Goal: Task Accomplishment & Management: Use online tool/utility

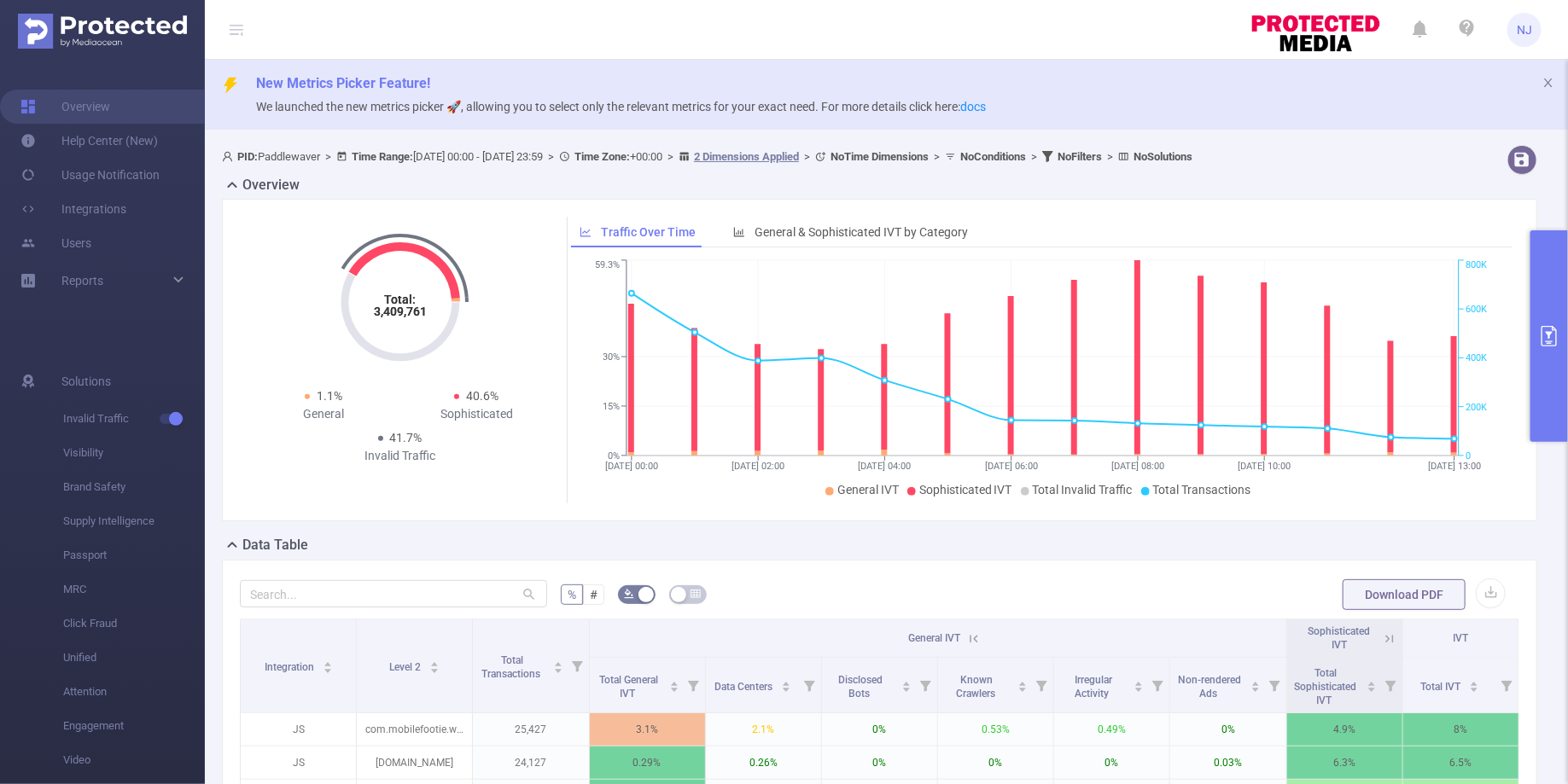
scroll to position [0, 3]
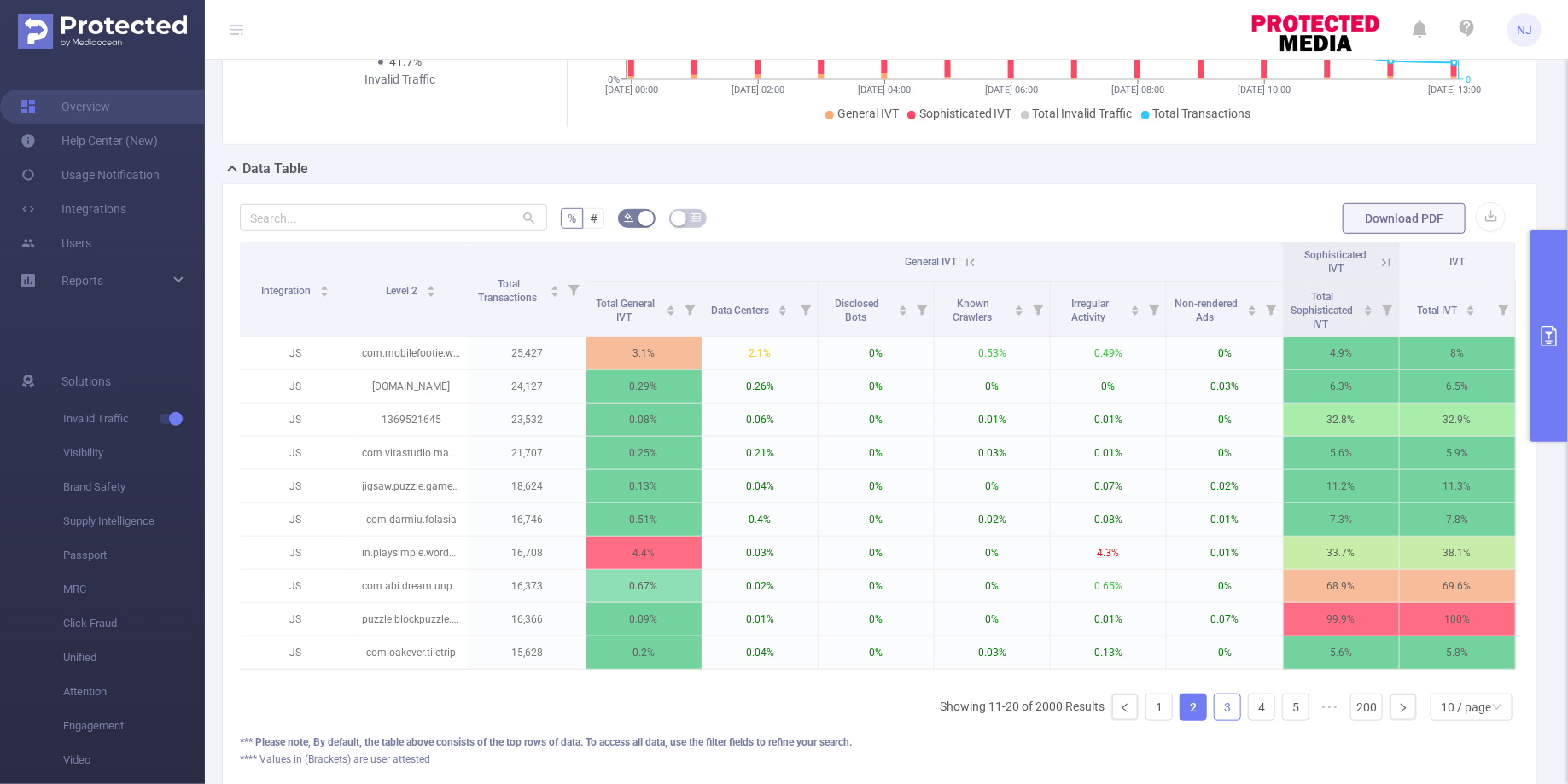
click at [1236, 698] on link "3" at bounding box center [1227, 707] width 26 height 26
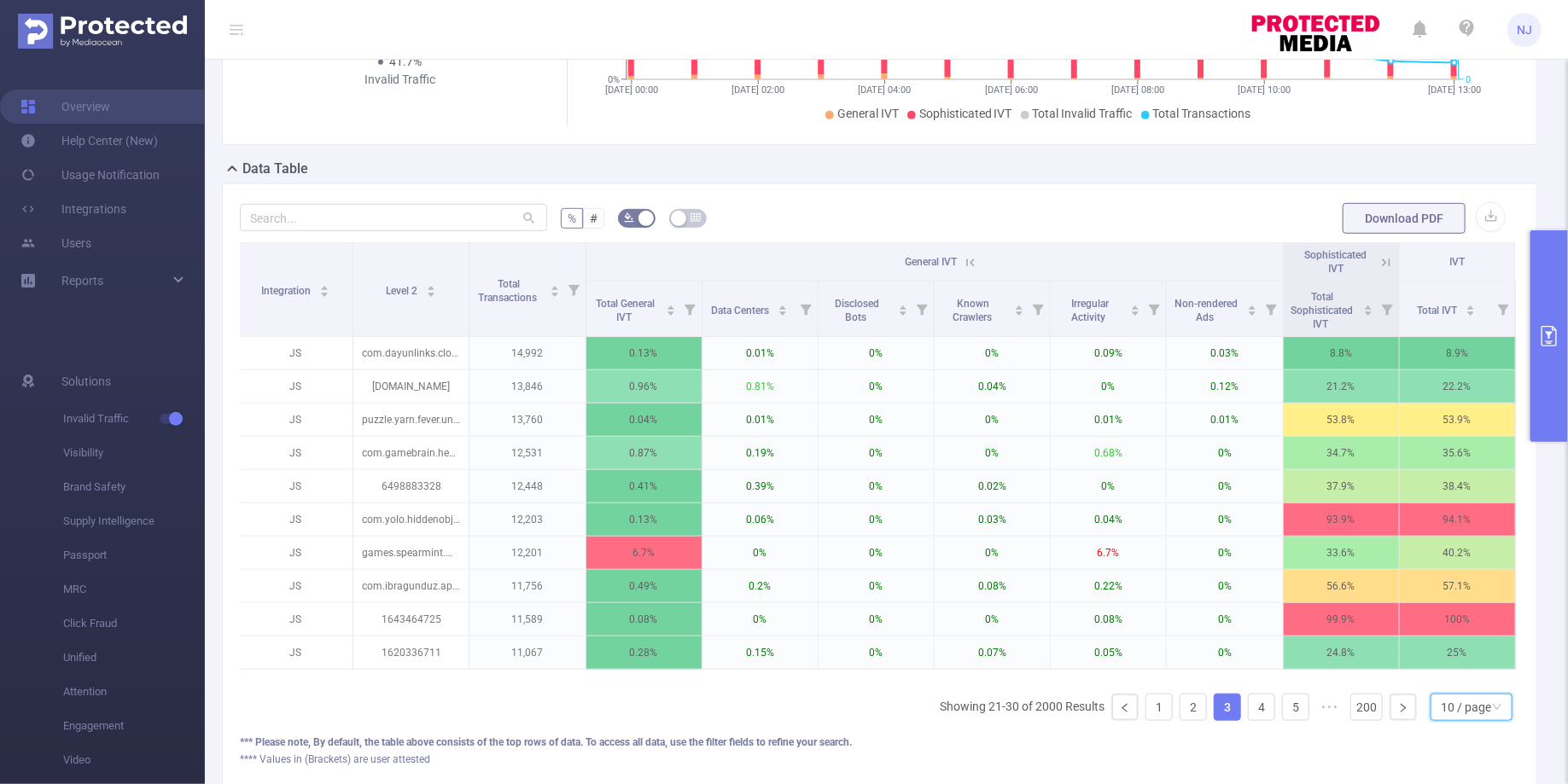
click at [1474, 698] on div "10 / page" at bounding box center [1466, 707] width 50 height 26
click at [1455, 673] on li "50 / page" at bounding box center [1473, 672] width 81 height 28
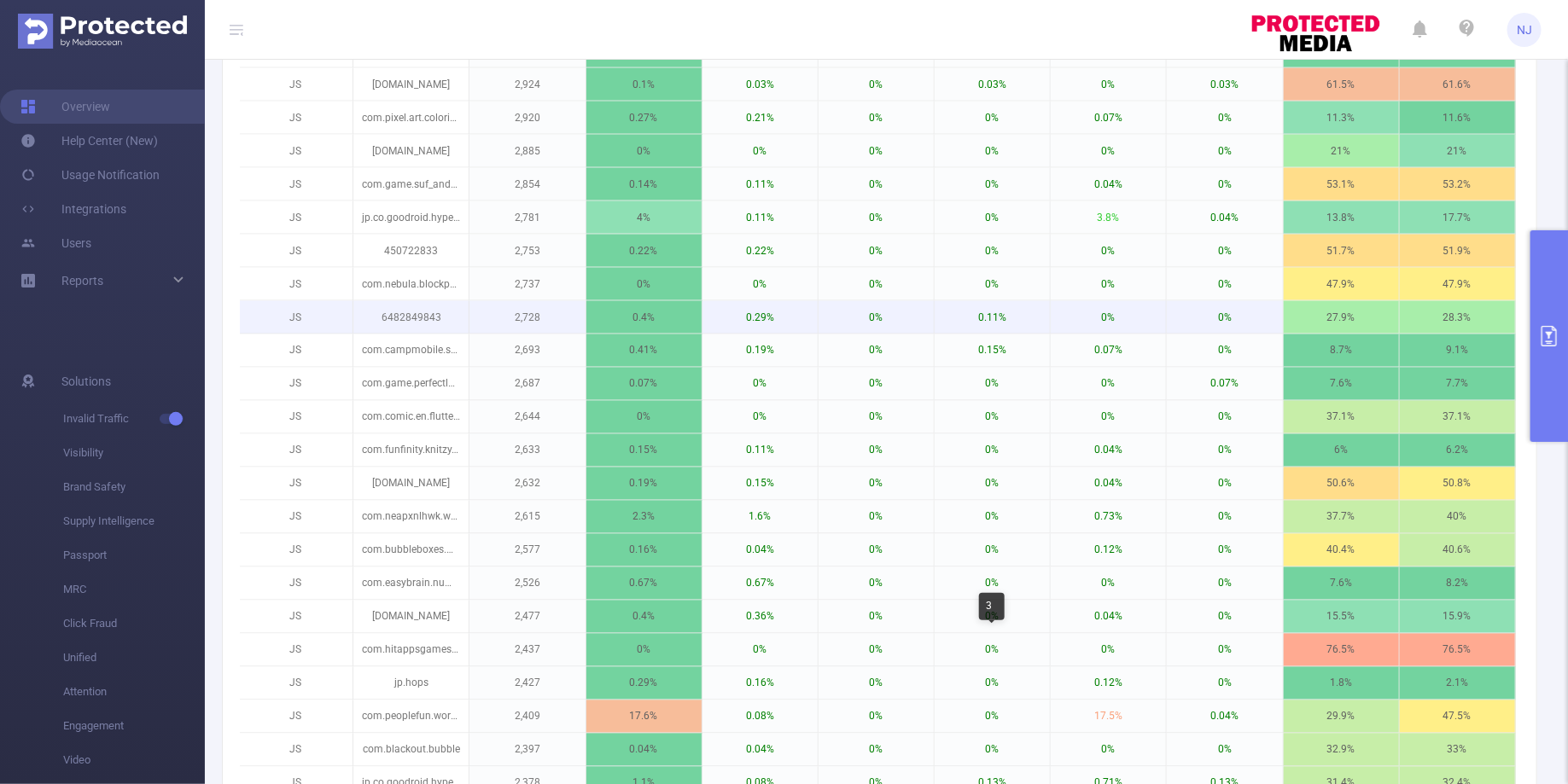
scroll to position [1796, 0]
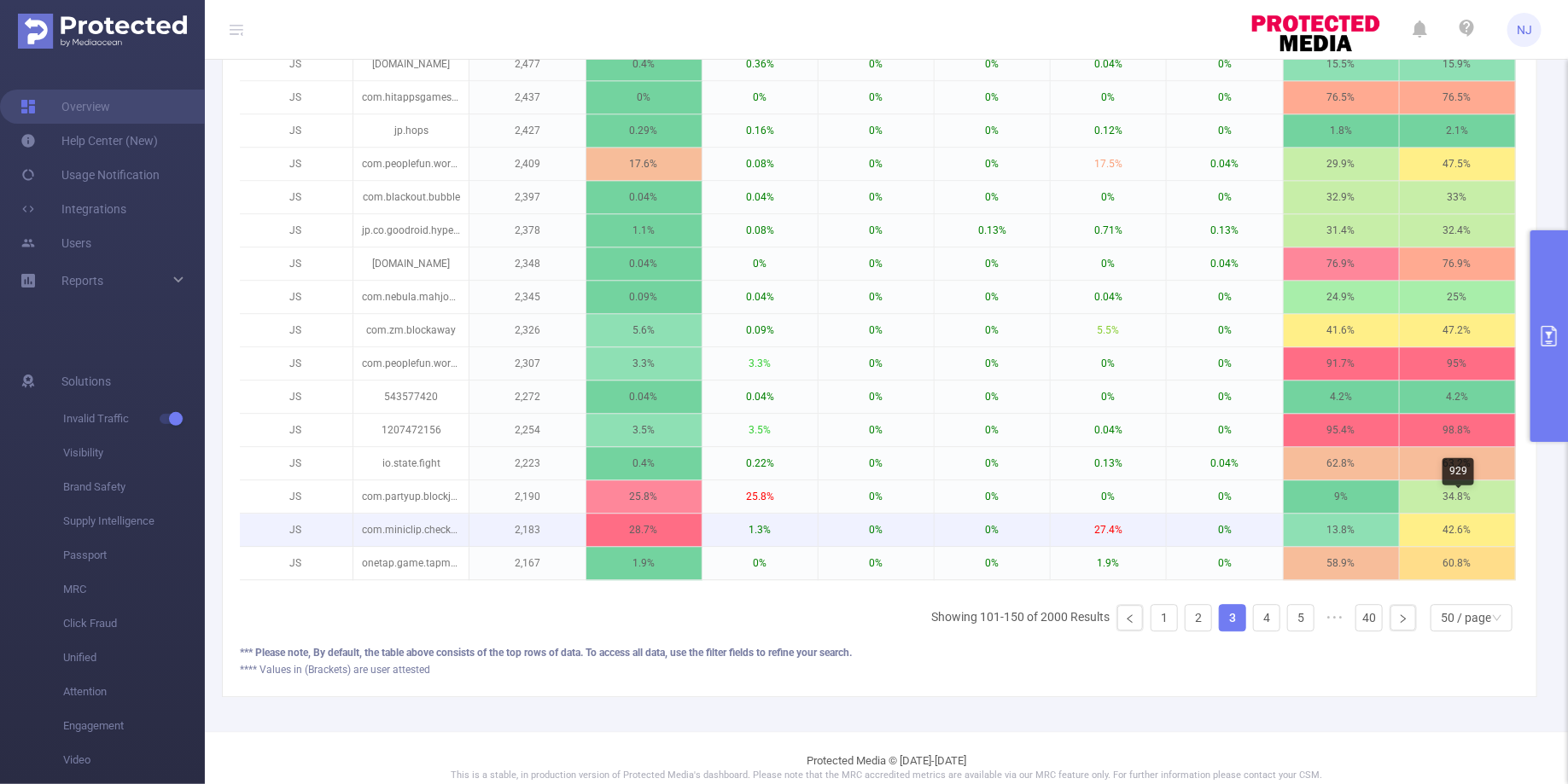
click at [1454, 524] on p "42.6%" at bounding box center [1456, 530] width 115 height 33
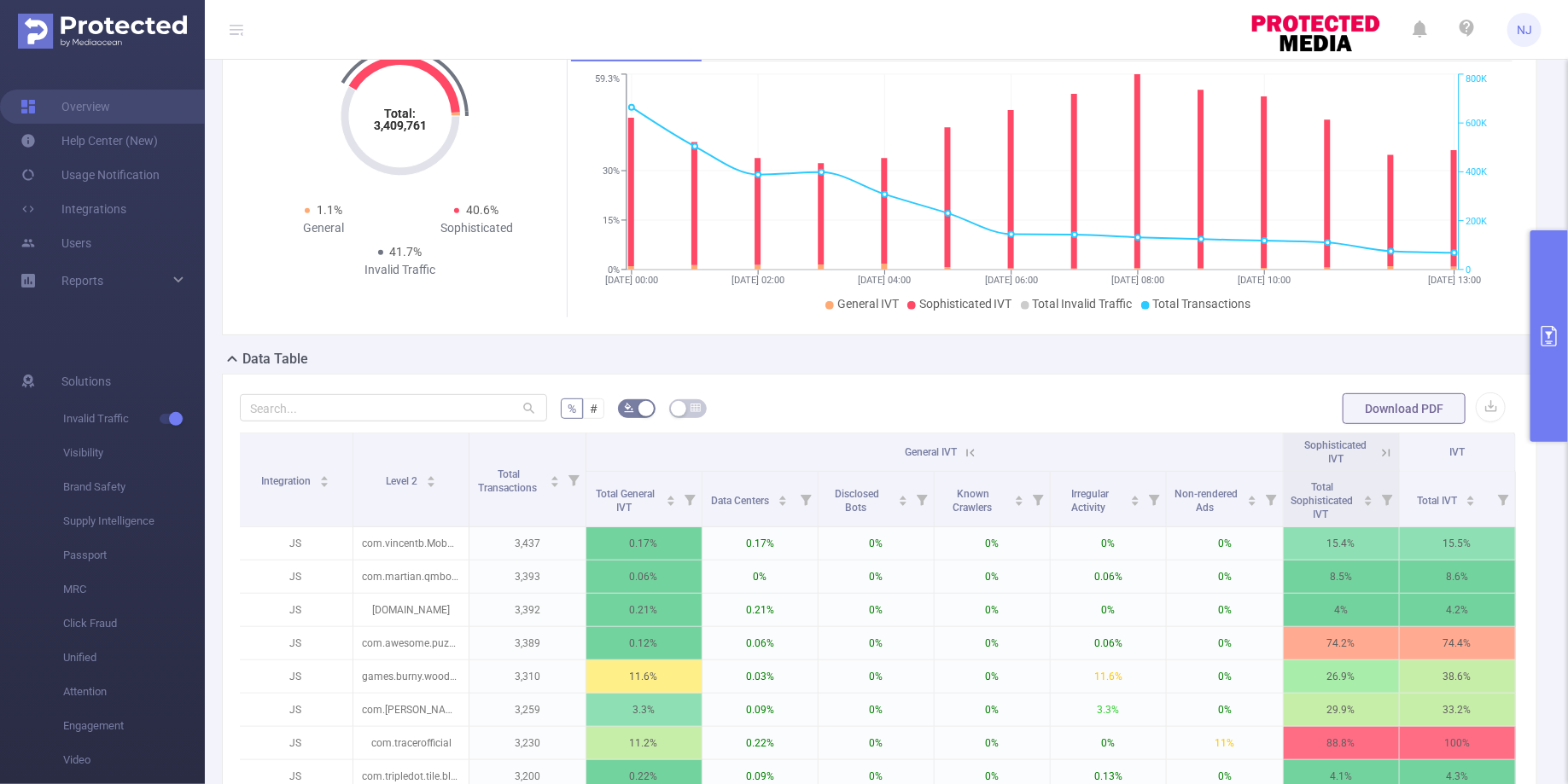
scroll to position [248, 0]
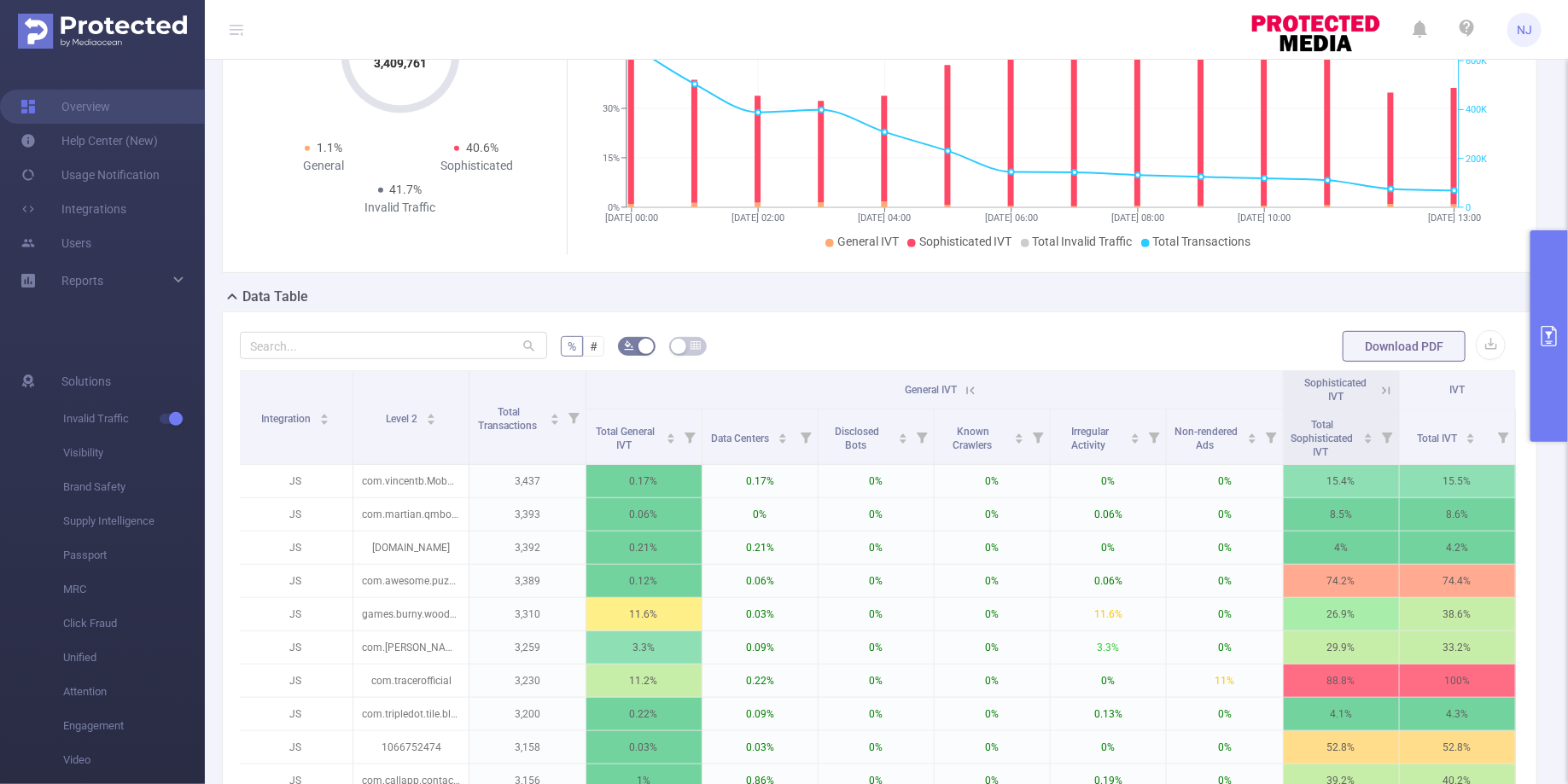
click at [1388, 392] on icon at bounding box center [1386, 391] width 16 height 16
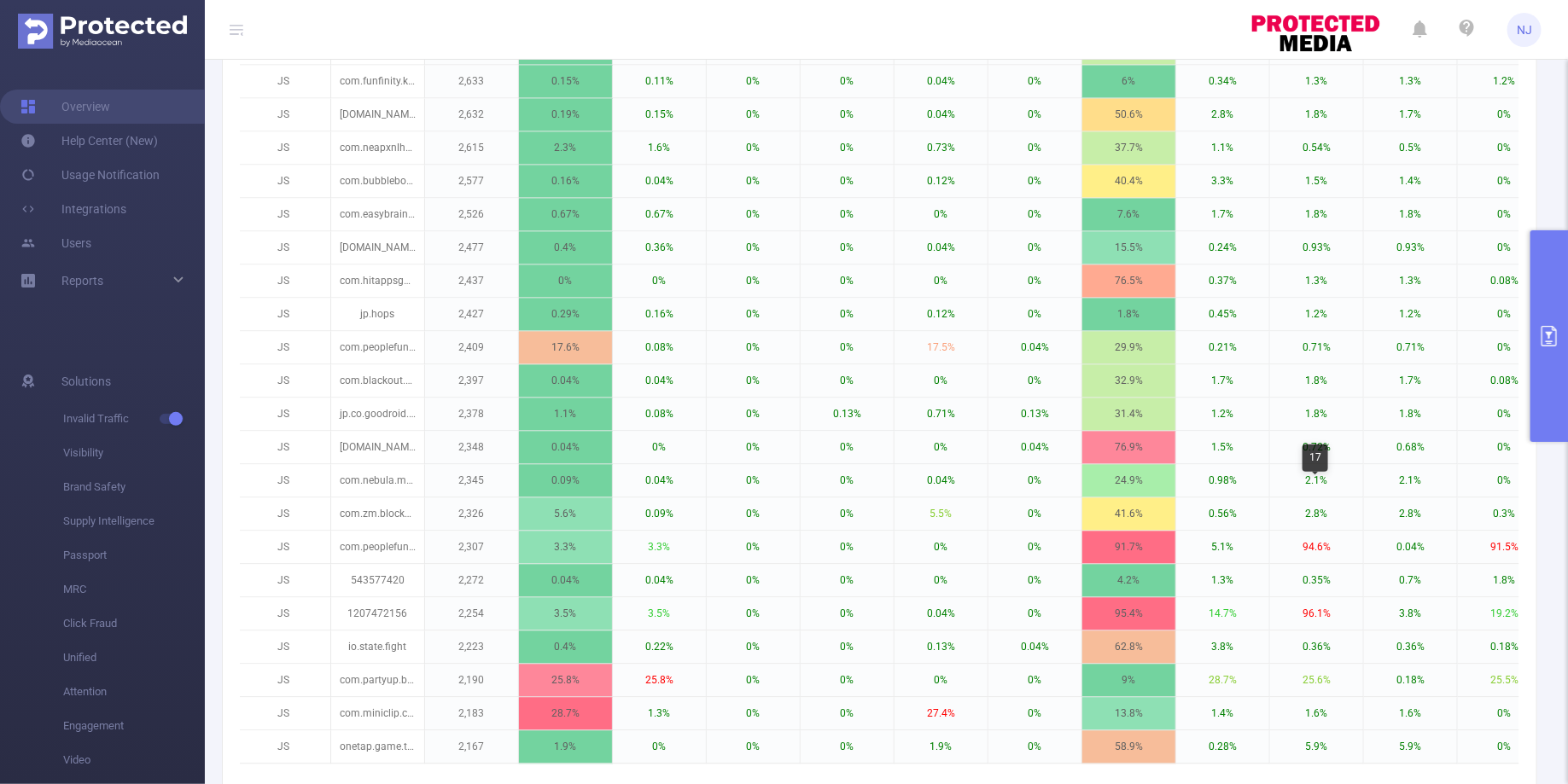
scroll to position [1640, 0]
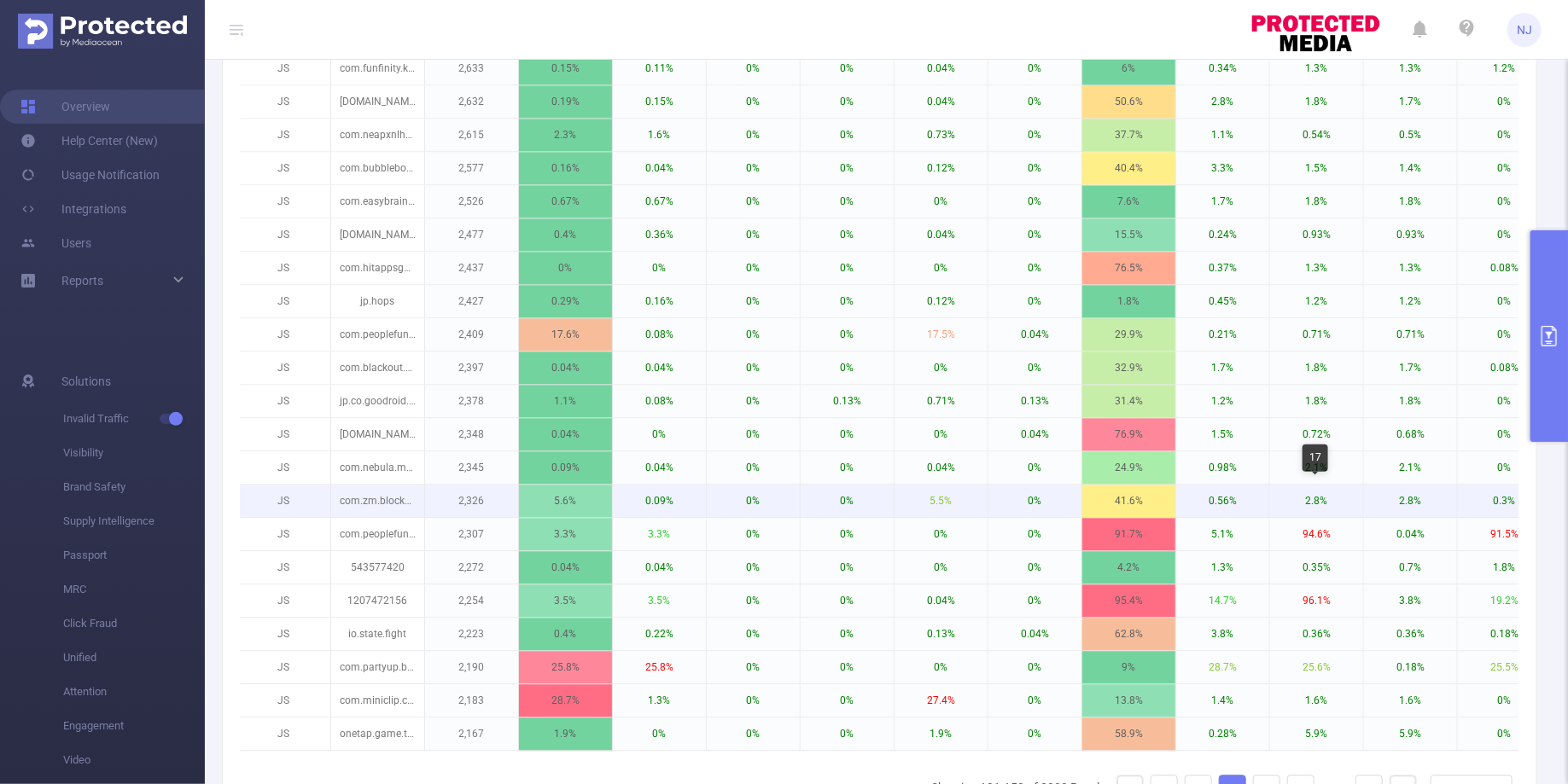
click at [1333, 487] on p "2.8%" at bounding box center [1316, 501] width 93 height 33
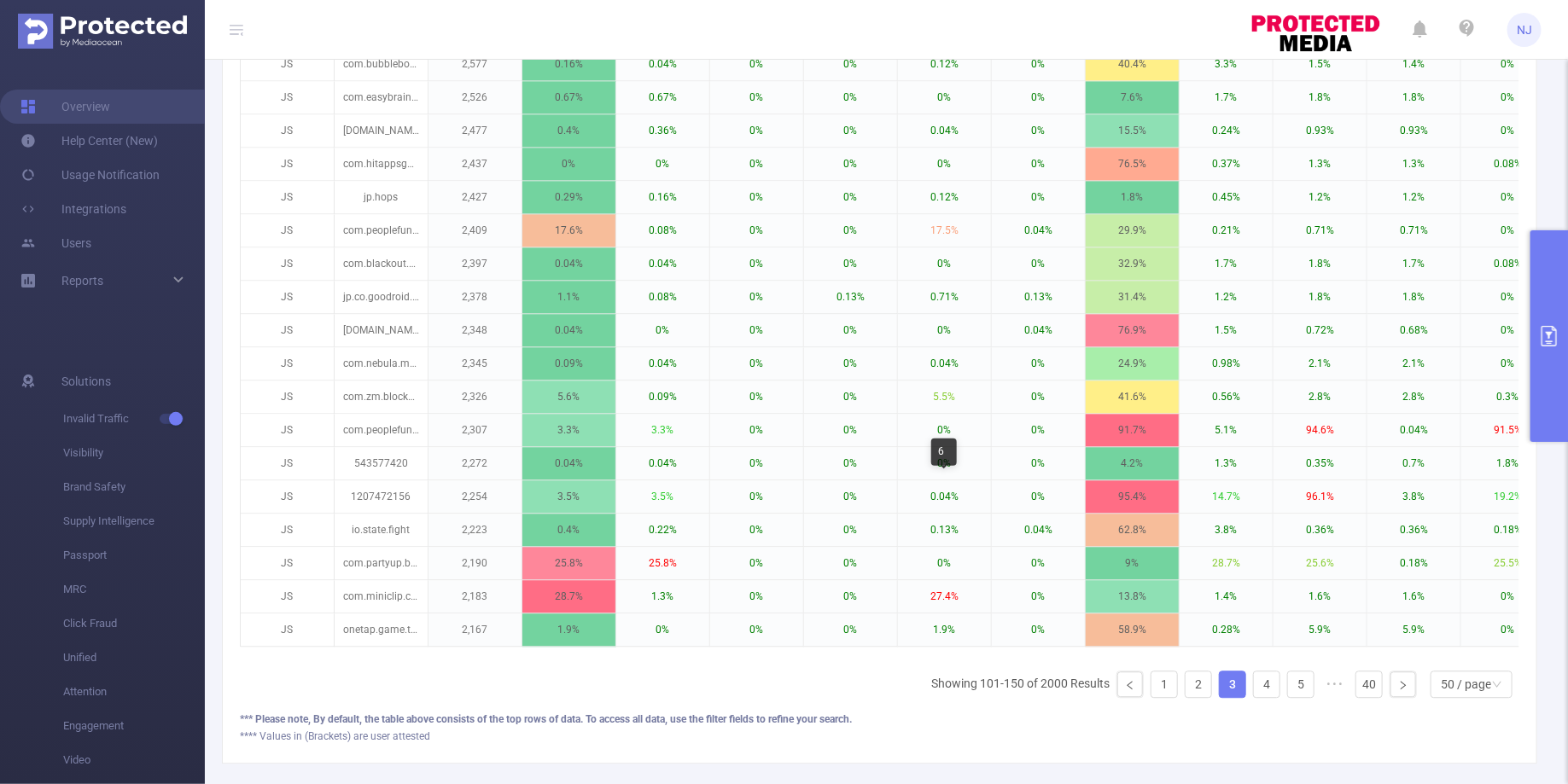
scroll to position [1810, 0]
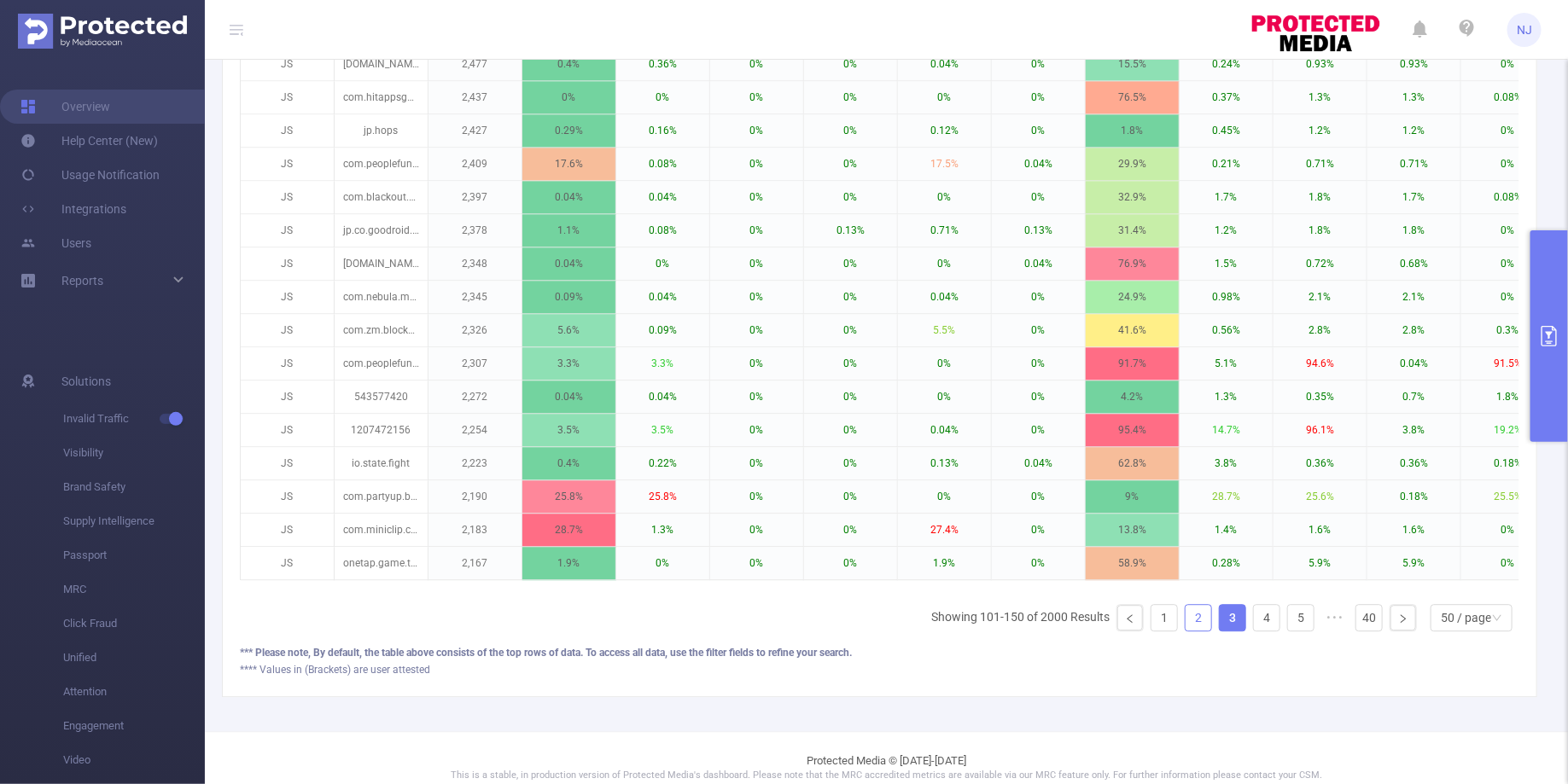
click at [1197, 605] on link "2" at bounding box center [1199, 618] width 26 height 26
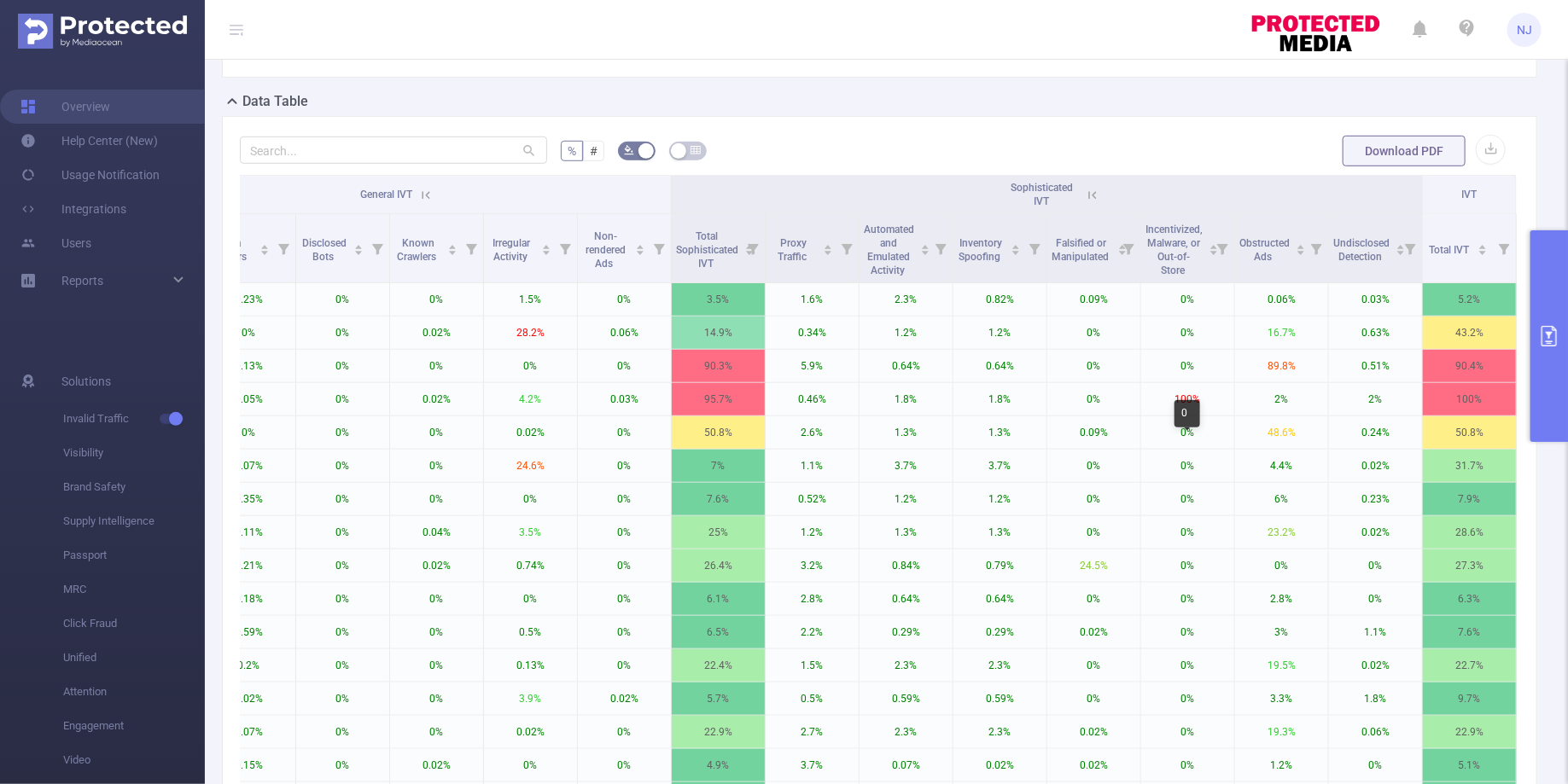
scroll to position [112, 0]
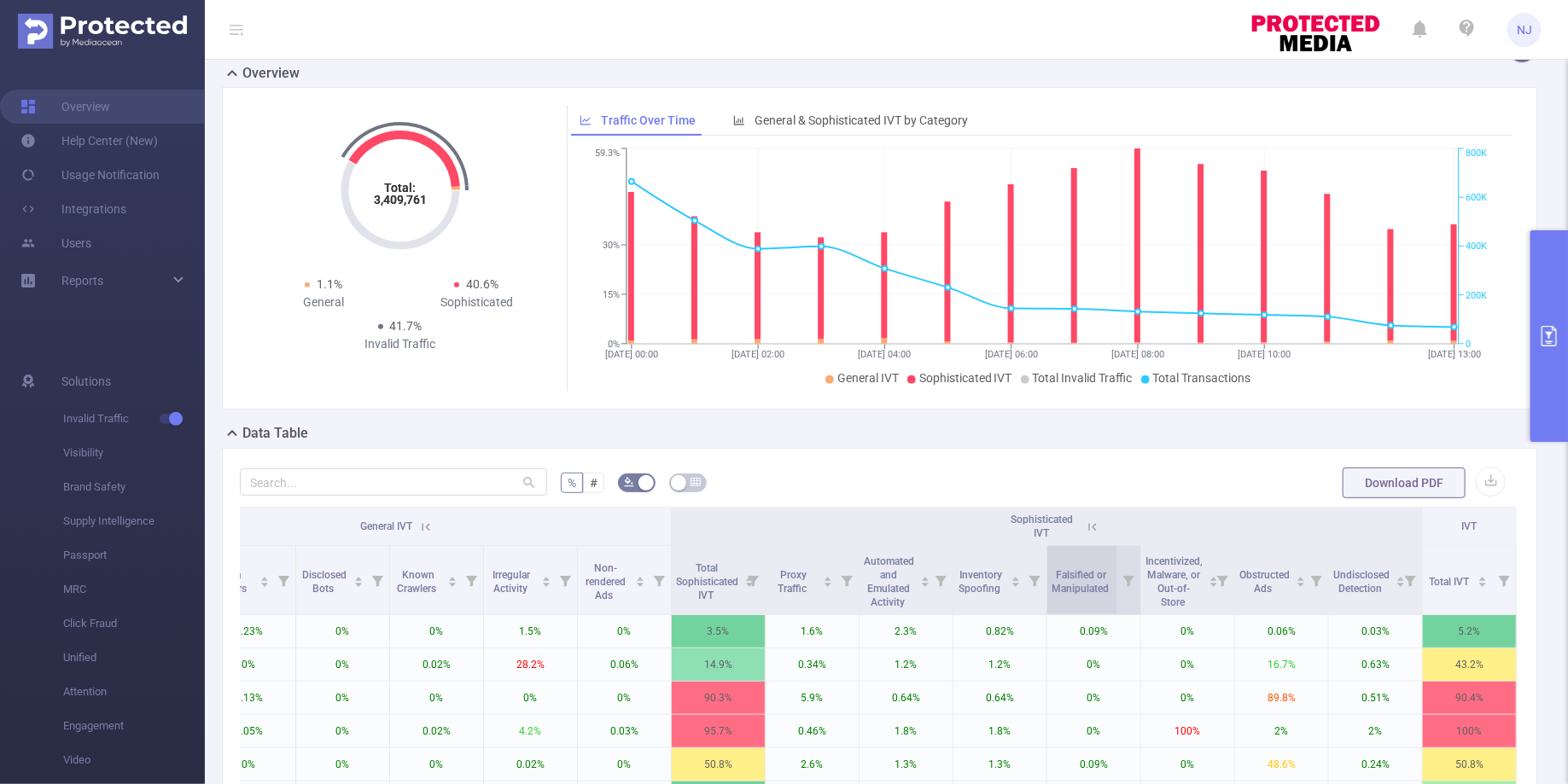
drag, startPoint x: 1114, startPoint y: 596, endPoint x: 1050, endPoint y: 566, distance: 70.7
click at [1052, 566] on div "Falsified or Manipulated" at bounding box center [1090, 580] width 76 height 31
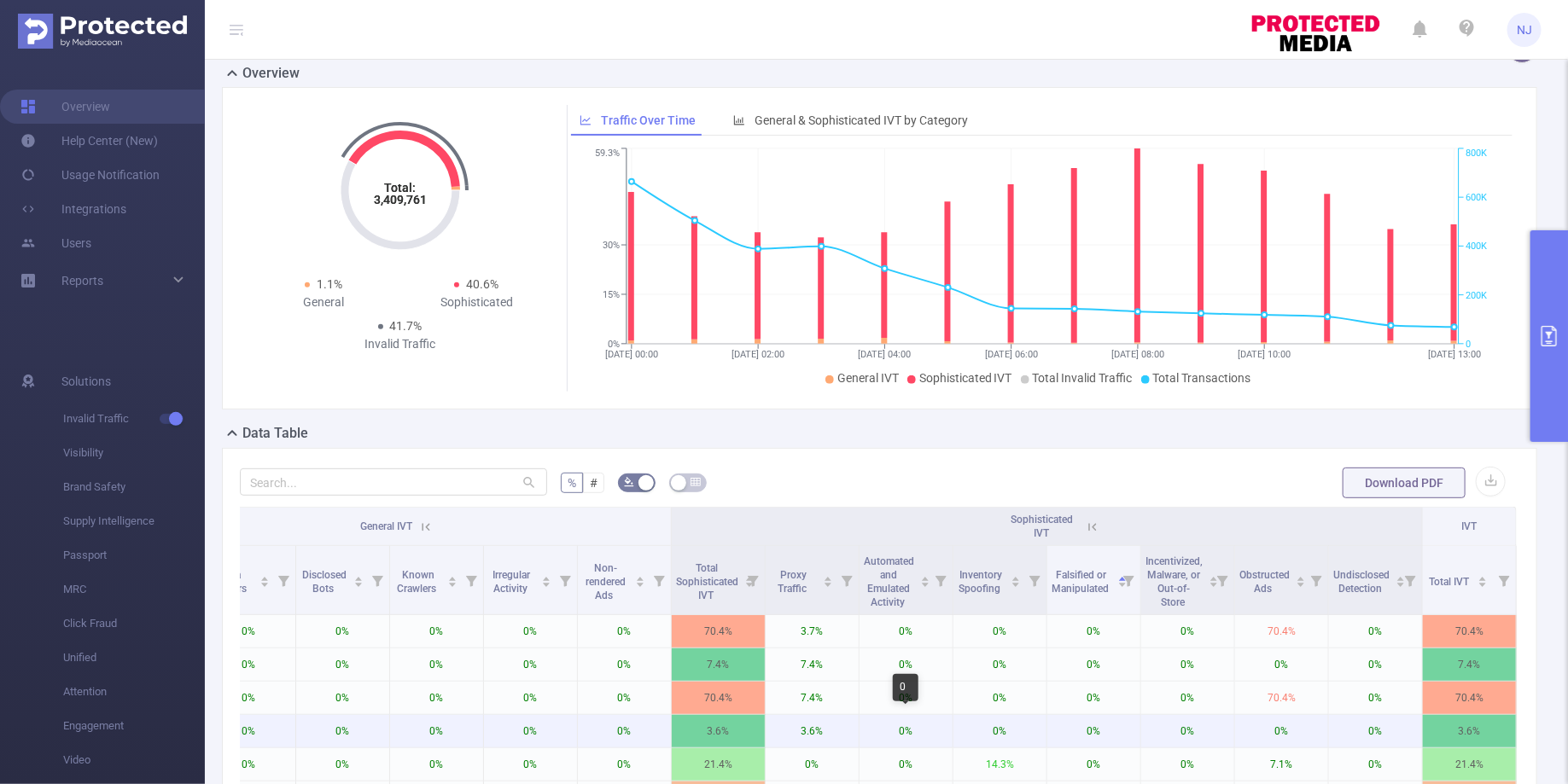
click at [870, 716] on p "0%" at bounding box center [906, 731] width 93 height 33
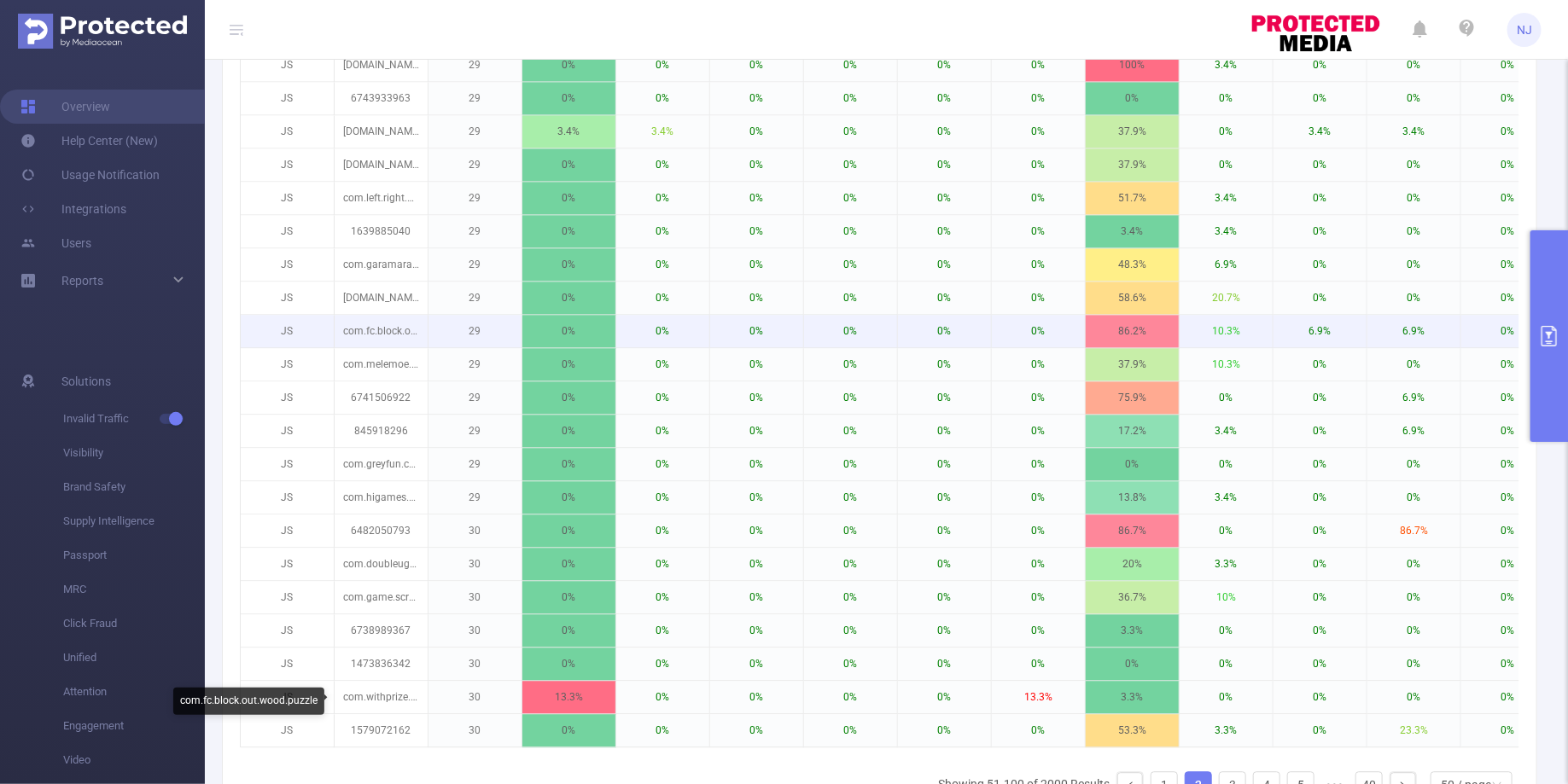
scroll to position [1810, 0]
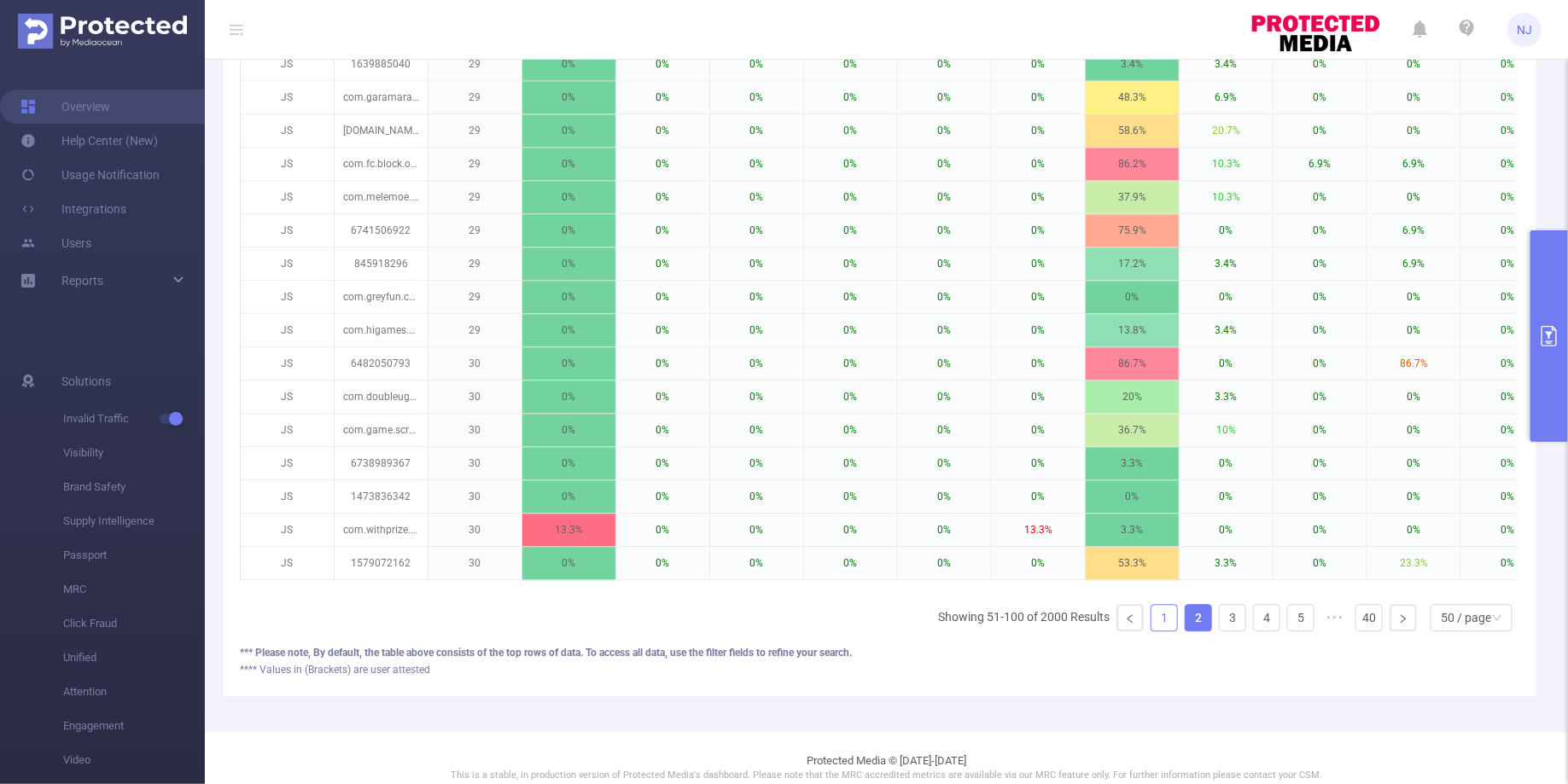
click at [1160, 605] on link "1" at bounding box center [1164, 618] width 26 height 26
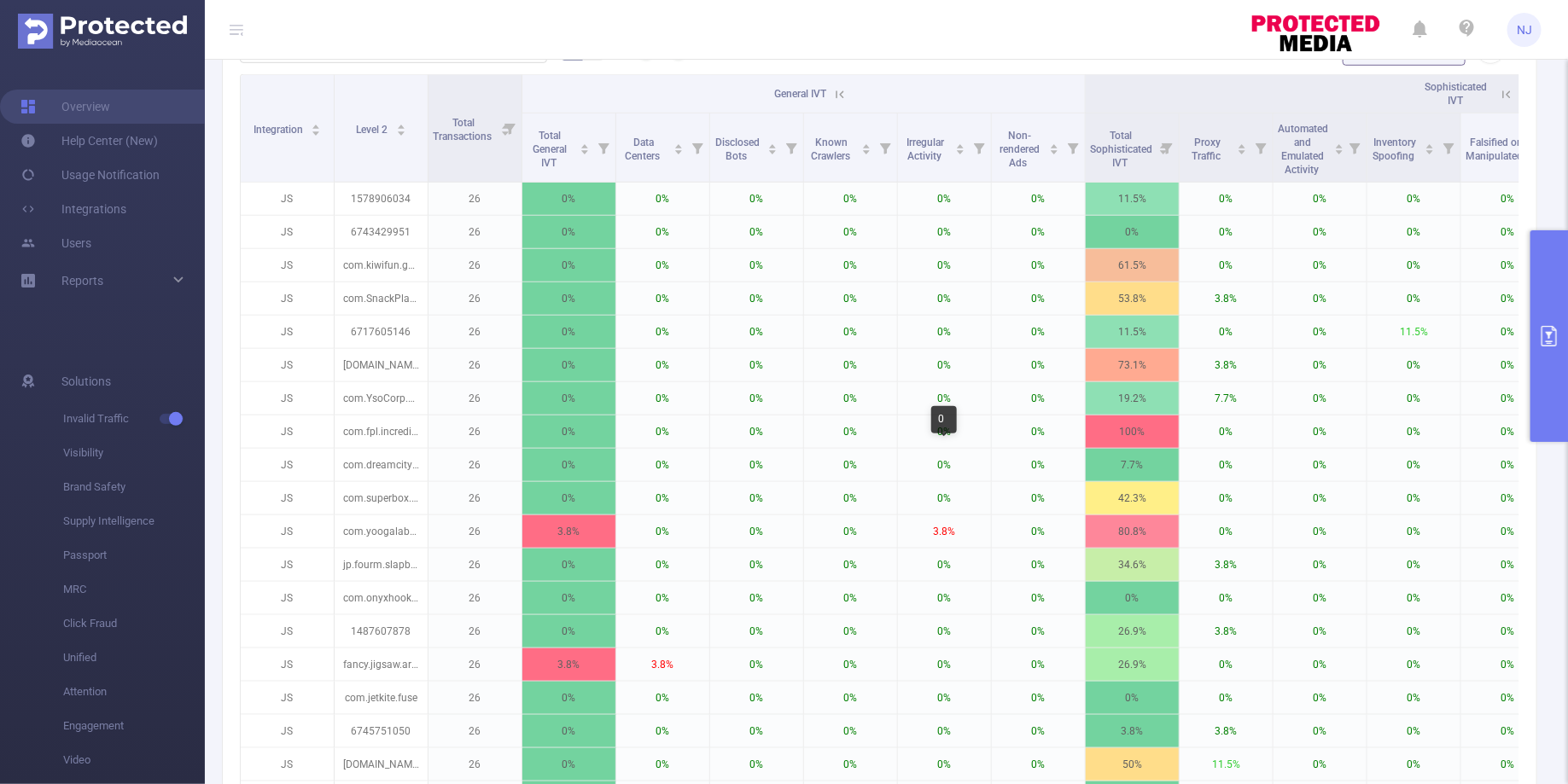
scroll to position [526, 0]
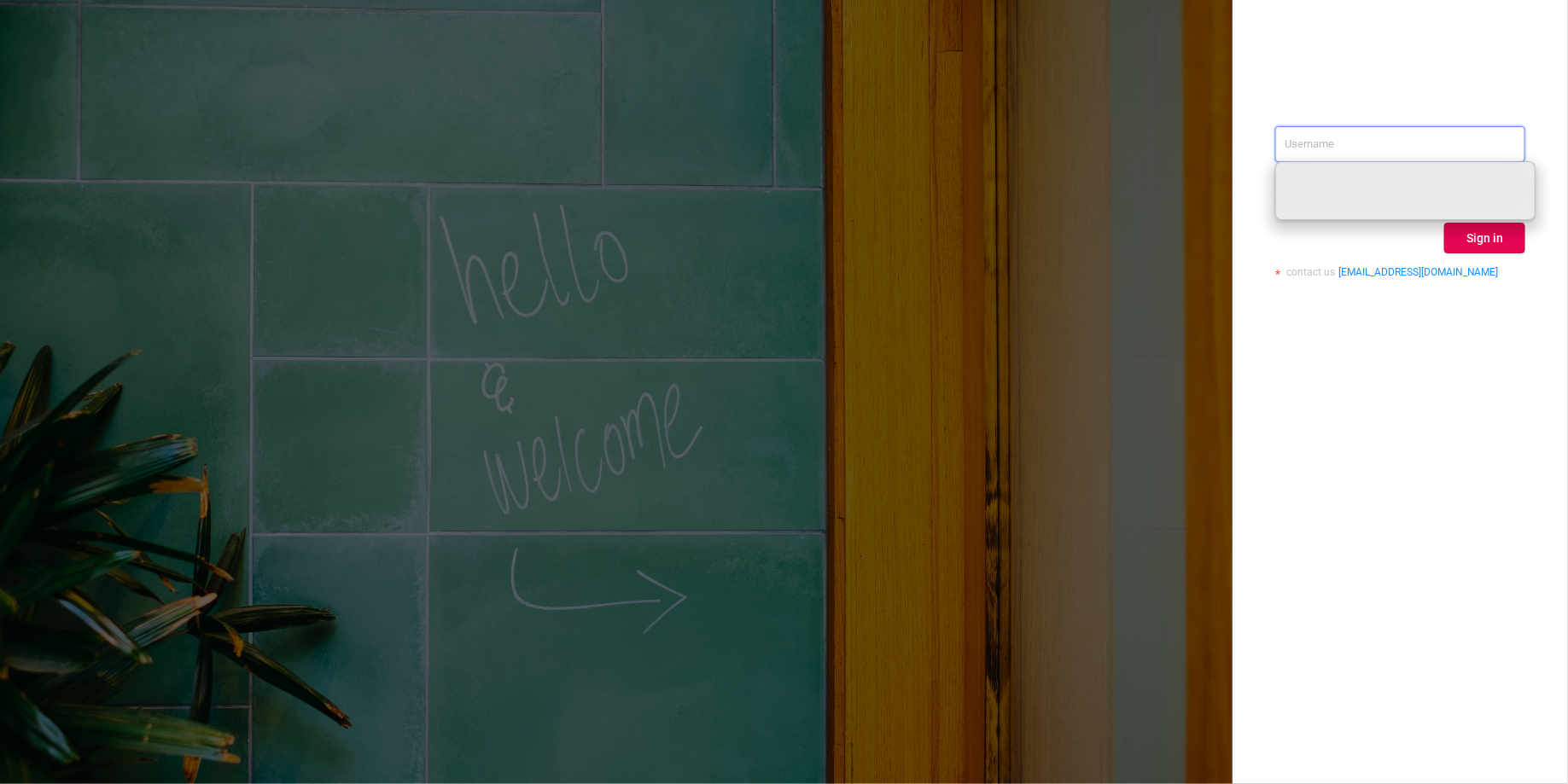
paste input "nancy.jia@paddlewaver.com"
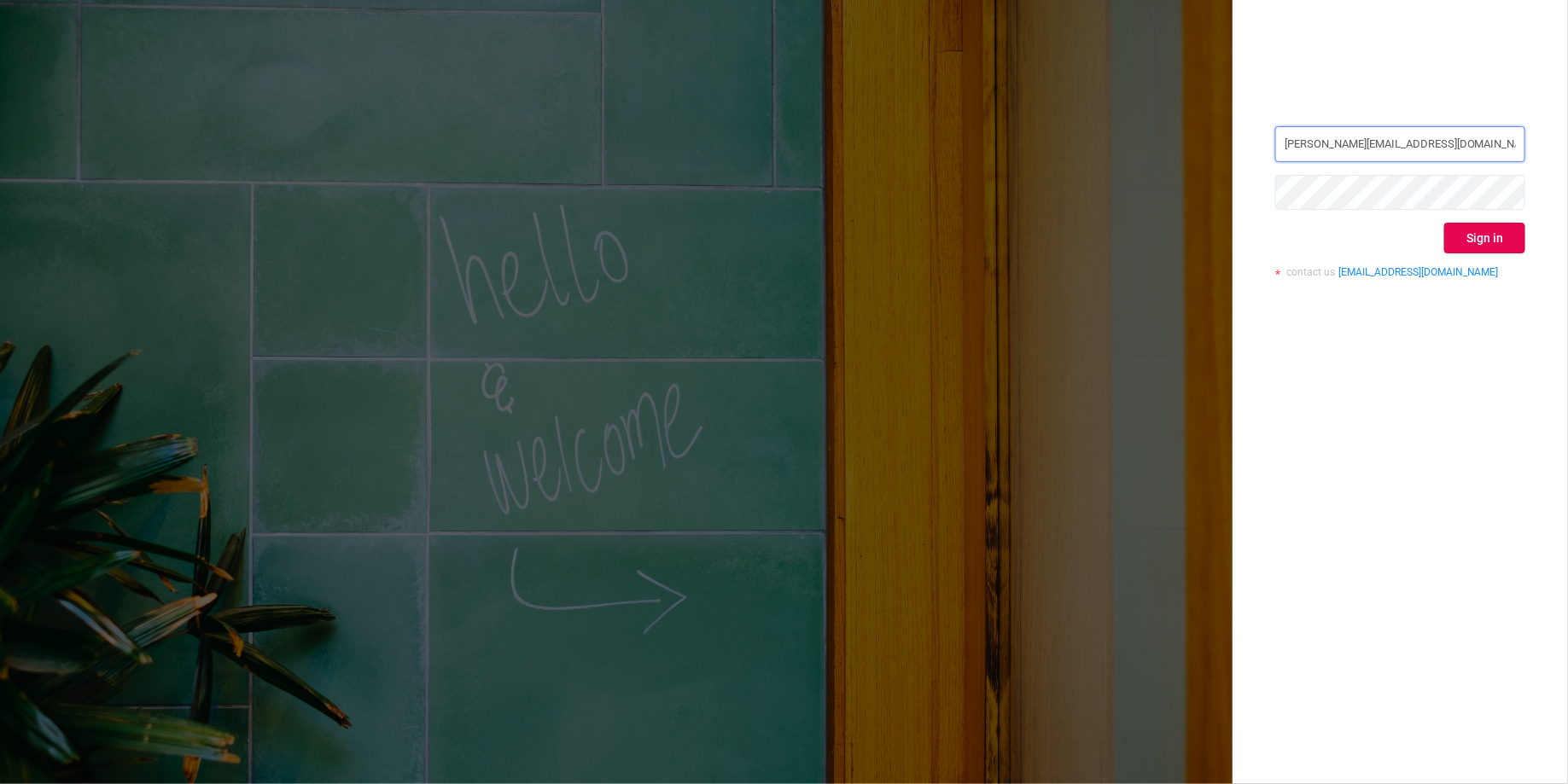
type input "nancy.jia@paddlewaver.com"
click at [1501, 236] on button "Sign in" at bounding box center [1485, 239] width 81 height 31
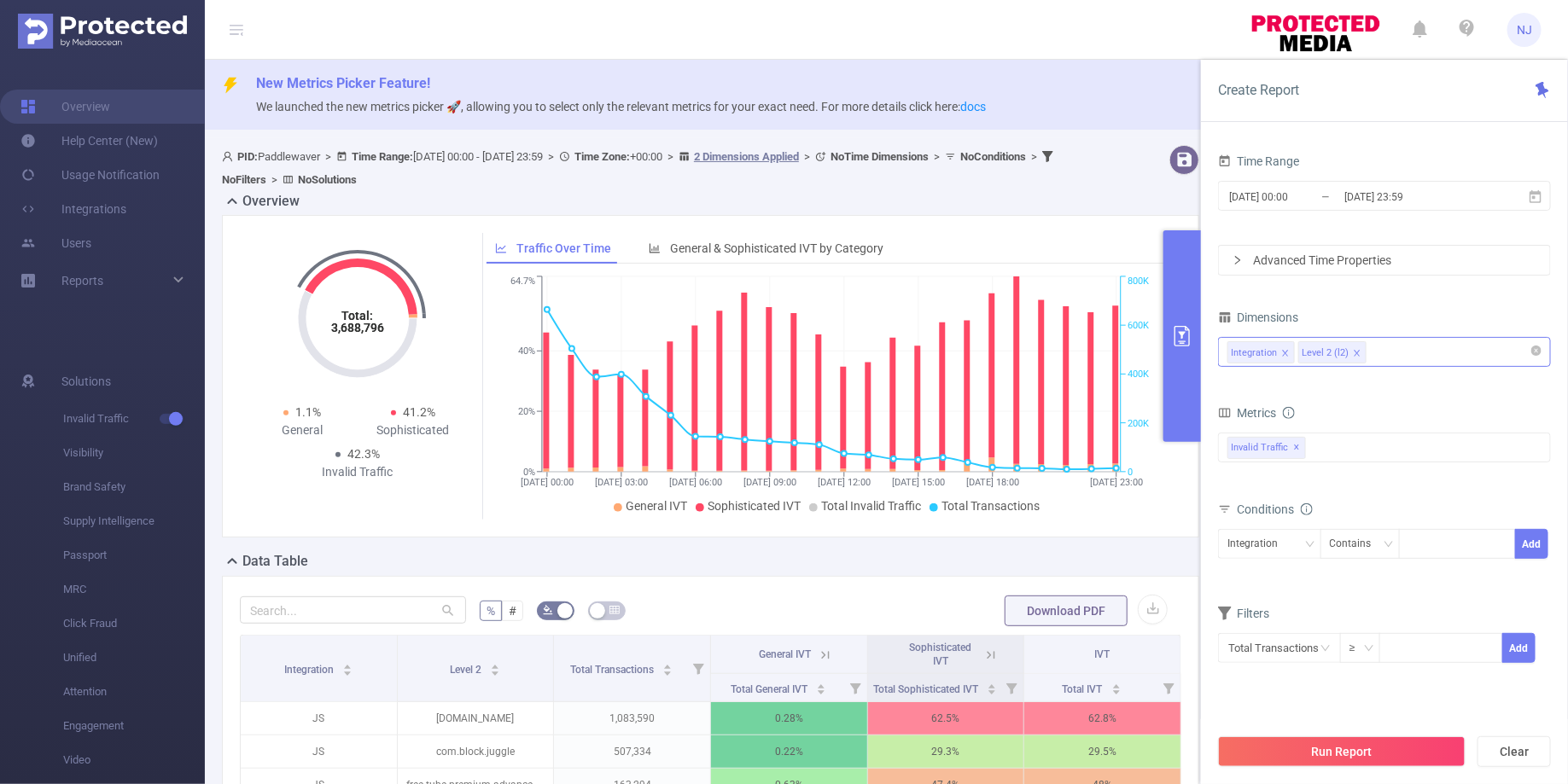
click at [1348, 348] on li "Level 2 (l2)" at bounding box center [1332, 353] width 68 height 22
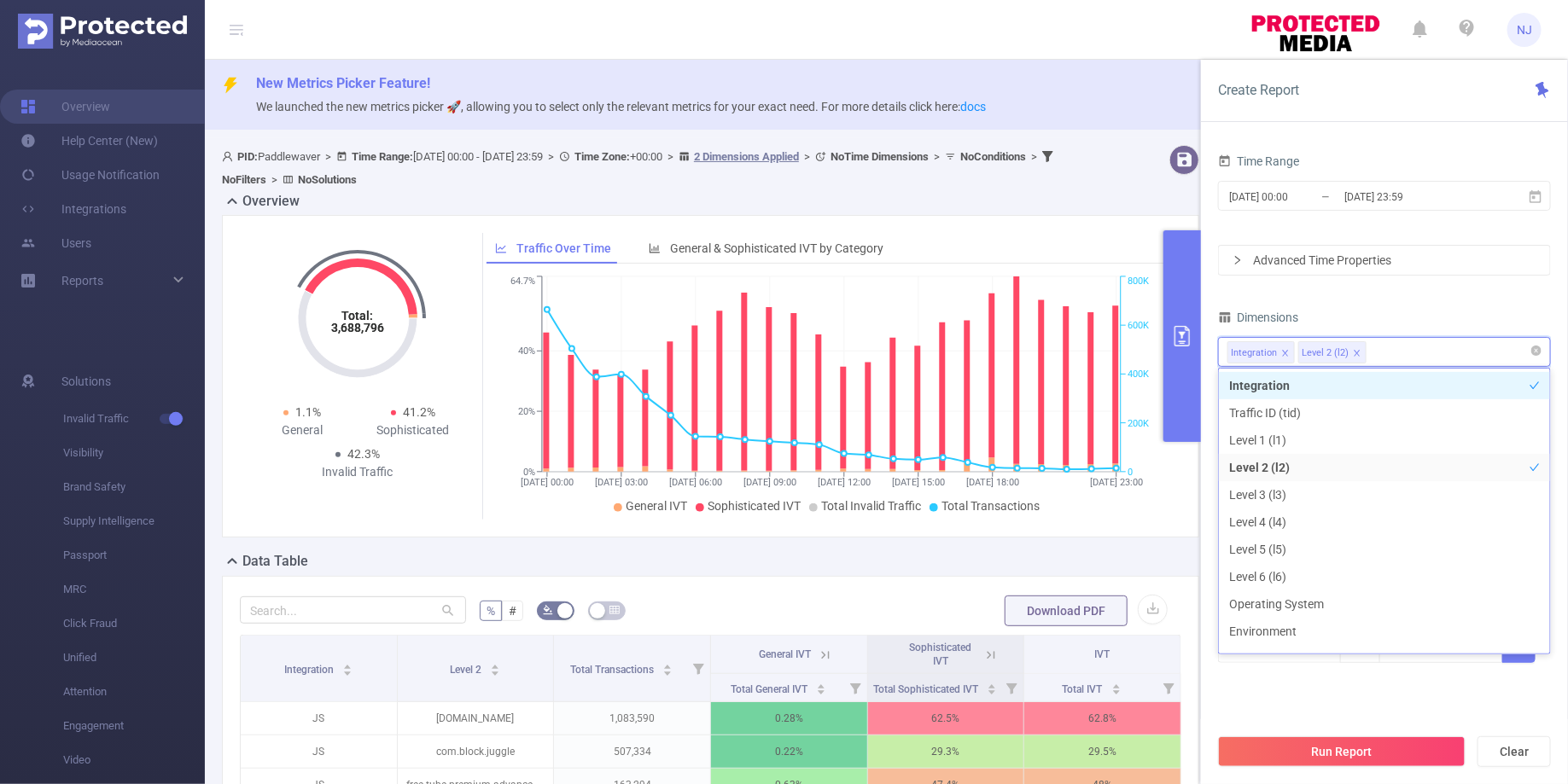
click at [1354, 351] on icon "icon: close" at bounding box center [1356, 353] width 6 height 6
click at [1353, 351] on div "Integration" at bounding box center [1384, 352] width 314 height 29
paste input "com.du"
type input "com.du"
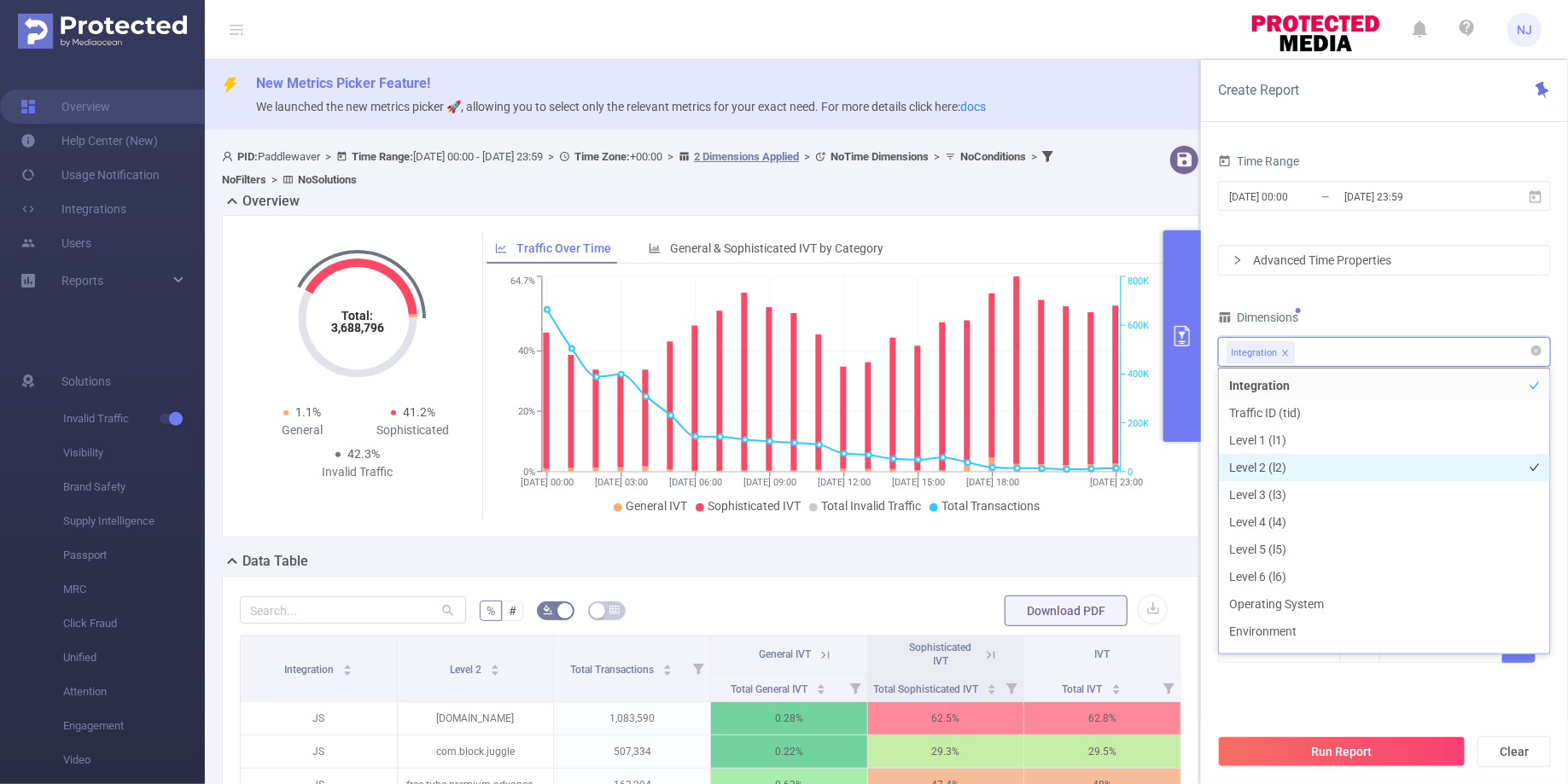
click at [1275, 459] on li "Level 2 (l2)" at bounding box center [1384, 468] width 331 height 28
click at [1363, 692] on div "Time Range 2025-08-30 00:00 _ 2025-08-30 23:59 Advanced Time Properties Dimensi…" at bounding box center [1384, 427] width 333 height 556
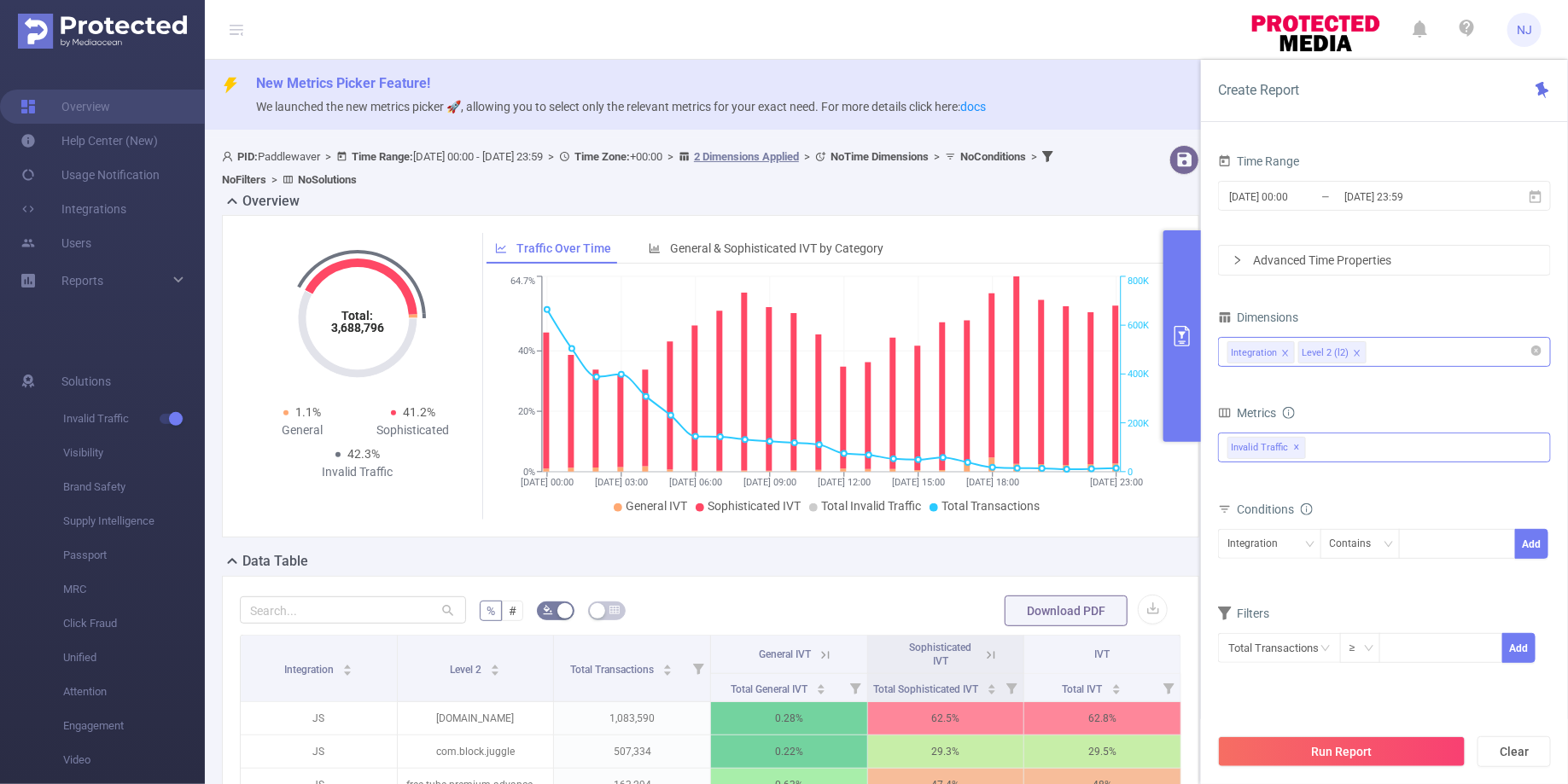
click at [1297, 442] on span "Invalid Traffic ✕" at bounding box center [1266, 448] width 79 height 22
click at [1278, 457] on strong "Invalid Traffic" at bounding box center [1298, 455] width 75 height 14
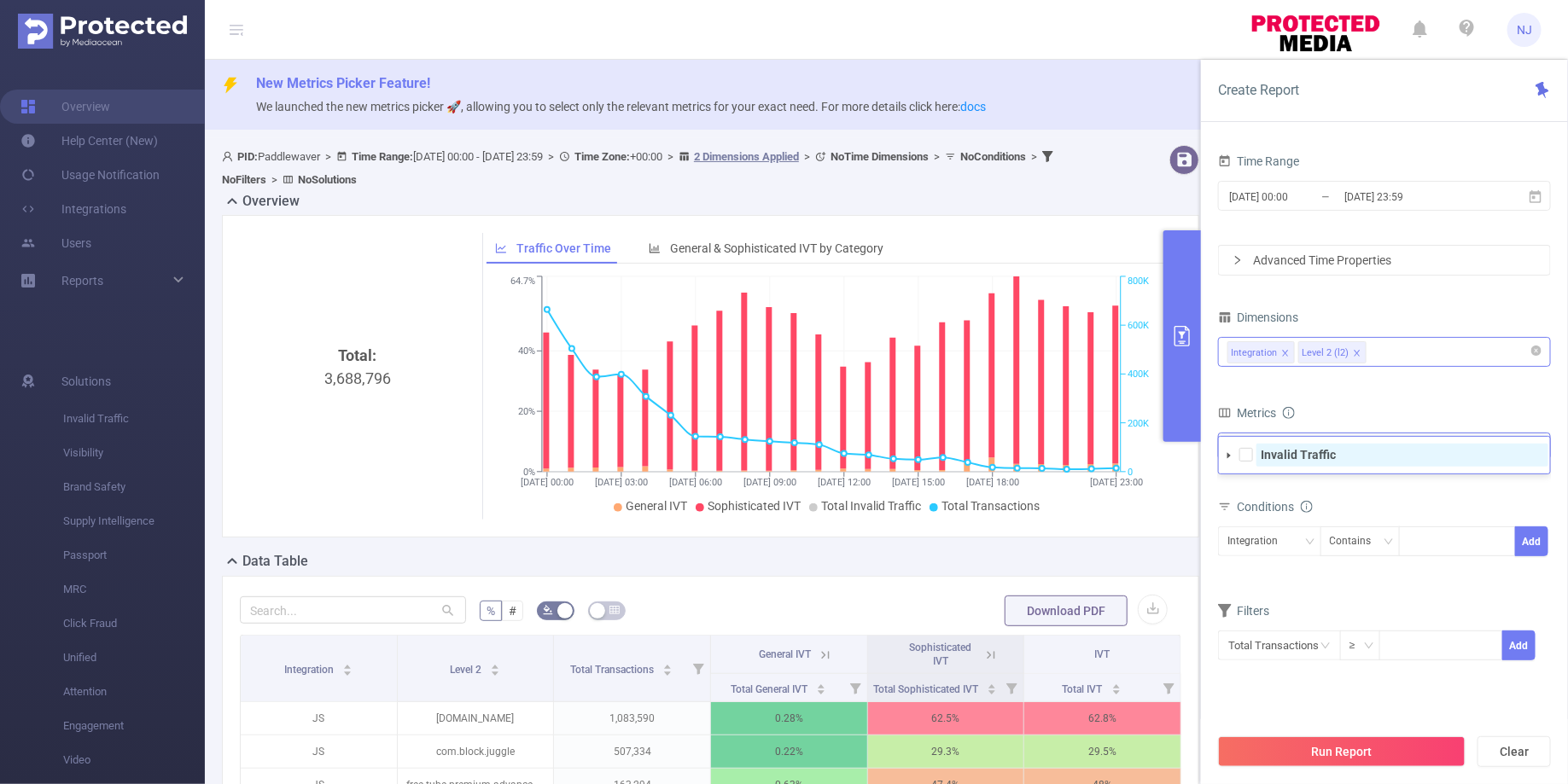
click at [1273, 456] on strong "Invalid Traffic" at bounding box center [1298, 455] width 75 height 14
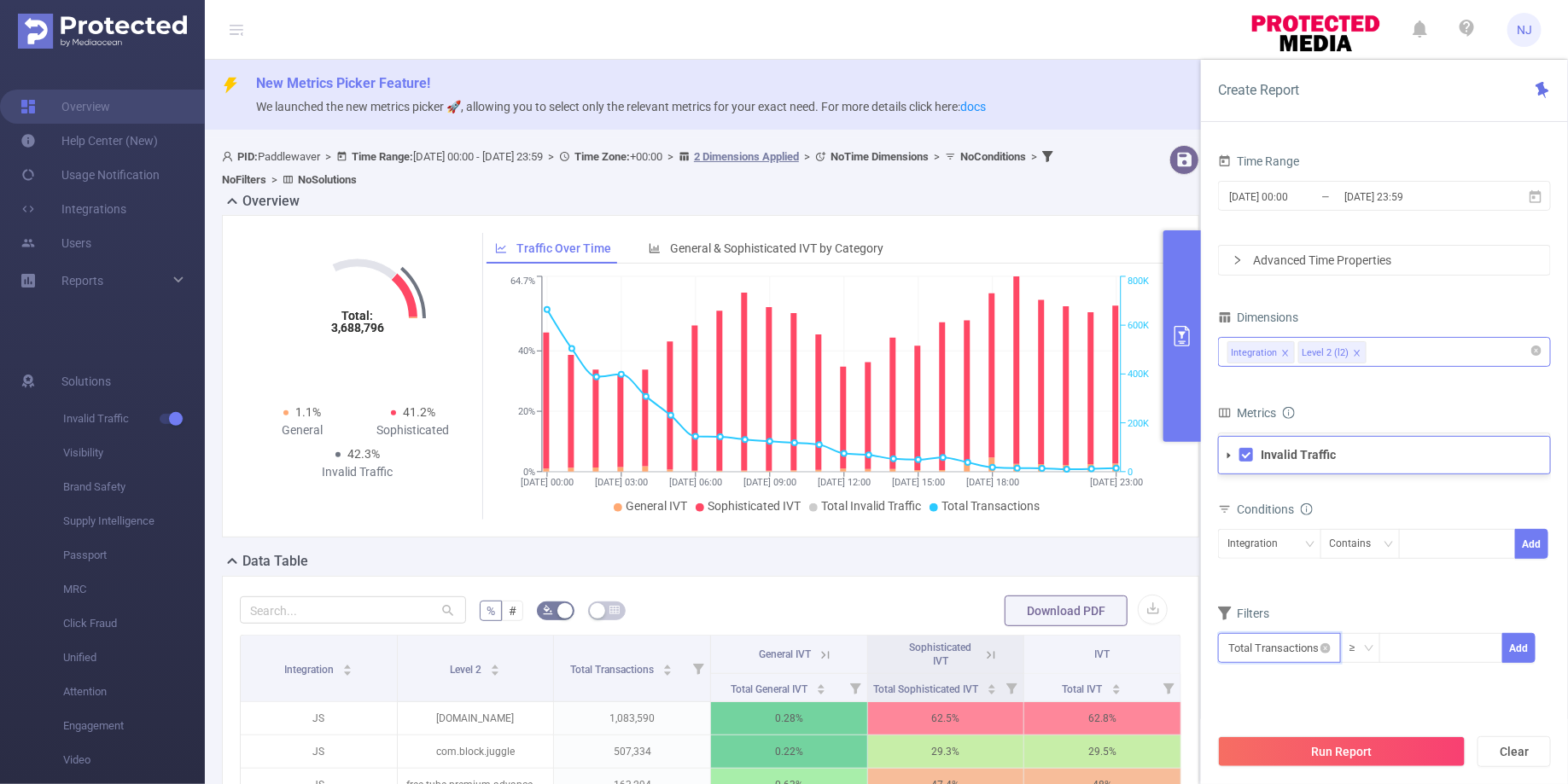
click at [1283, 643] on input "text" at bounding box center [1279, 647] width 123 height 30
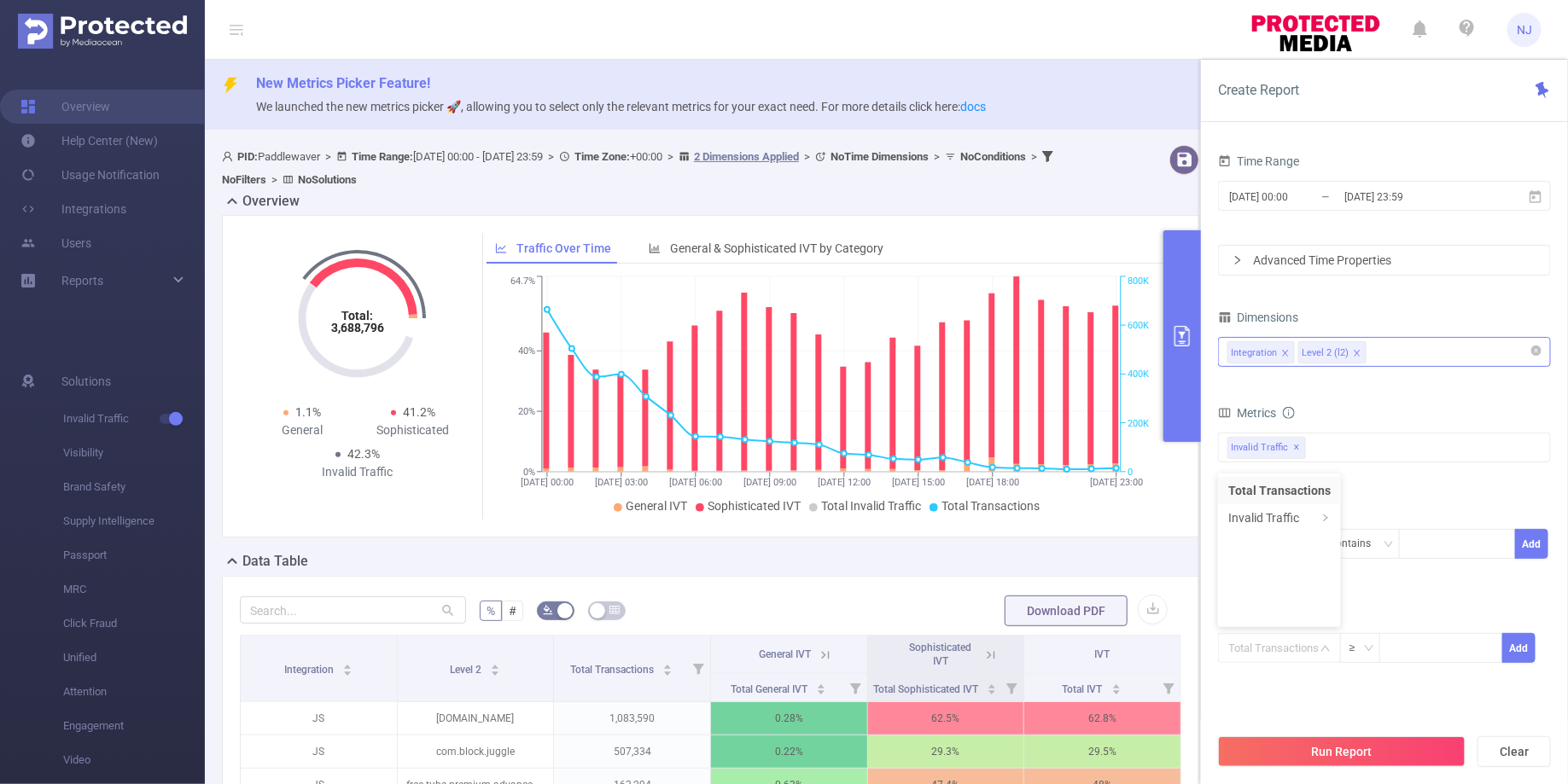
click at [1428, 588] on form "Dimensions Integration Level 2 (l2) Metrics Total General IVT Data Centers Disc…" at bounding box center [1384, 494] width 333 height 379
click at [1257, 530] on div "Integration" at bounding box center [1258, 544] width 62 height 29
click at [1251, 599] on li "Level 2 (l2)" at bounding box center [1269, 604] width 103 height 28
click at [1366, 541] on div "Contains" at bounding box center [1357, 544] width 54 height 29
click at [1358, 573] on li "Contains" at bounding box center [1377, 577] width 113 height 28
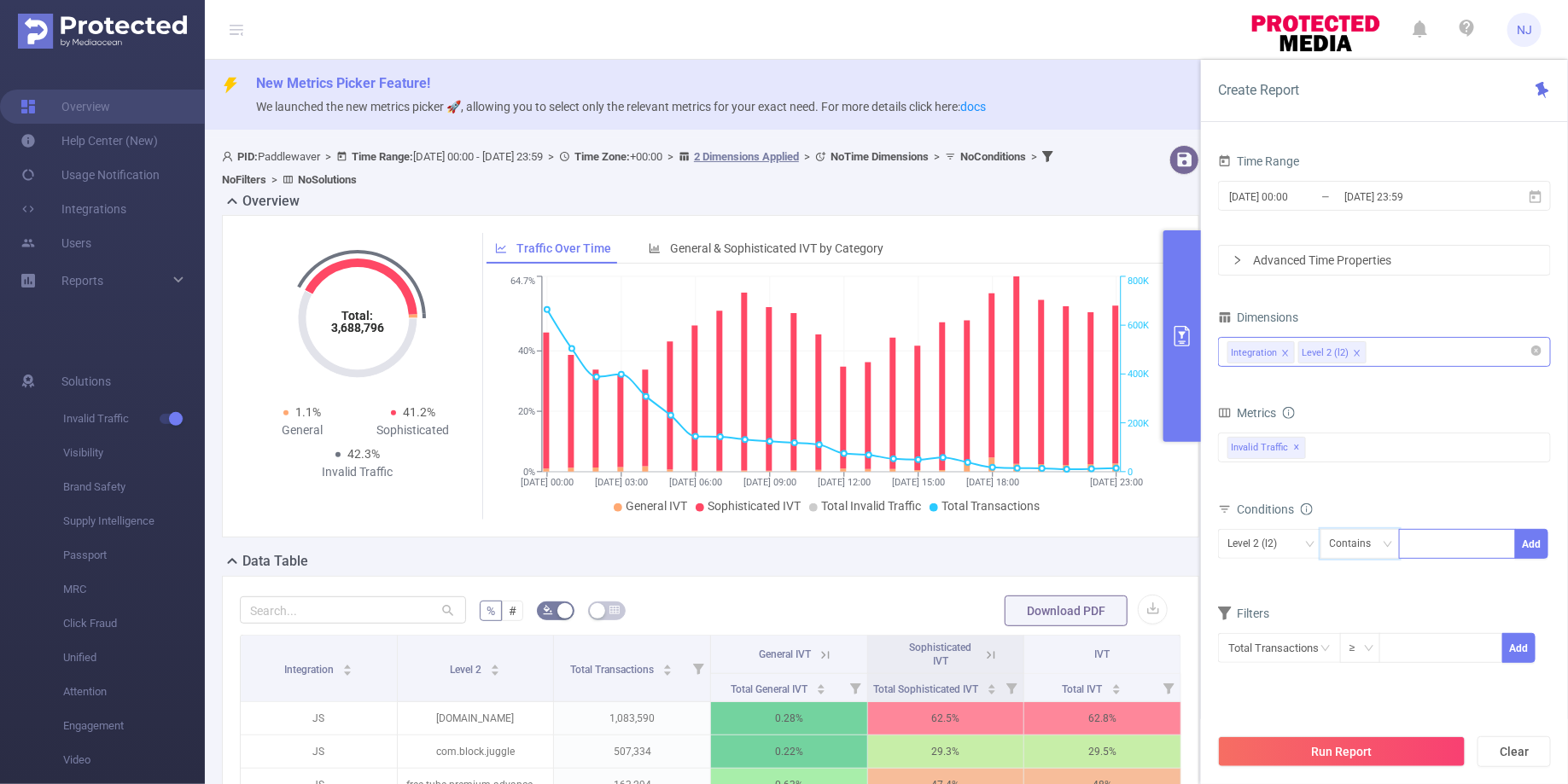
click at [1473, 537] on div at bounding box center [1456, 544] width 98 height 29
paste input "com.du"
type input "com.du"
click at [1450, 572] on li "com.du" at bounding box center [1457, 576] width 116 height 28
click at [1542, 540] on button "Add" at bounding box center [1532, 544] width 33 height 30
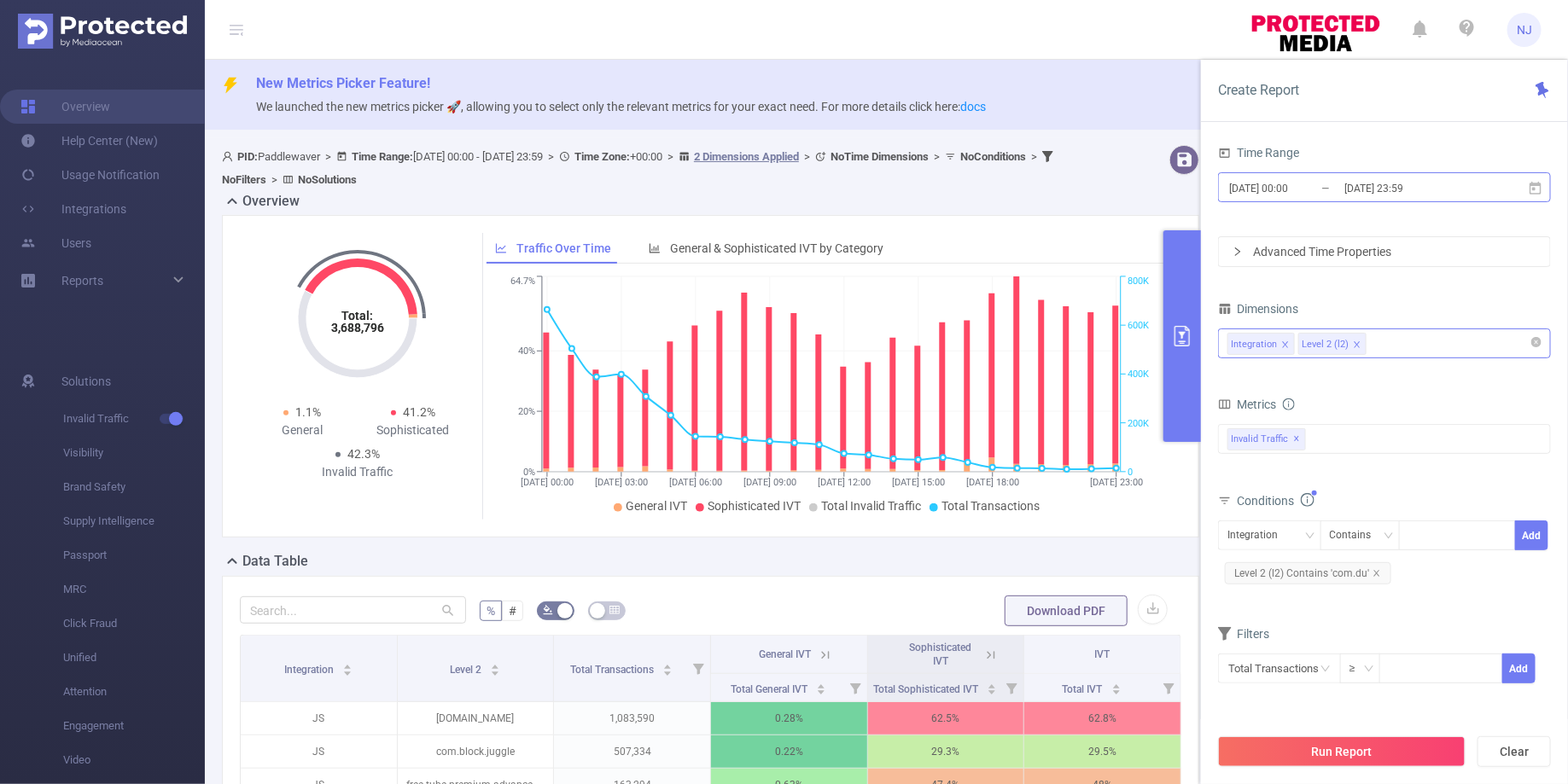
click at [1287, 191] on input "[DATE] 00:00" at bounding box center [1296, 188] width 138 height 23
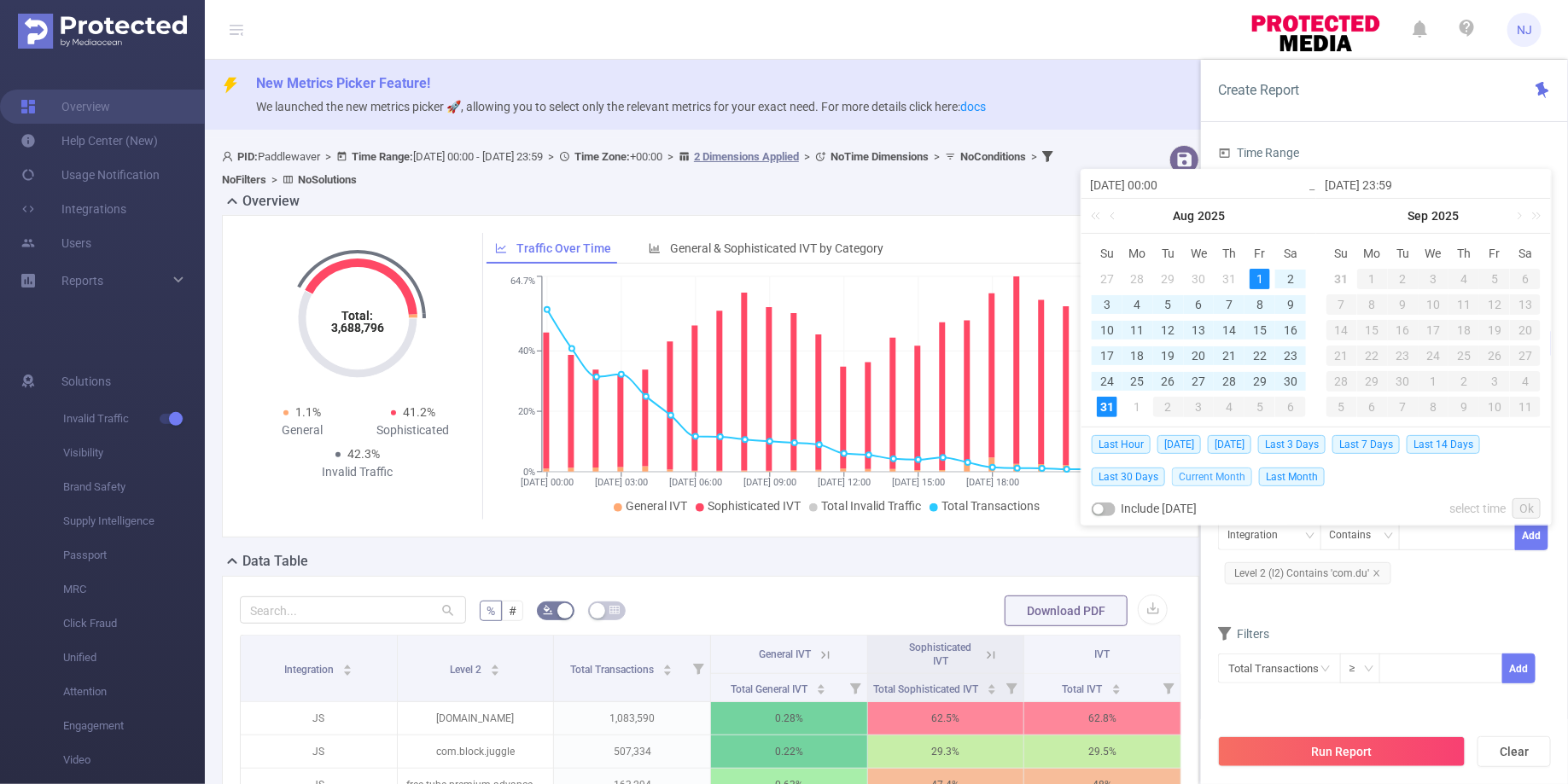
click at [1233, 479] on span "Current Month" at bounding box center [1212, 477] width 80 height 19
type input "2025-08-01 00:00"
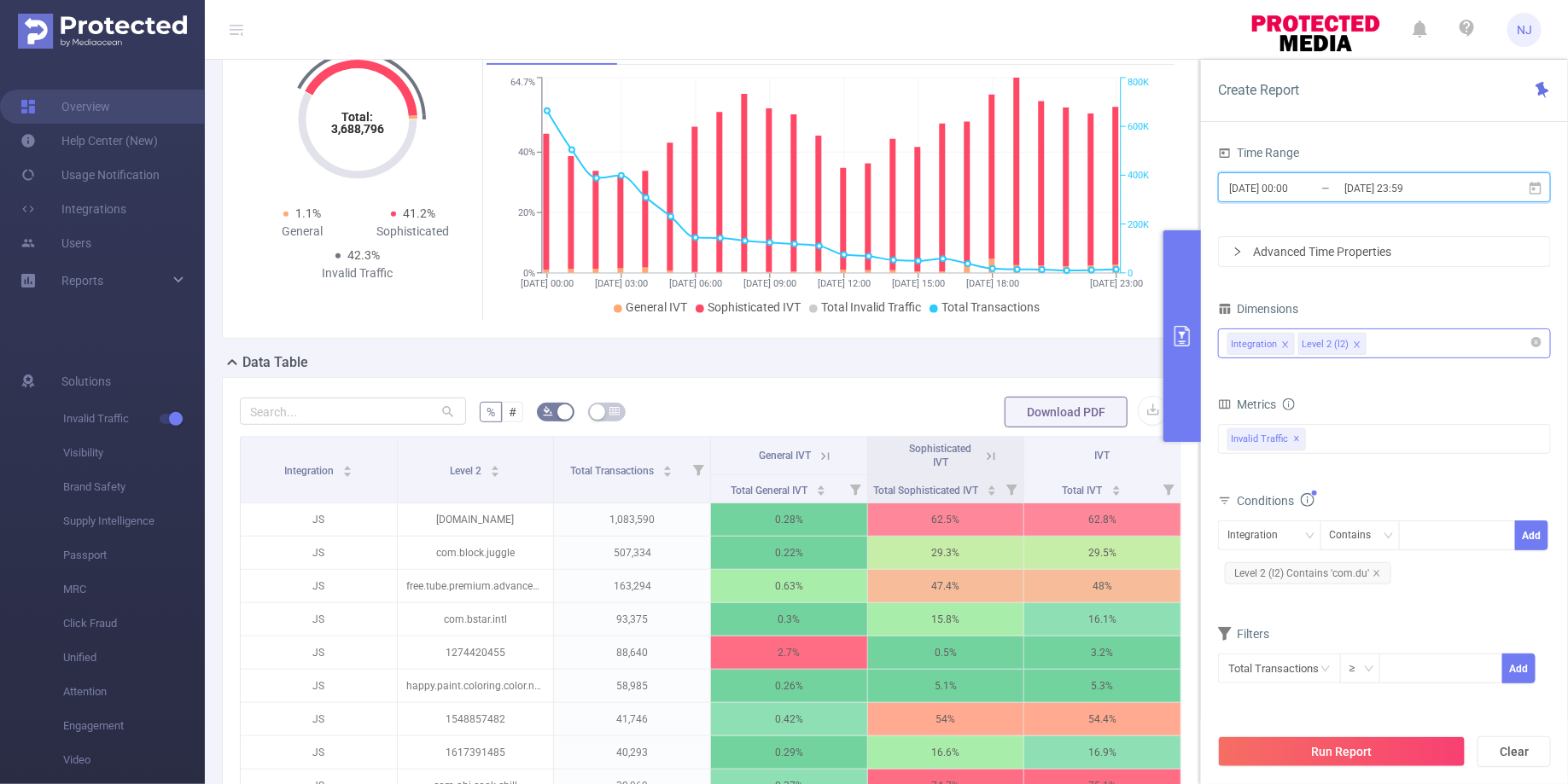
scroll to position [241, 0]
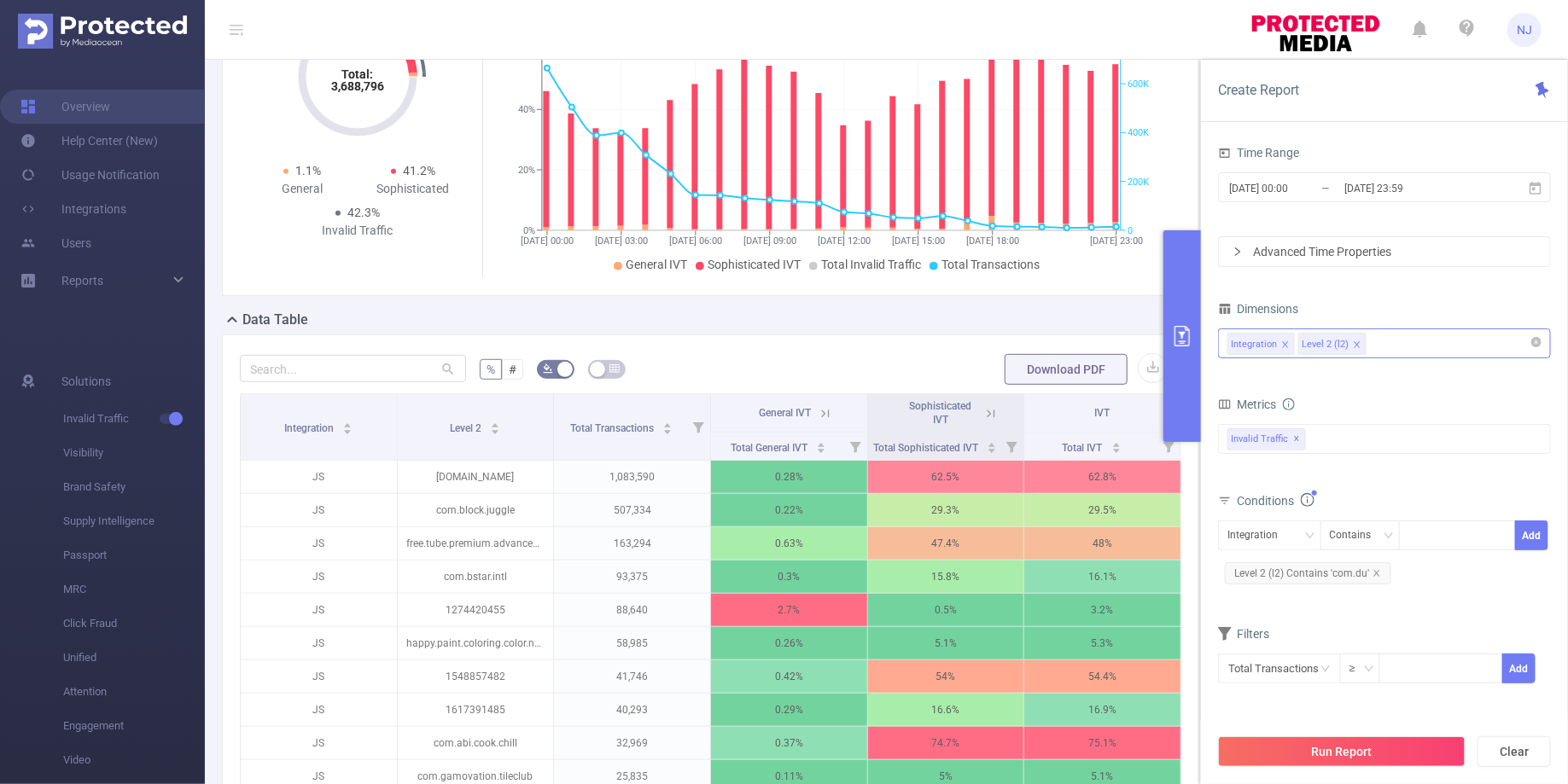
click at [1433, 350] on div "Integration Level 2 (l2)" at bounding box center [1384, 343] width 314 height 29
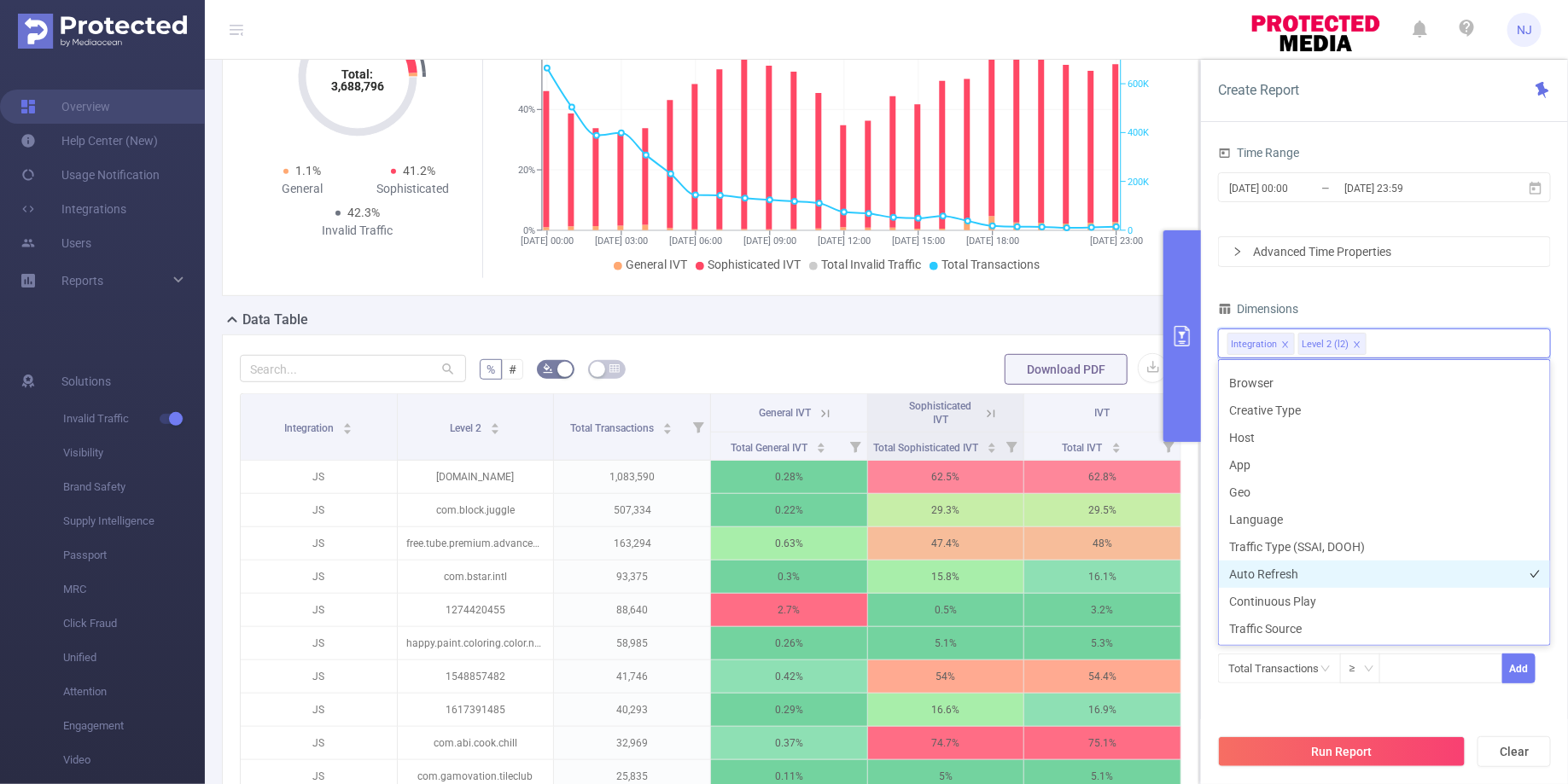
scroll to position [0, 0]
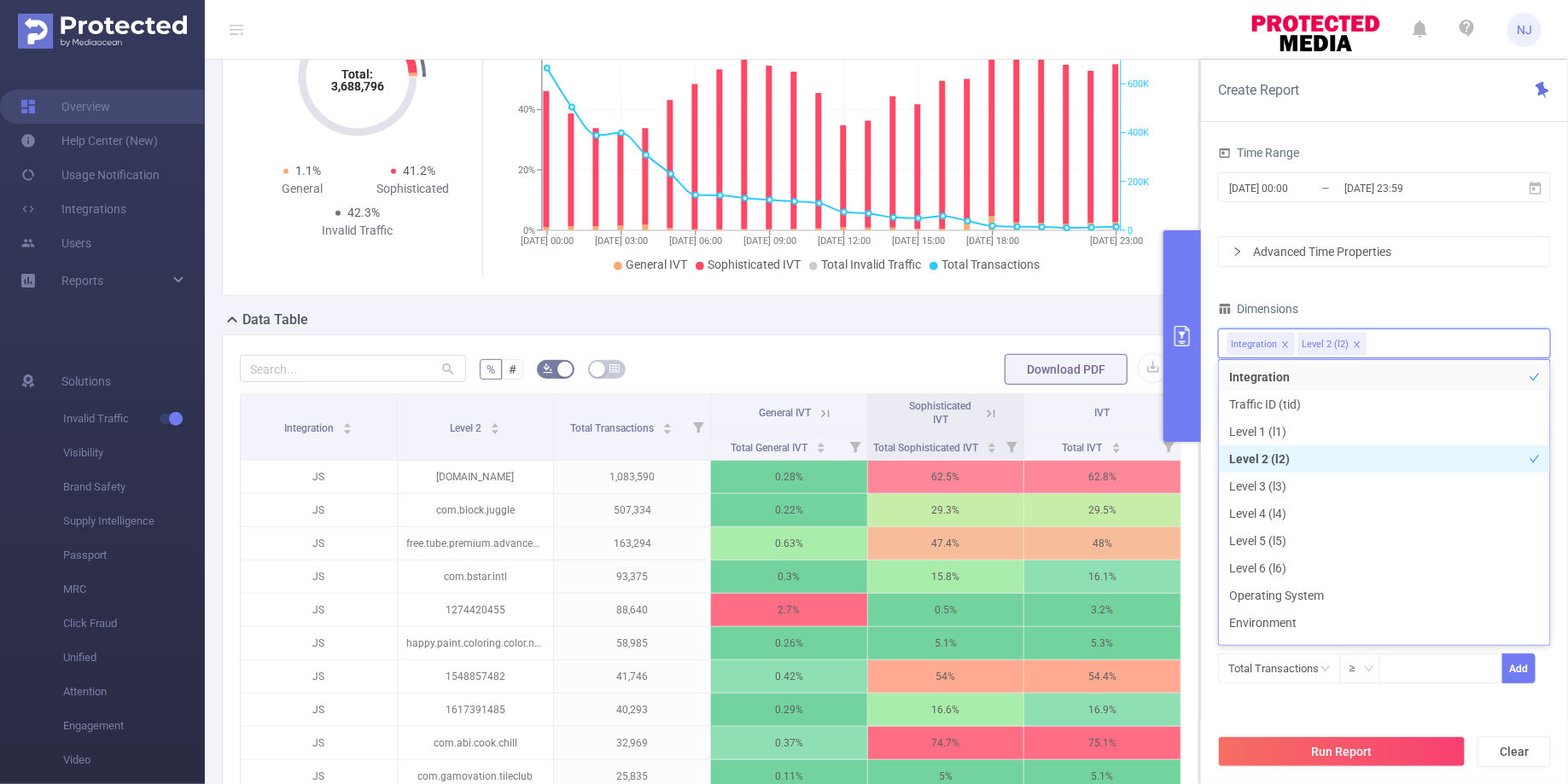
click at [1266, 452] on li "Level 2 (l2)" at bounding box center [1384, 459] width 331 height 28
click at [1276, 176] on input "2025-08-01 00:00" at bounding box center [1296, 188] width 138 height 23
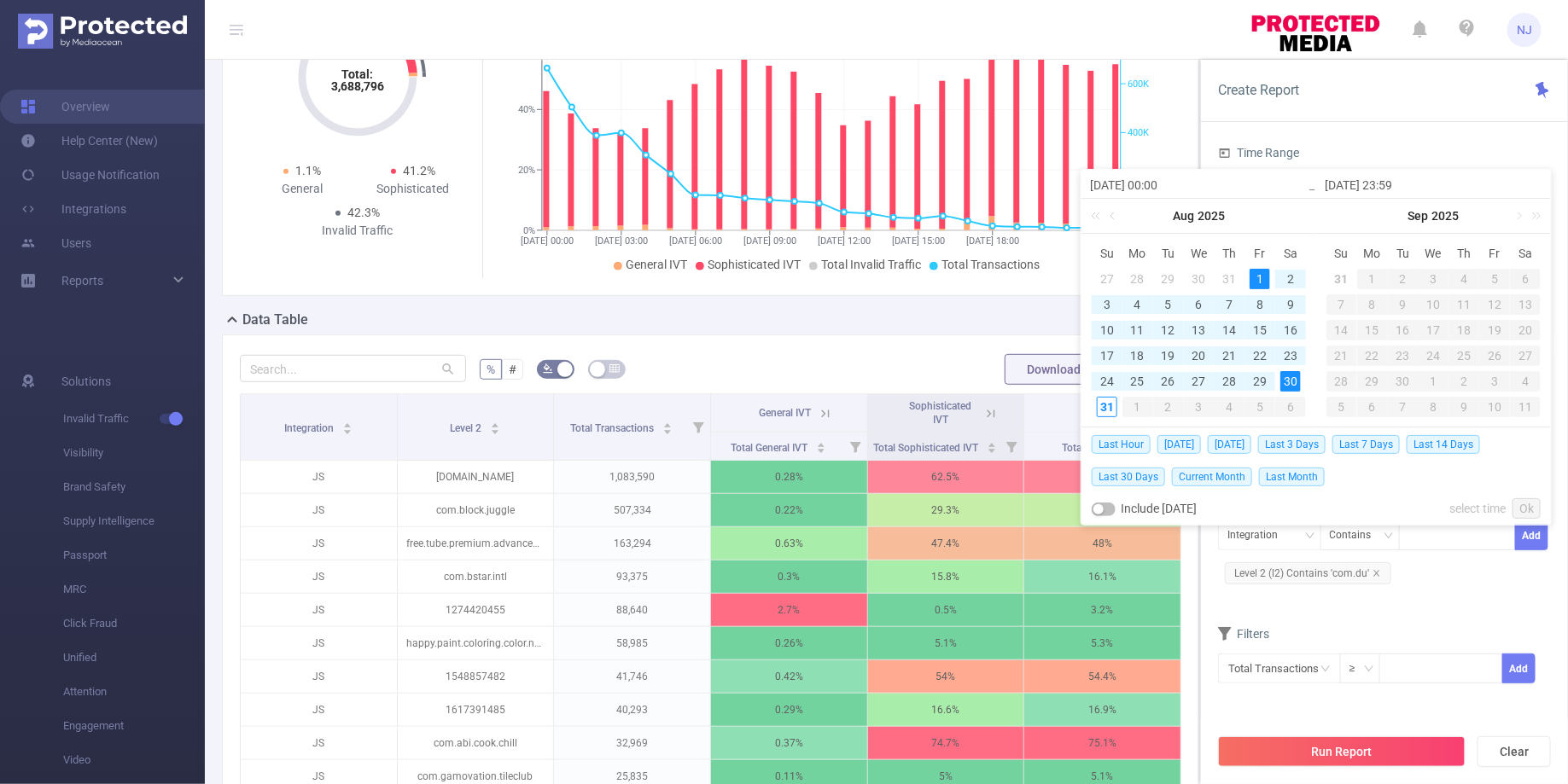
click at [1262, 270] on div "1" at bounding box center [1260, 279] width 21 height 21
type input "2025-08-01 23:59"
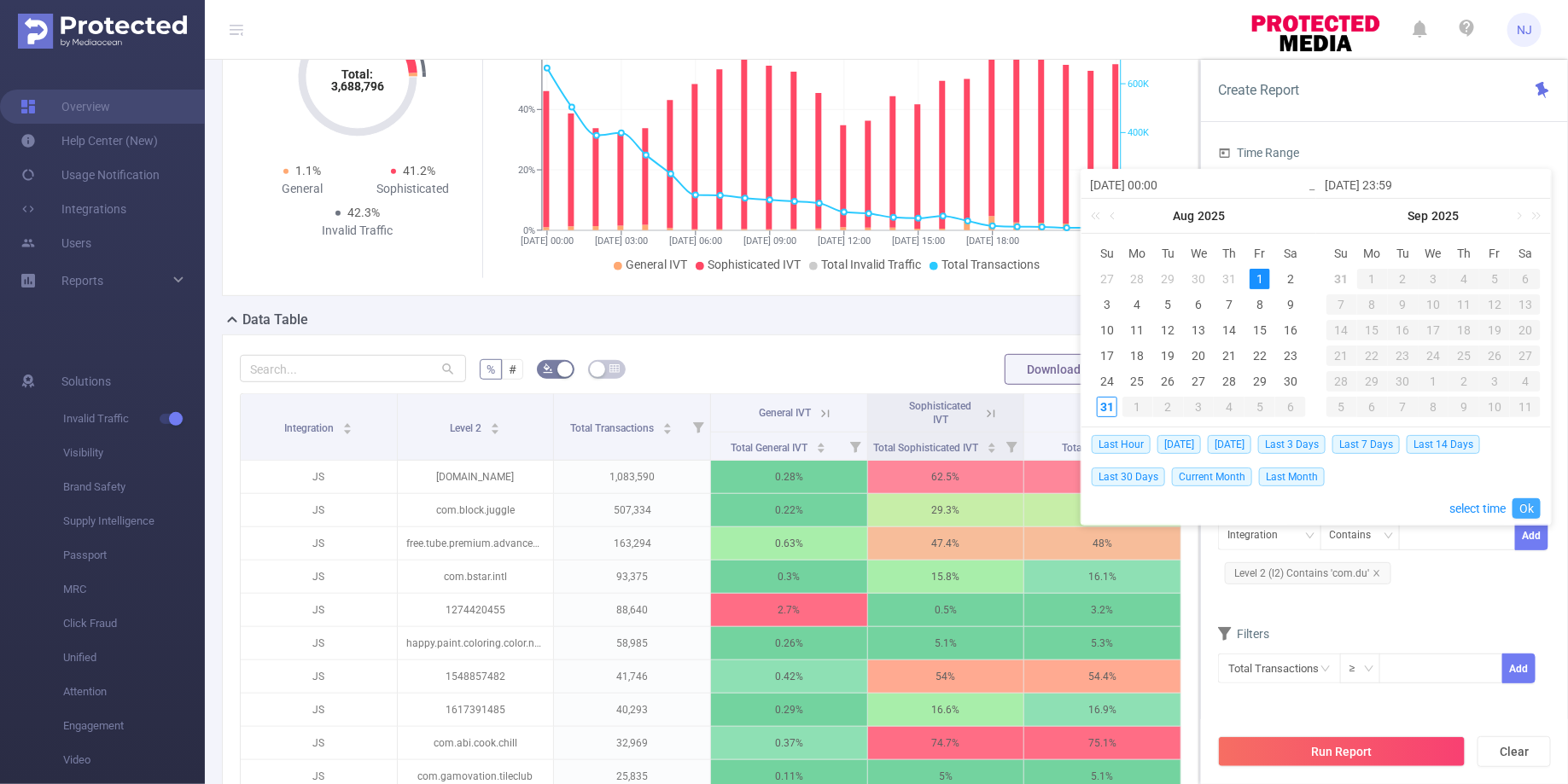
click at [1524, 507] on link "Ok" at bounding box center [1526, 508] width 29 height 21
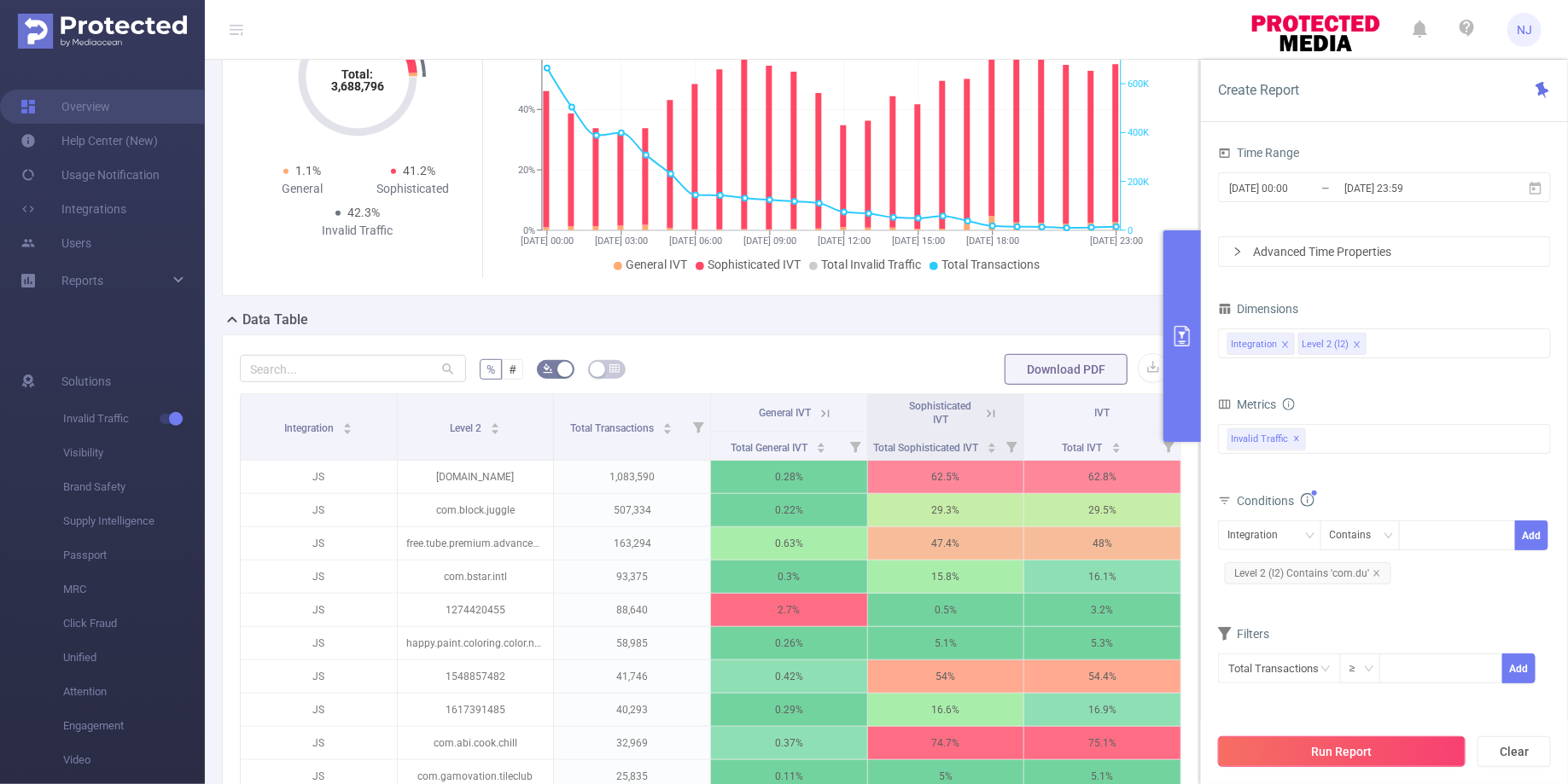
click at [1357, 749] on button "Run Report" at bounding box center [1341, 752] width 247 height 31
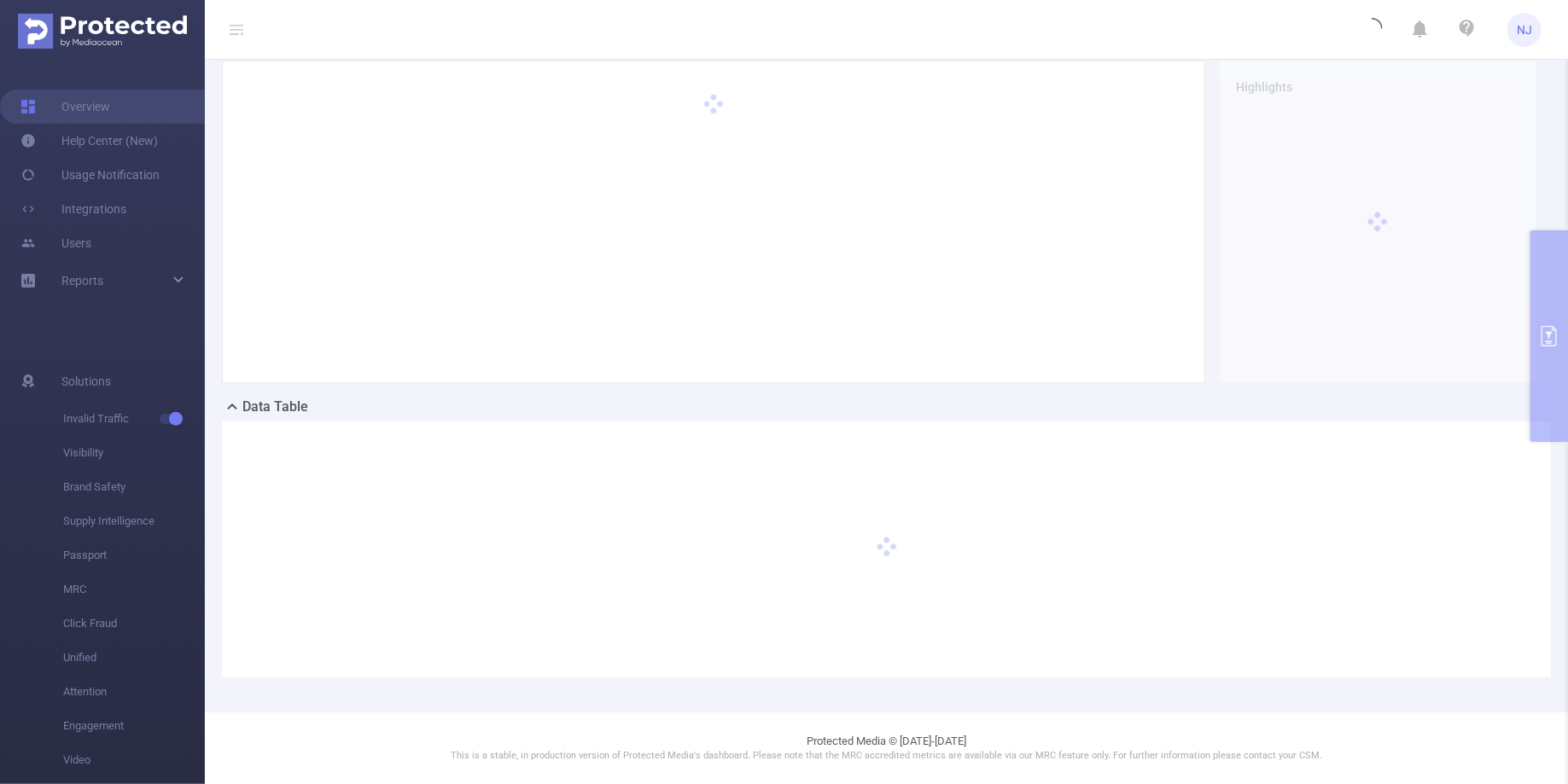
scroll to position [153, 0]
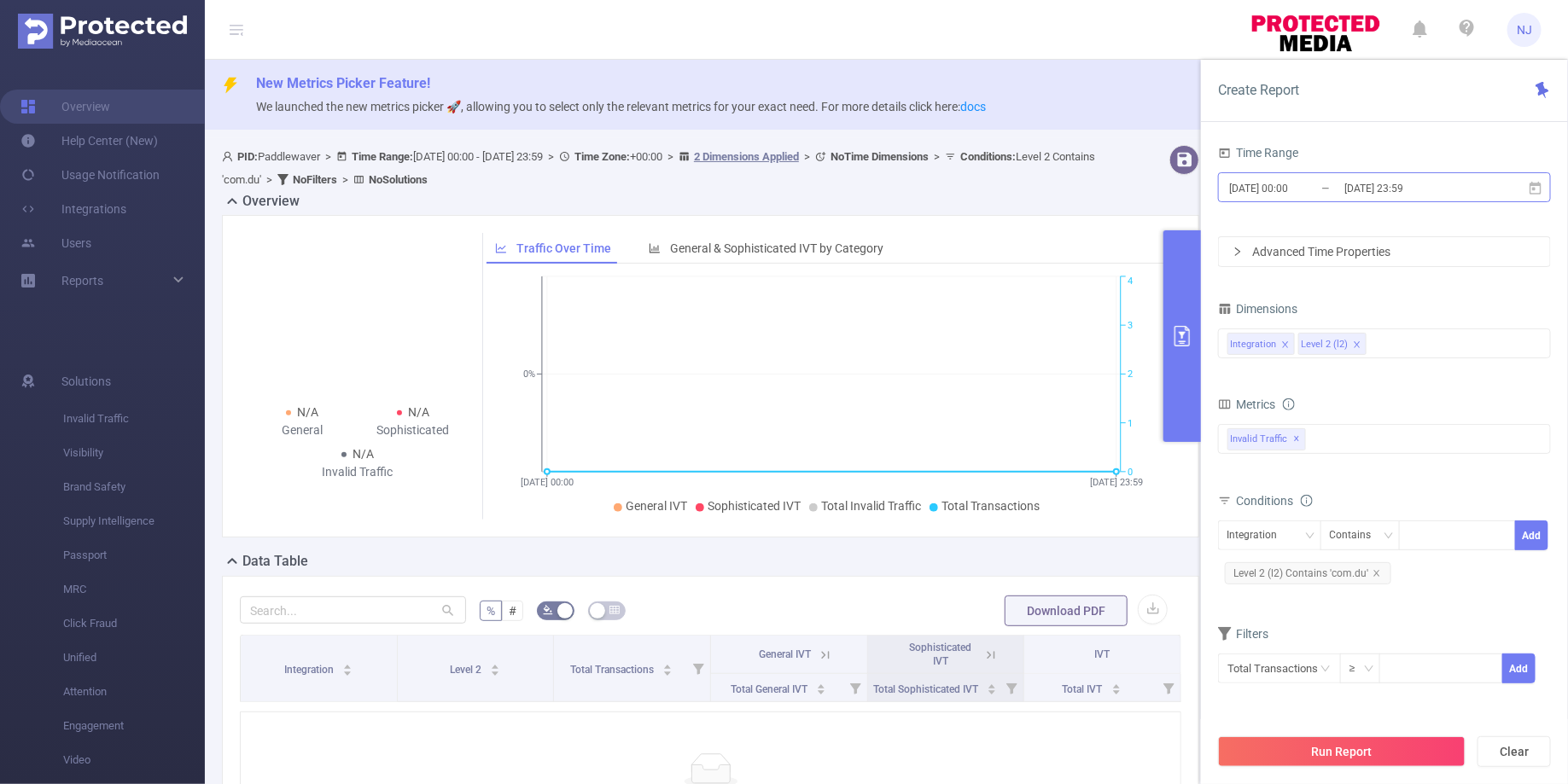
click at [1302, 189] on input "2025-08-01 00:00" at bounding box center [1296, 188] width 138 height 23
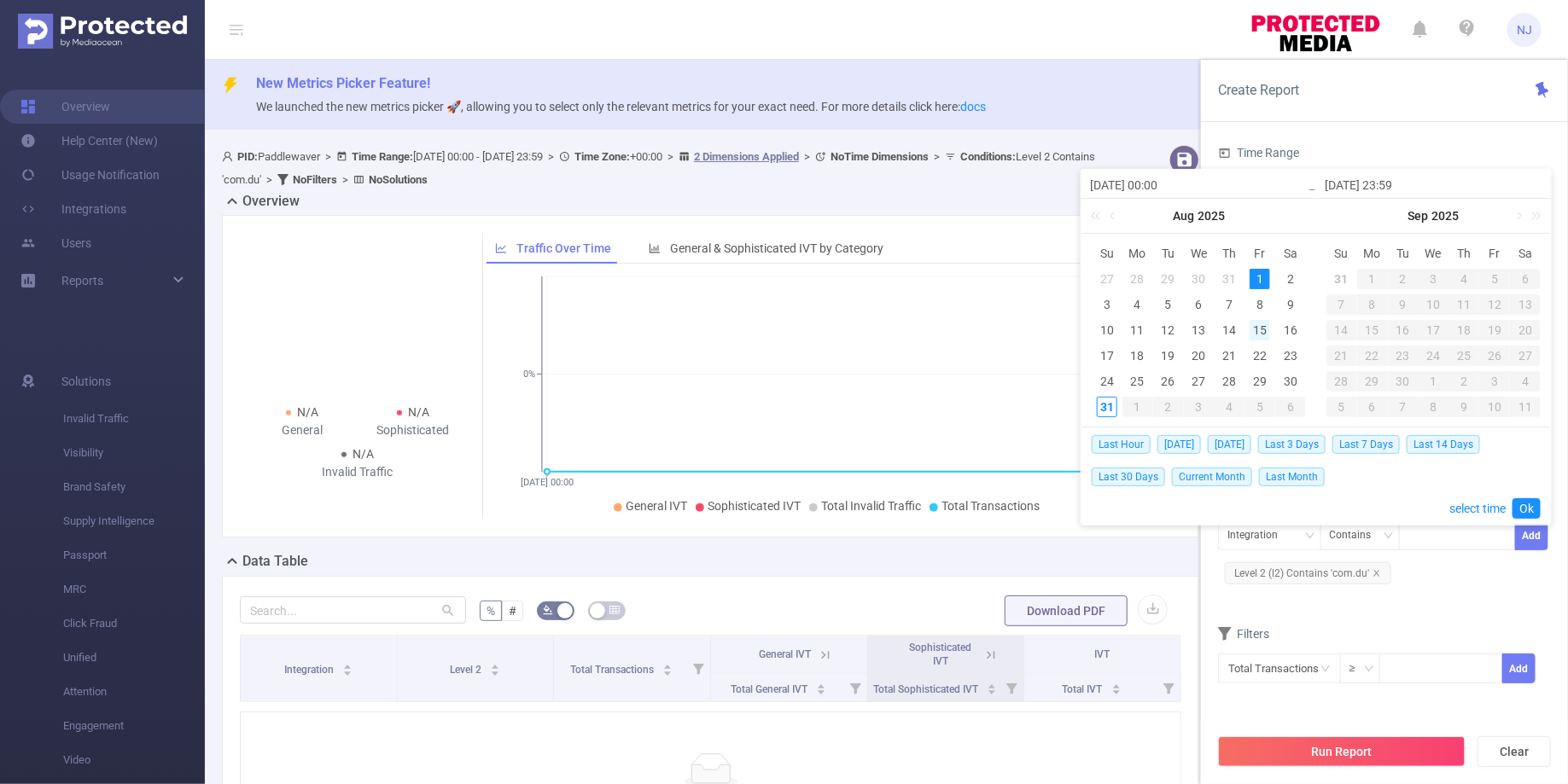
click at [1255, 321] on div "15" at bounding box center [1260, 330] width 21 height 21
type input "2025-08-15 00:00"
type input "2025-08-15 23:59"
type input "2025-08-15 00:00"
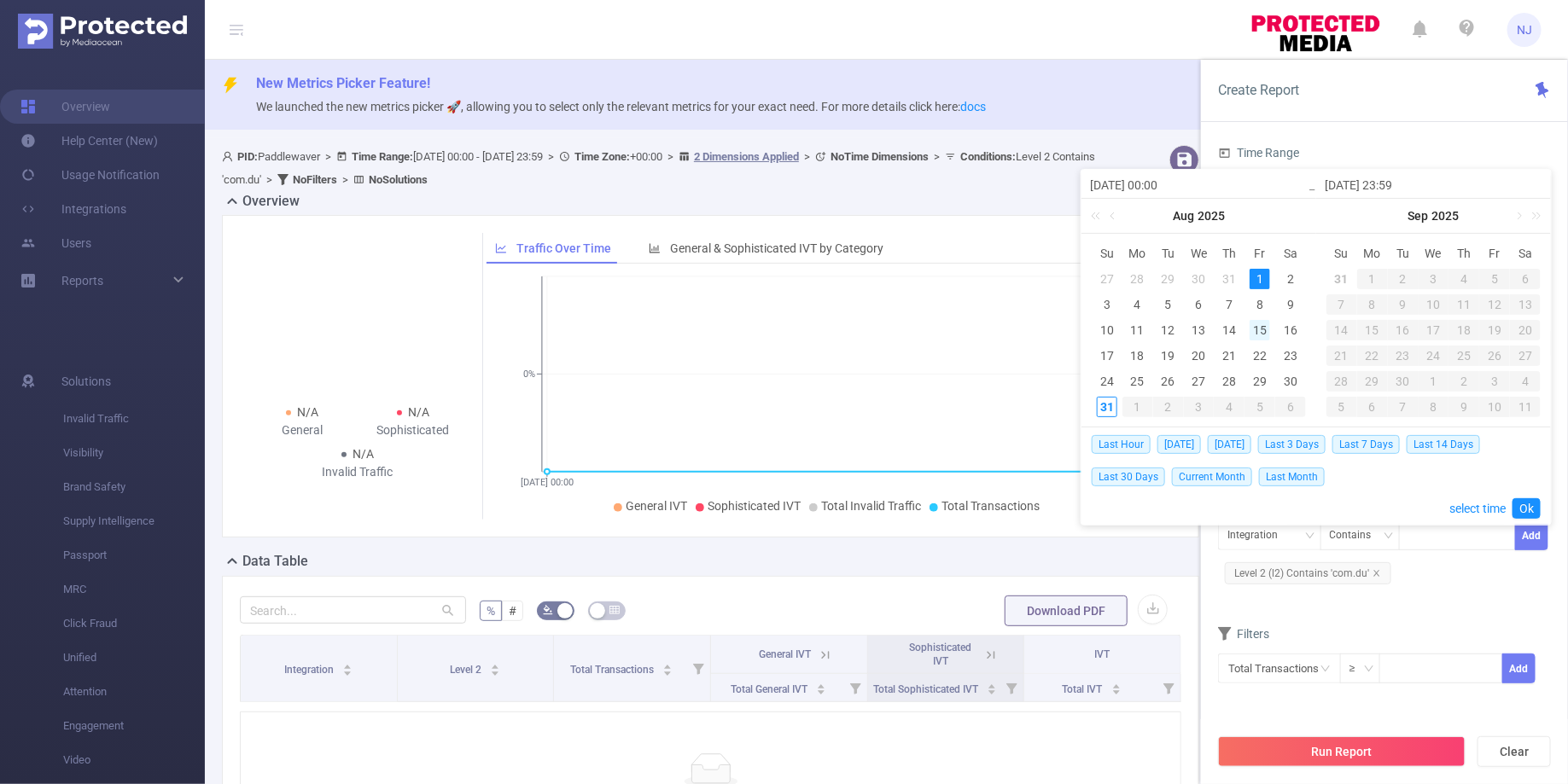
type input "2025-08-15 23:59"
click at [1532, 507] on link "Ok" at bounding box center [1526, 508] width 29 height 21
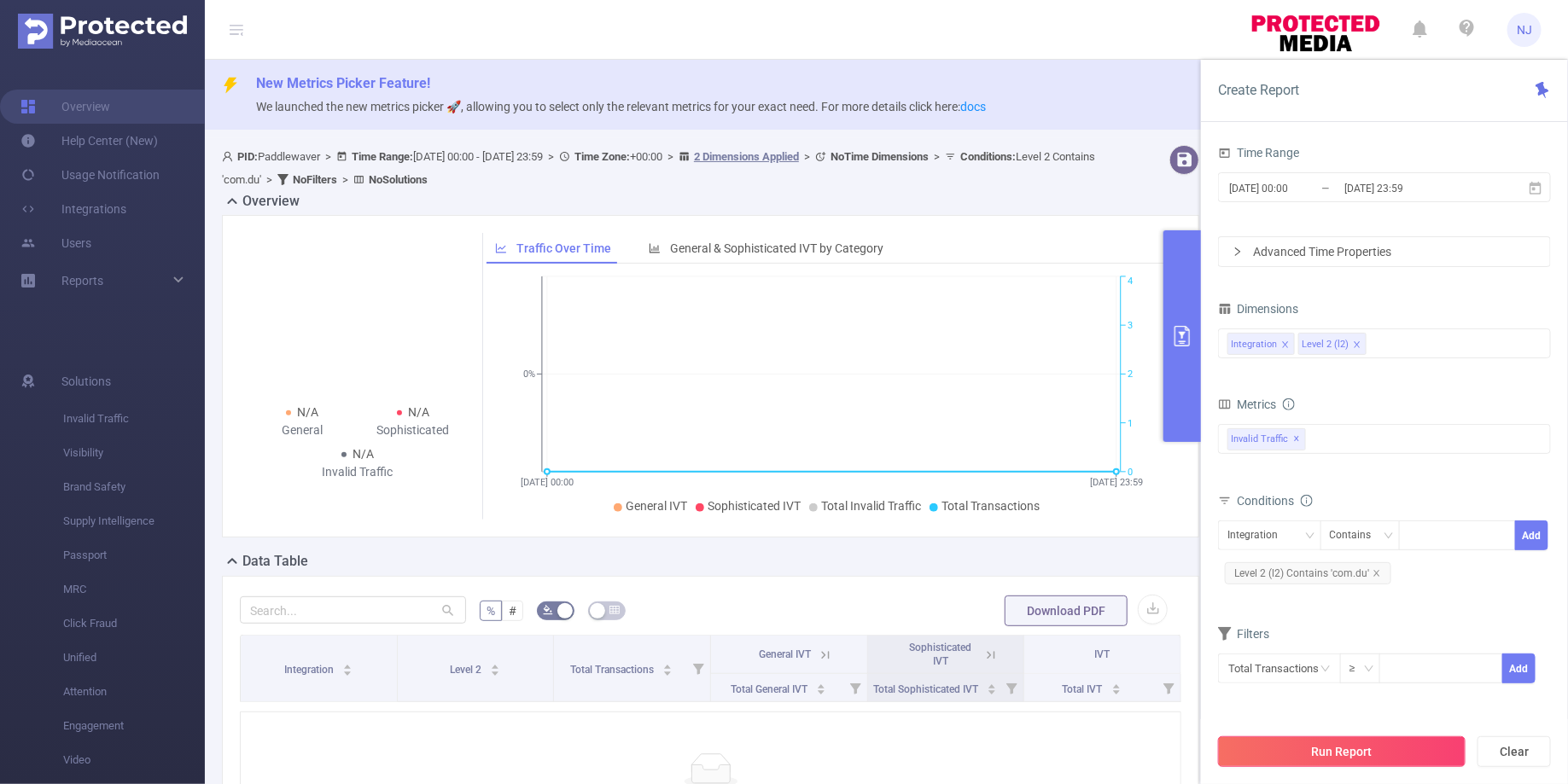
click at [1300, 755] on button "Run Report" at bounding box center [1341, 752] width 247 height 31
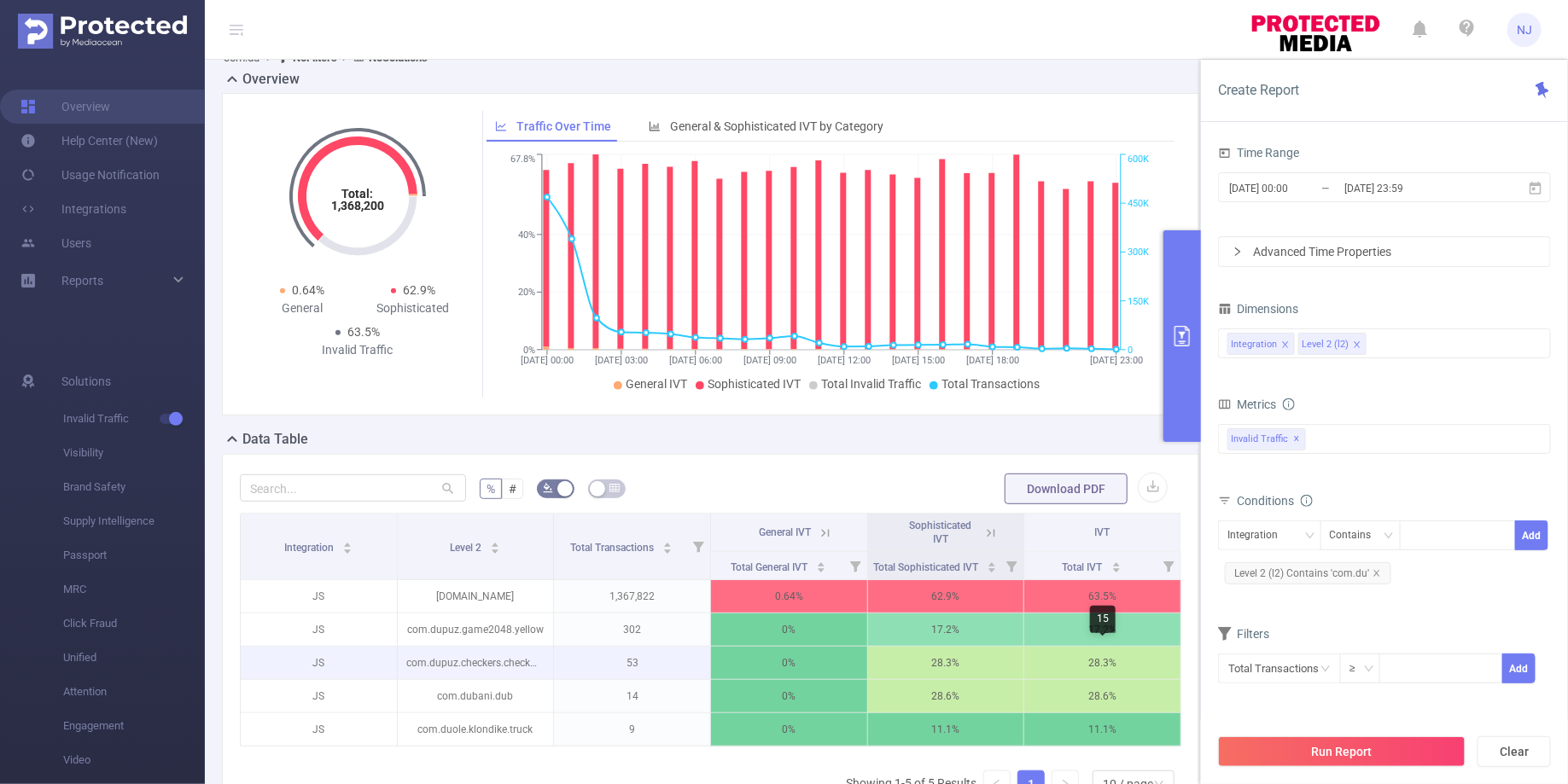
scroll to position [0, 3]
click at [1371, 190] on input "2025-08-15 23:59" at bounding box center [1411, 188] width 138 height 23
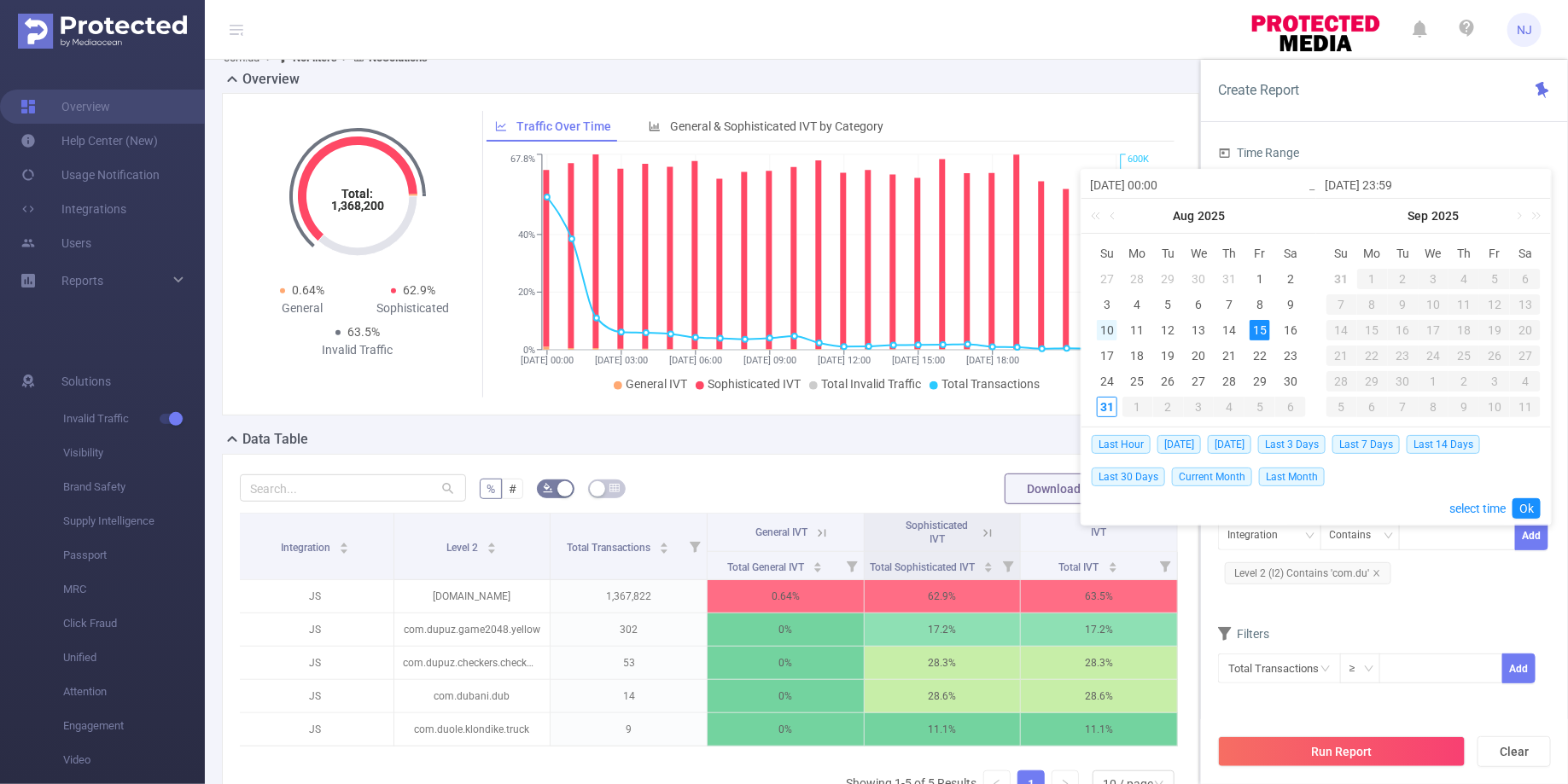
click at [1113, 326] on div "10" at bounding box center [1107, 330] width 21 height 21
type input "2025-08-10 00:00"
type input "2025-08-10 23:59"
type input "2025-08-10 00:00"
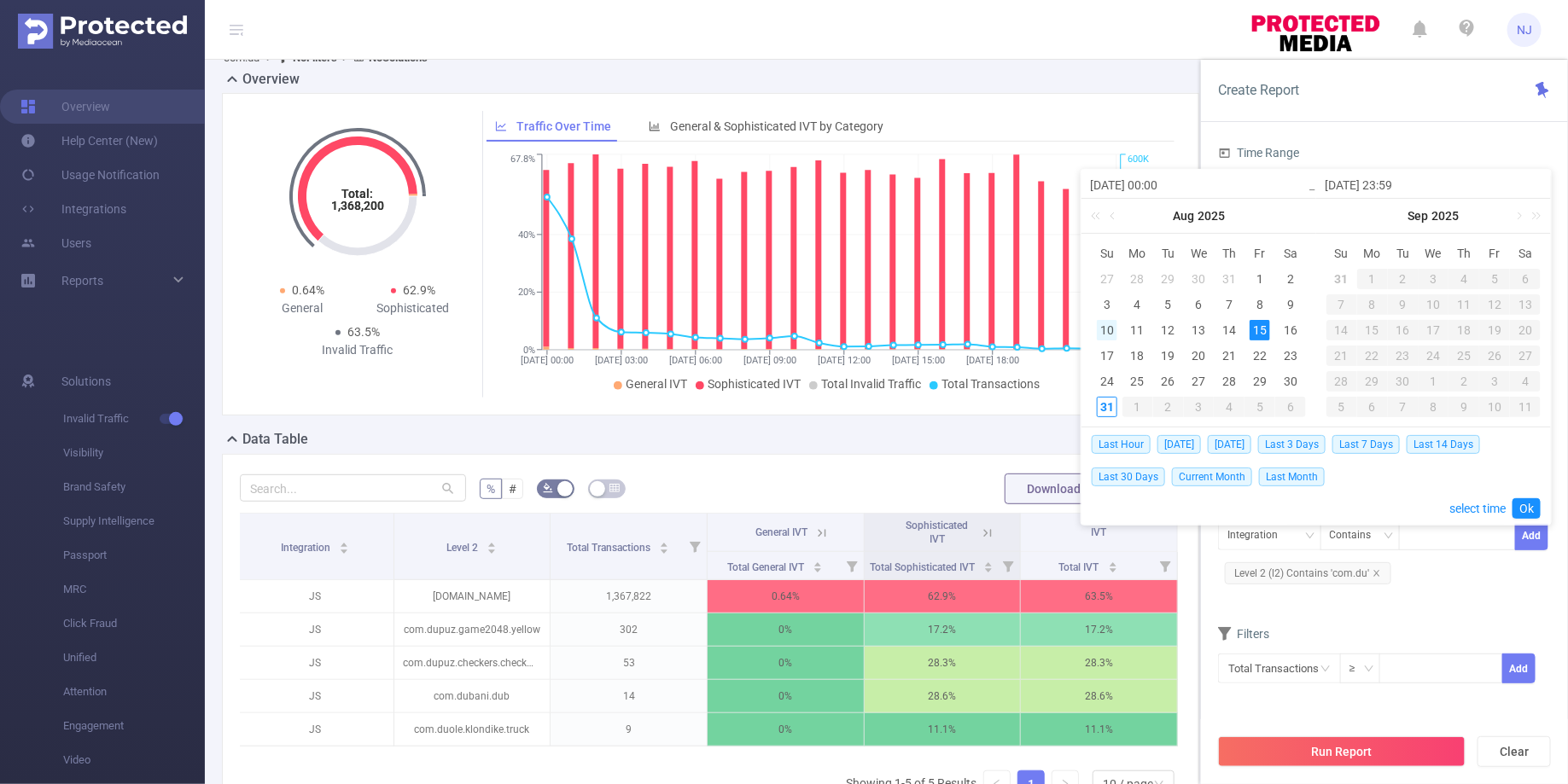
type input "2025-08-10 23:59"
click at [1531, 504] on link "Ok" at bounding box center [1526, 508] width 29 height 21
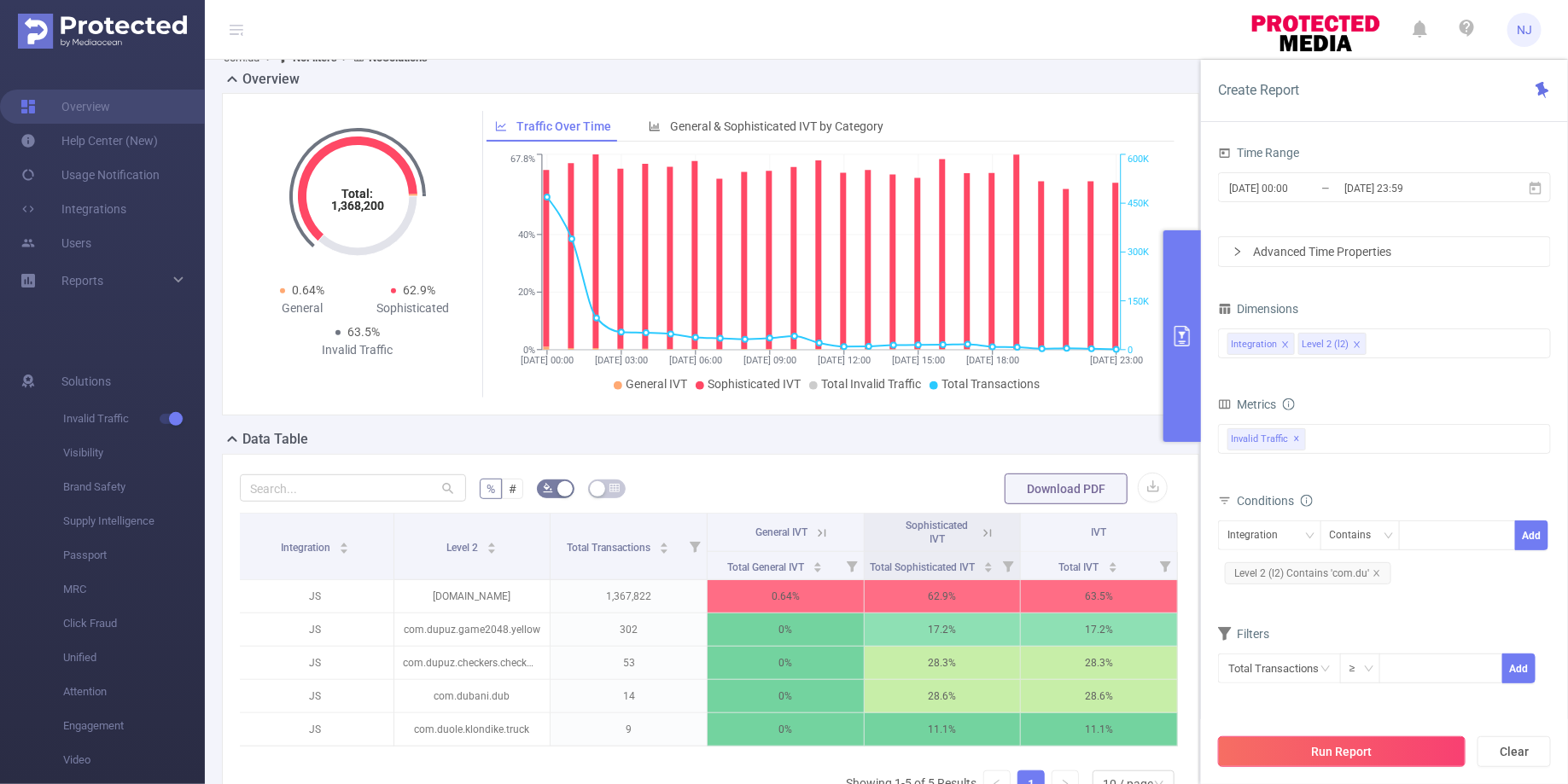
click at [1367, 752] on button "Run Report" at bounding box center [1341, 752] width 247 height 31
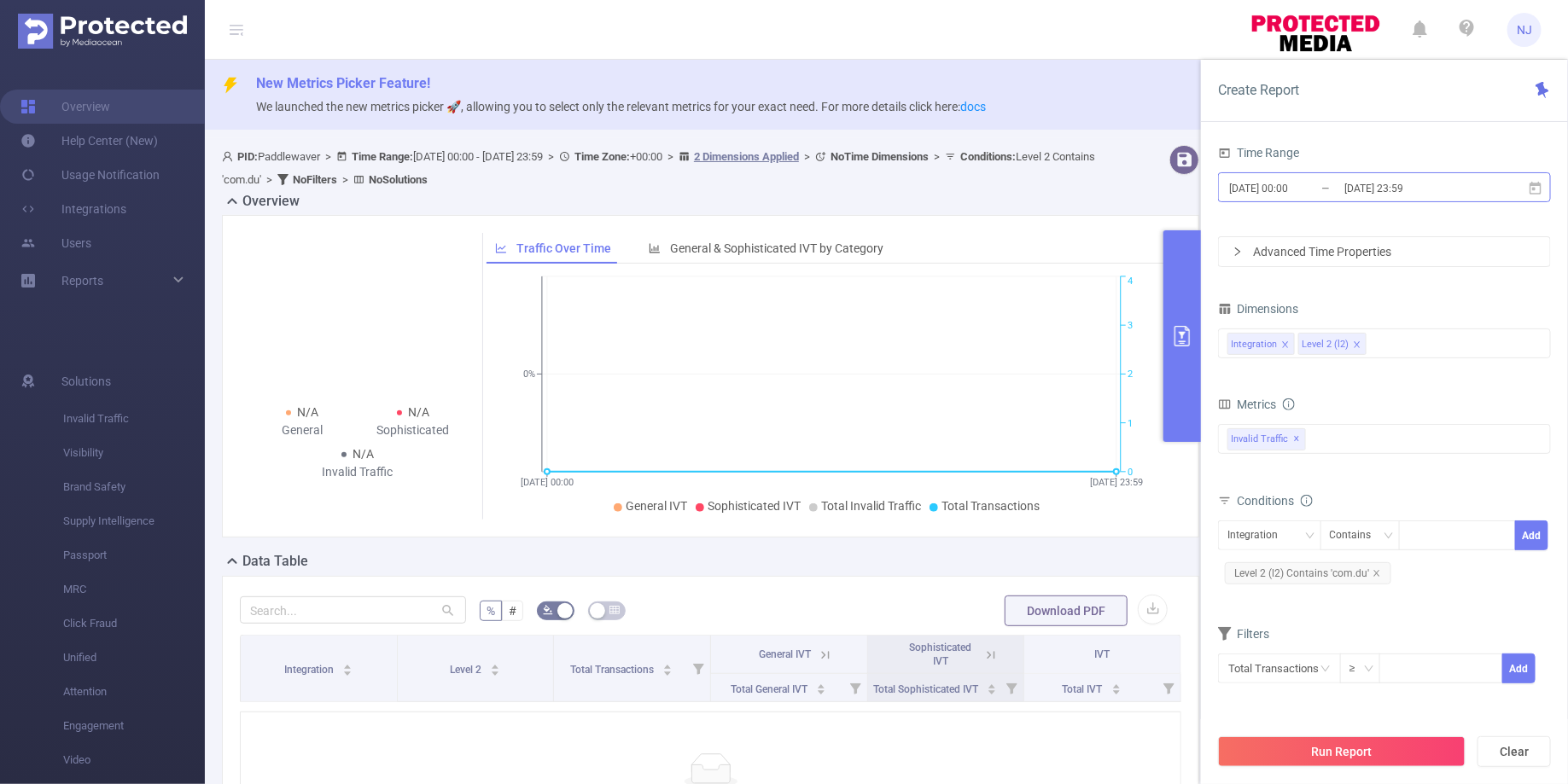
click at [1450, 194] on input "2025-08-10 23:59" at bounding box center [1411, 188] width 138 height 23
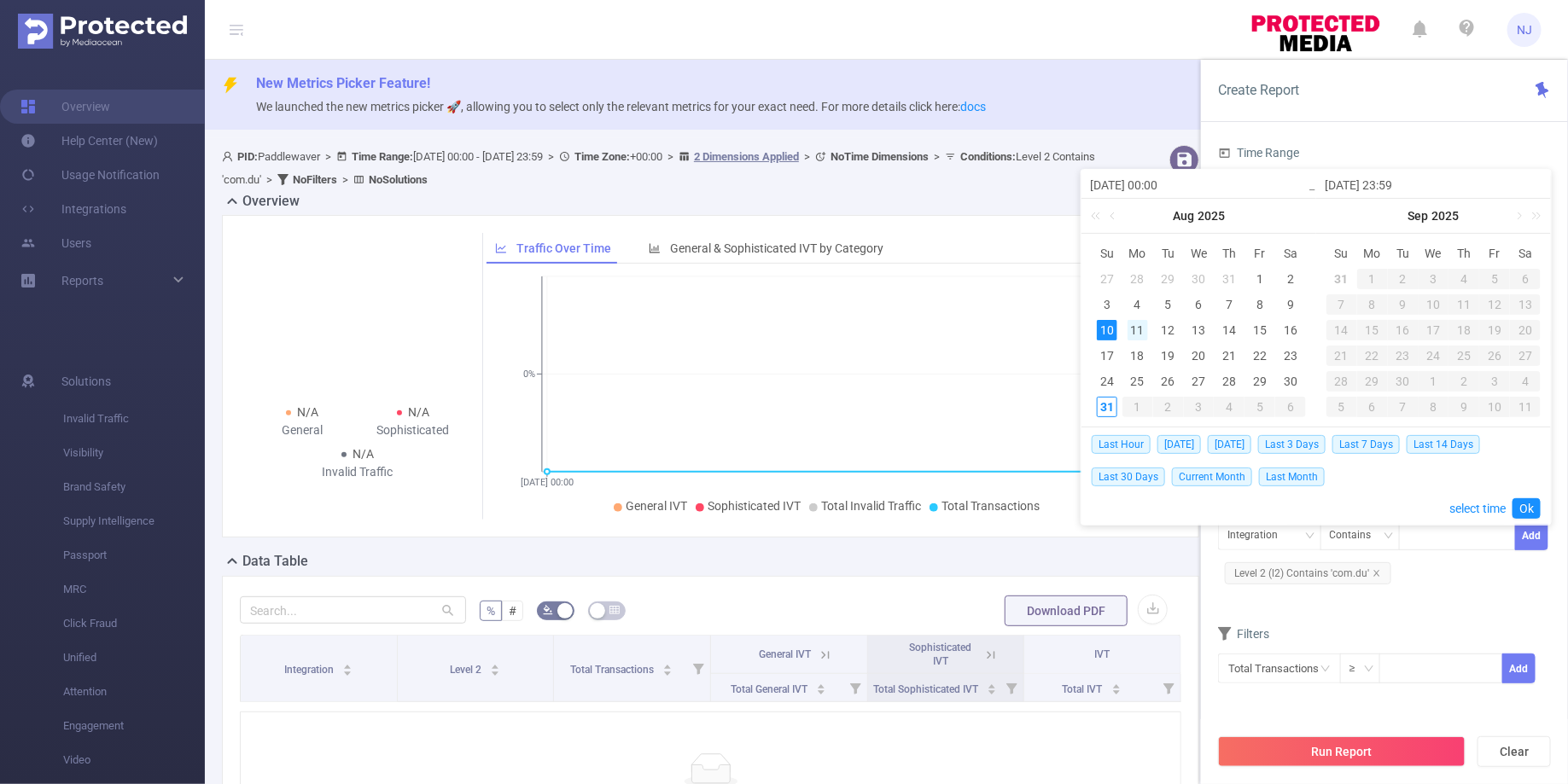
click at [1138, 332] on div "11" at bounding box center [1138, 330] width 21 height 21
type input "2025-08-11 00:00"
type input "2025-08-11 23:59"
type input "2025-08-11 00:00"
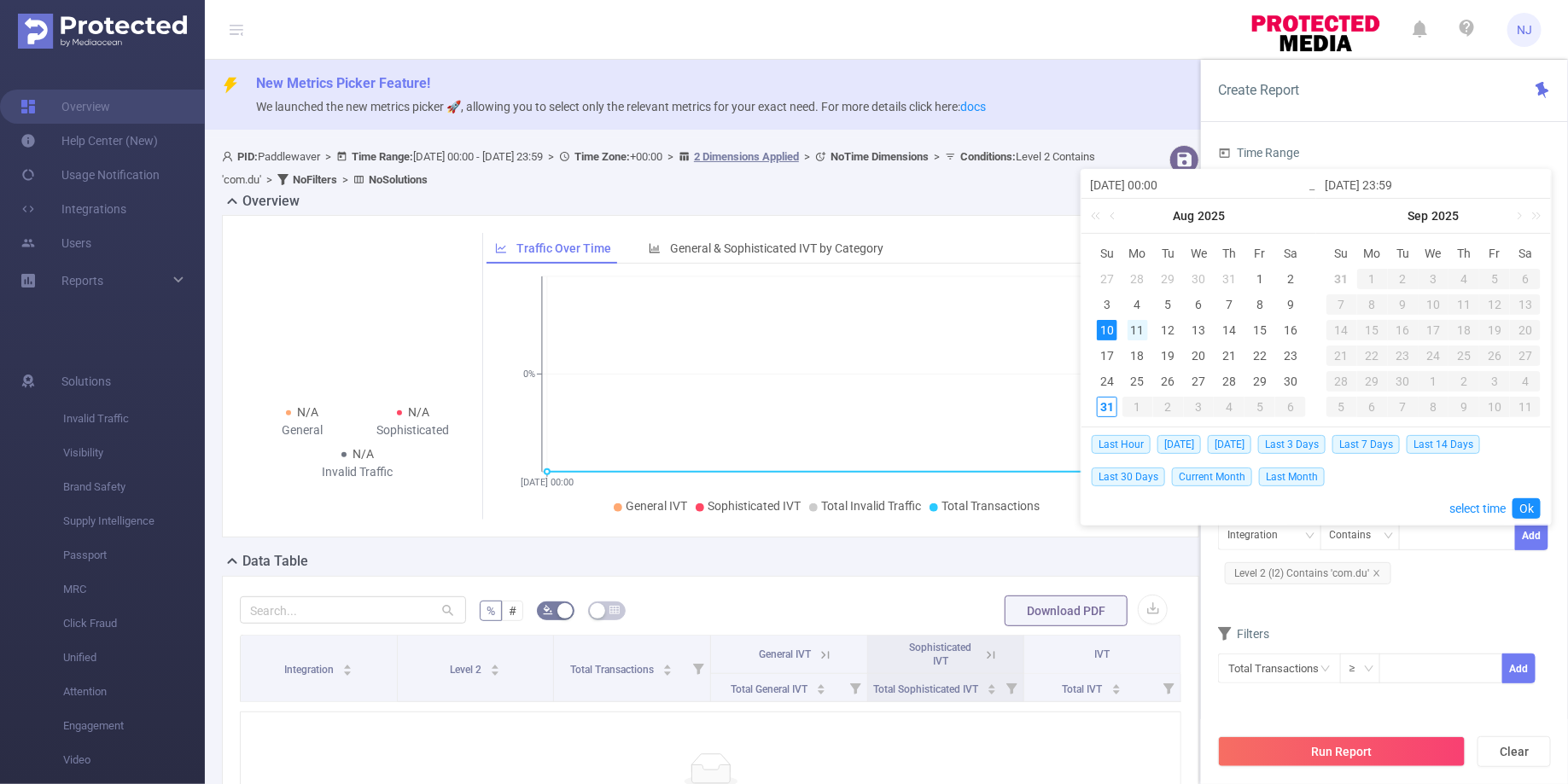
type input "2025-08-11 23:59"
click at [1526, 506] on link "Ok" at bounding box center [1526, 508] width 29 height 21
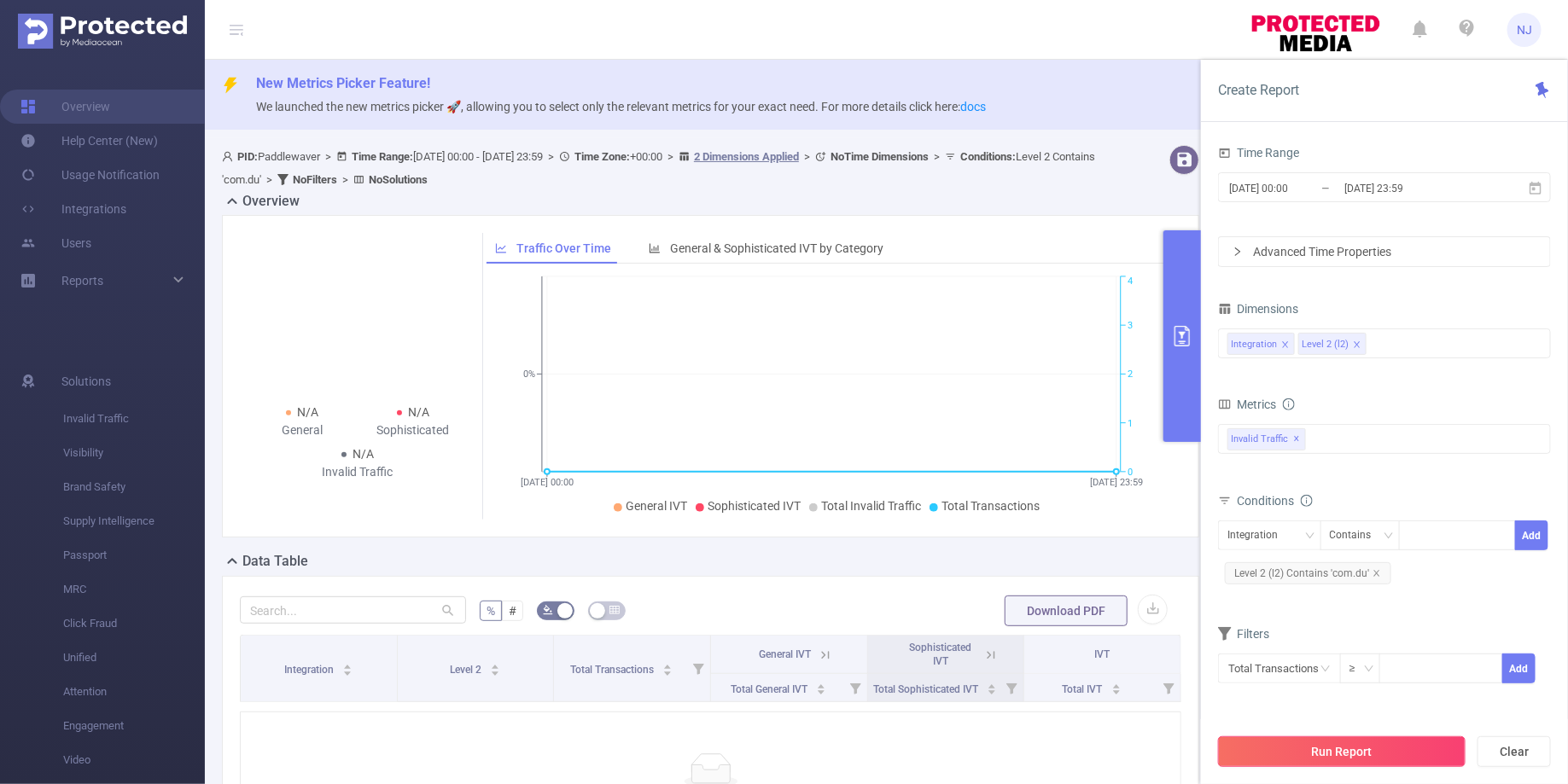
click at [1329, 749] on button "Run Report" at bounding box center [1341, 752] width 247 height 31
click at [1386, 195] on input "2025-08-11 23:59" at bounding box center [1411, 188] width 138 height 23
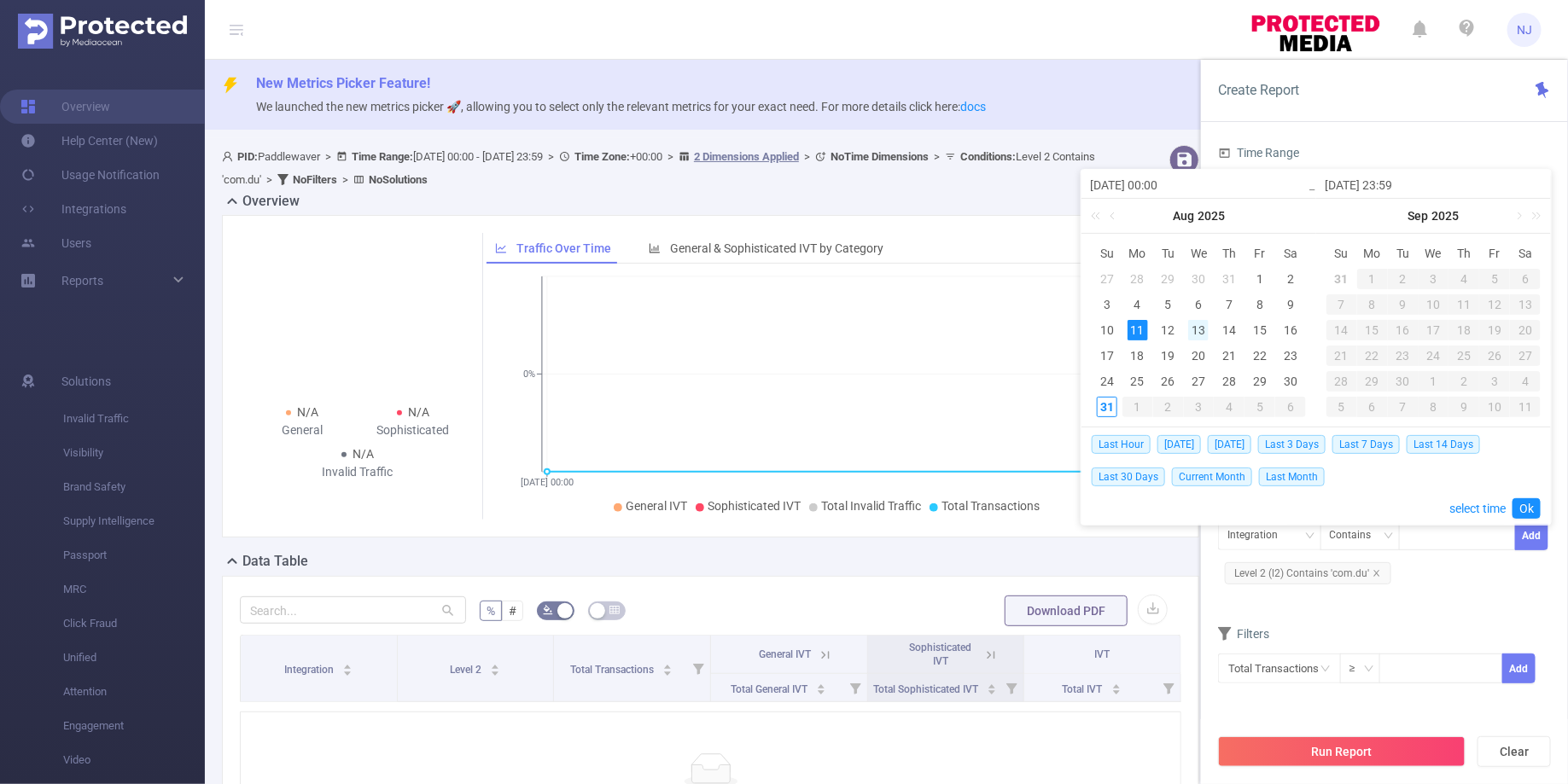
click at [1198, 328] on div "13" at bounding box center [1199, 330] width 21 height 21
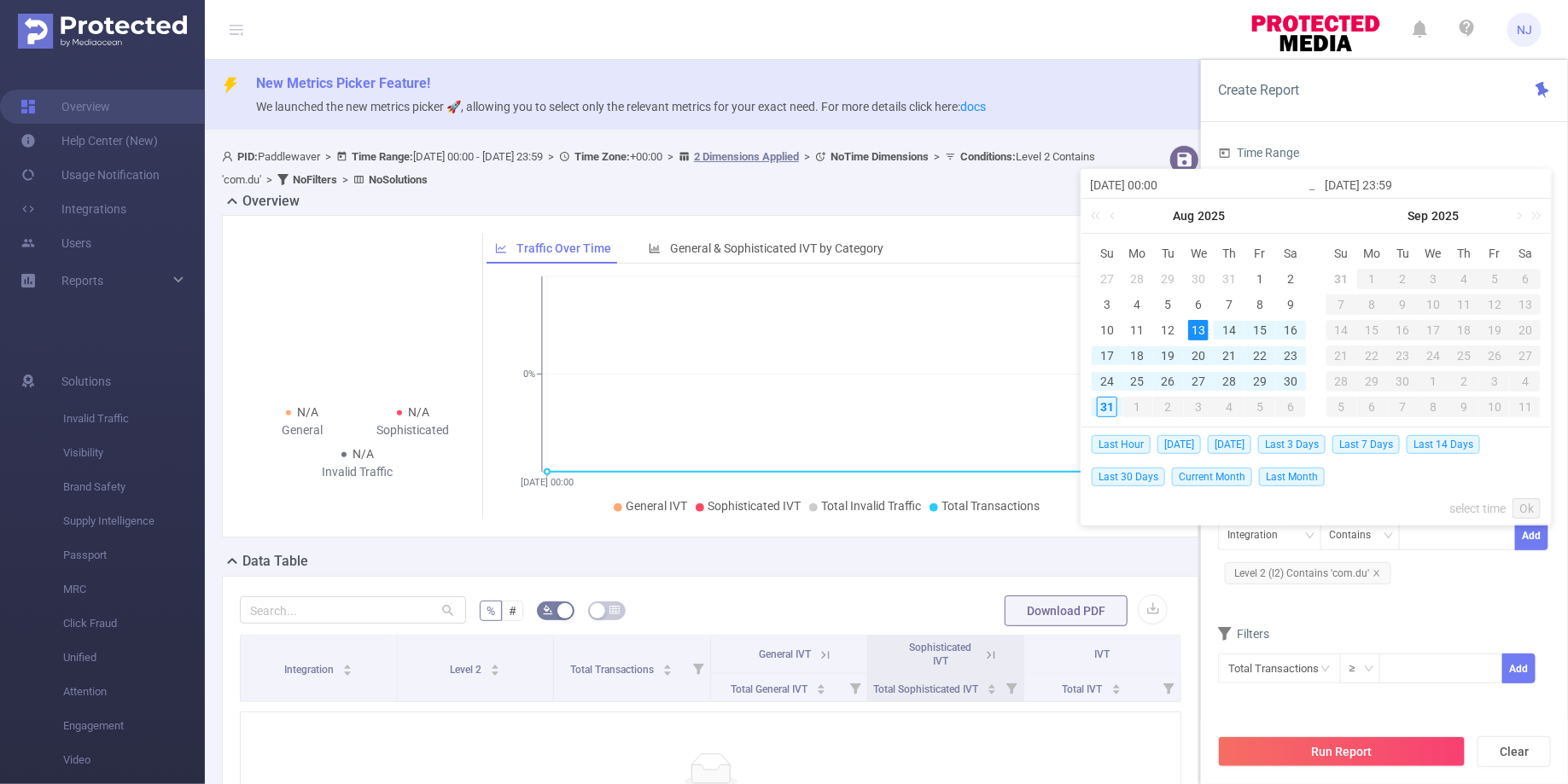
click at [1198, 328] on div "13" at bounding box center [1199, 330] width 21 height 21
type input "2025-08-13 00:00"
type input "2025-08-13 23:59"
type input "2025-08-13 00:00"
type input "2025-08-13 23:59"
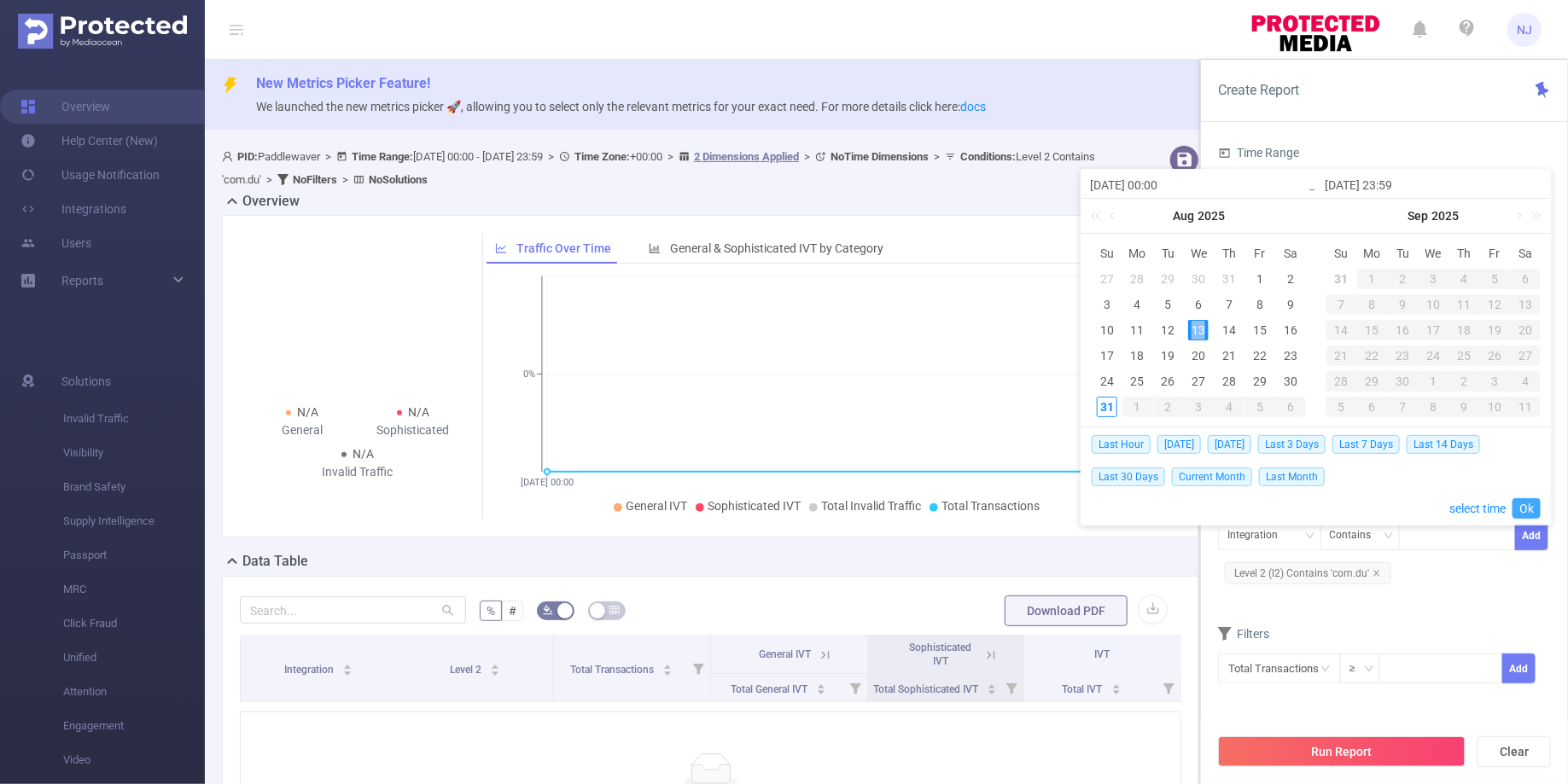
click at [1525, 506] on link "Ok" at bounding box center [1526, 508] width 29 height 21
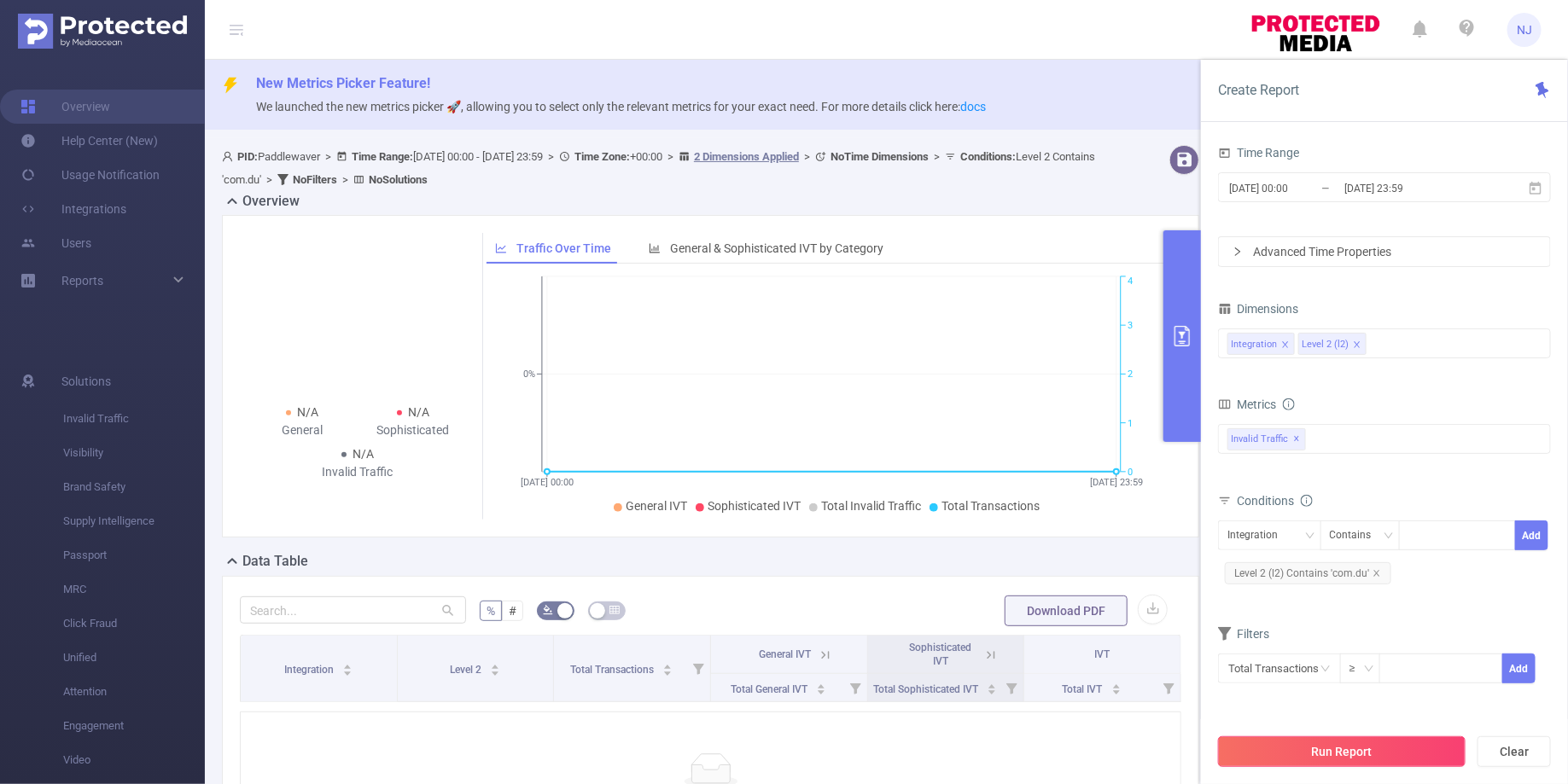
click at [1353, 754] on button "Run Report" at bounding box center [1341, 752] width 247 height 31
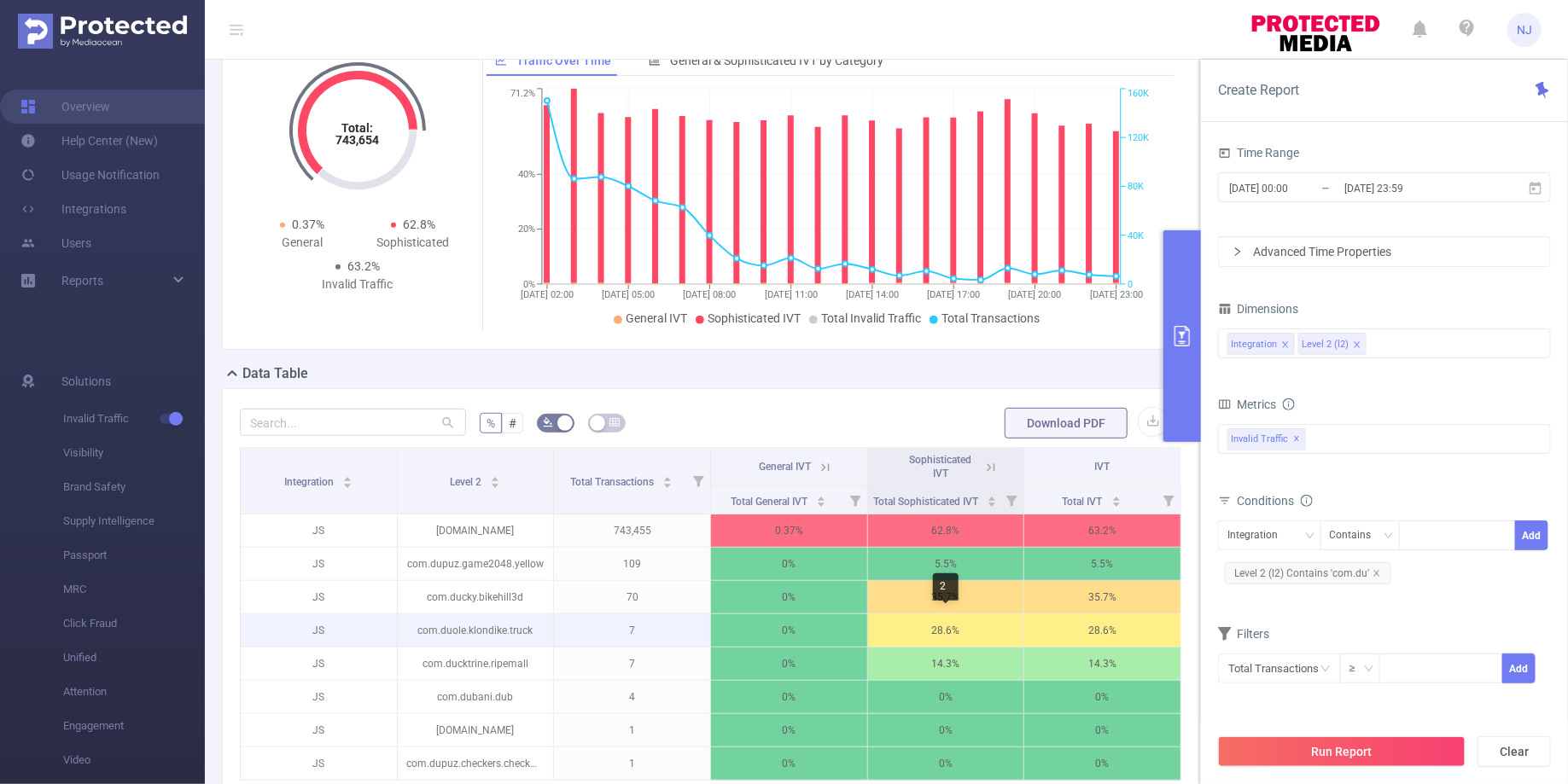
scroll to position [0, 3]
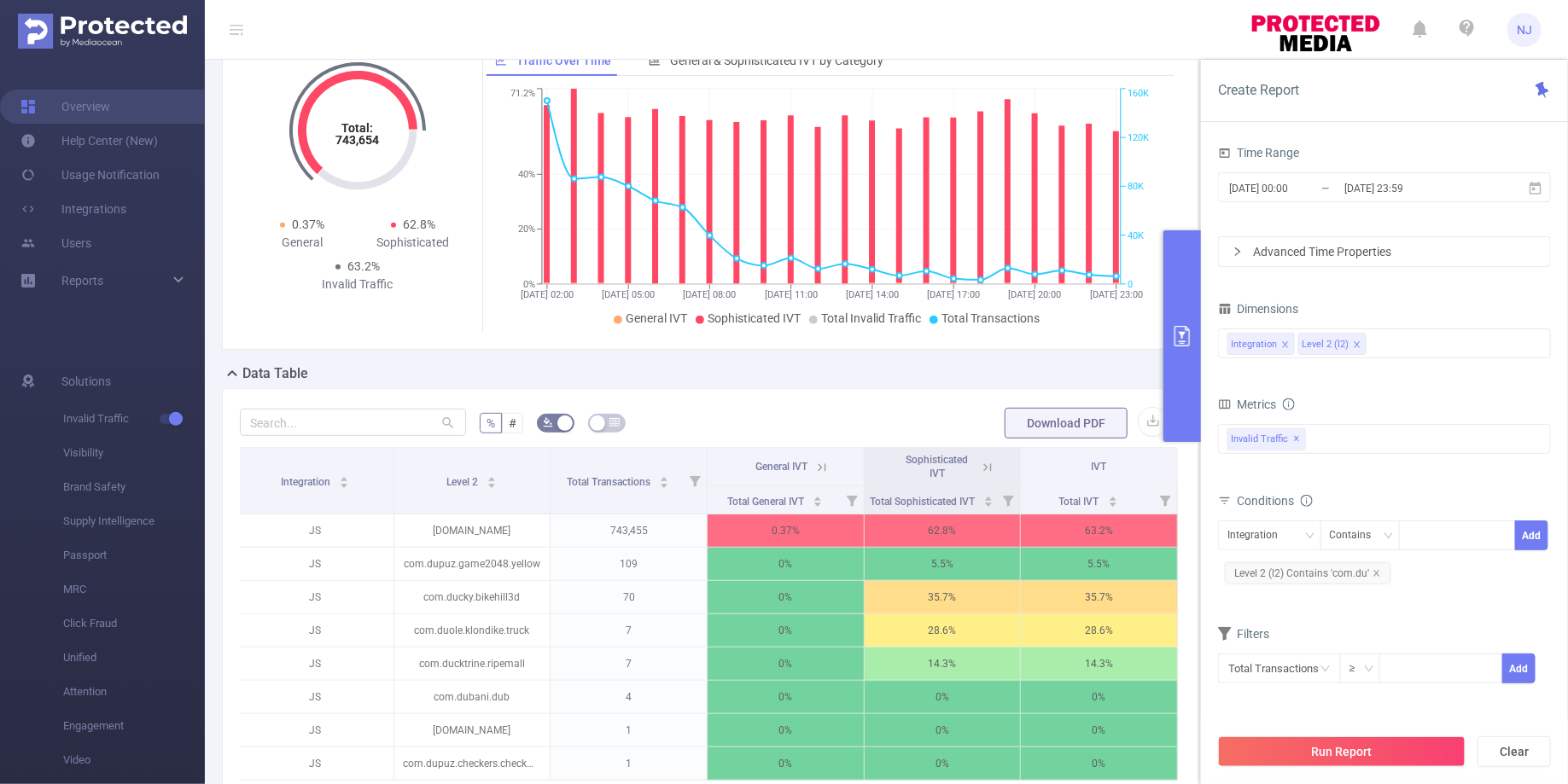
click at [1188, 323] on button "primary" at bounding box center [1181, 335] width 37 height 212
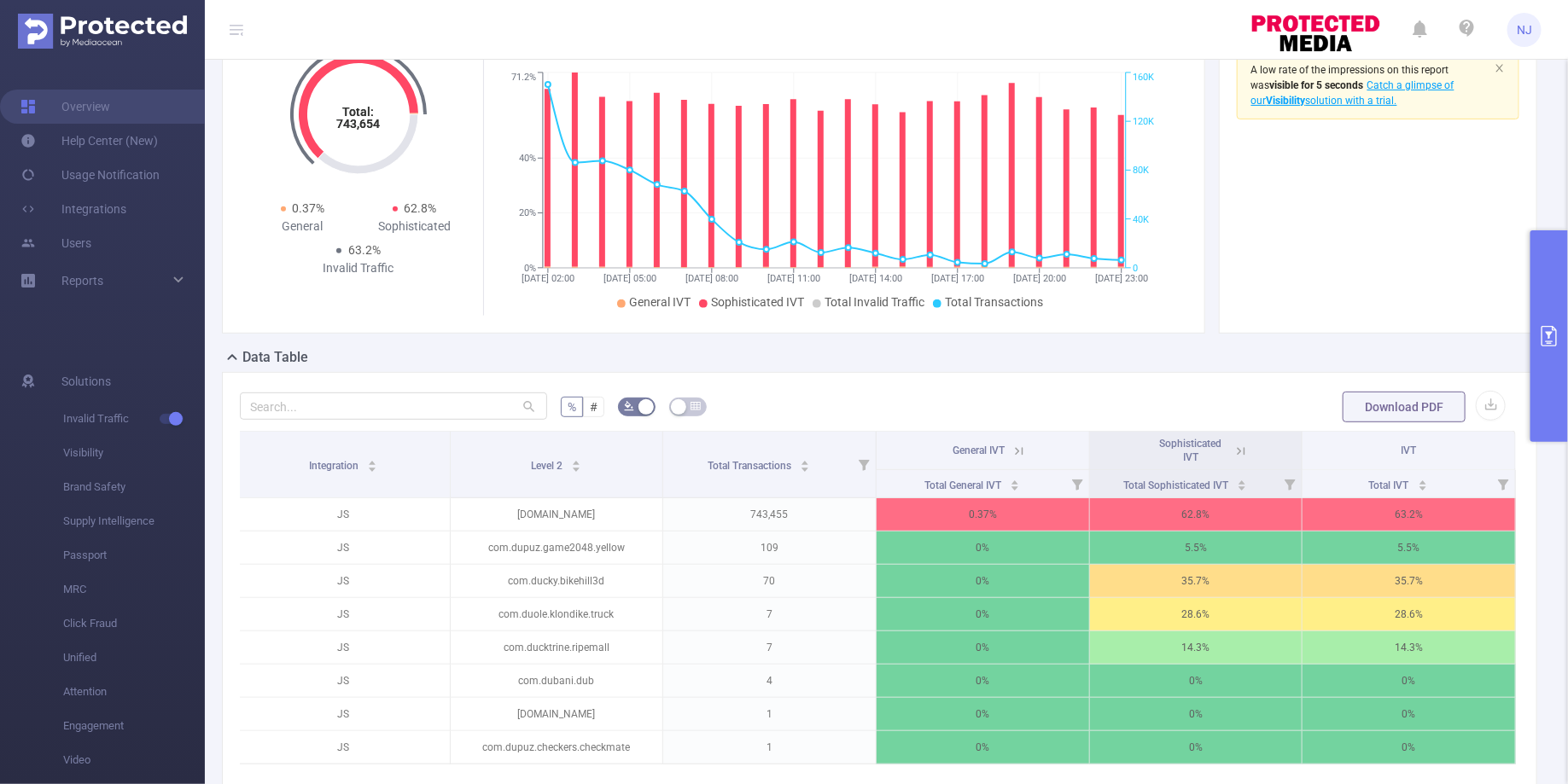
click at [1249, 459] on icon at bounding box center [1241, 451] width 16 height 16
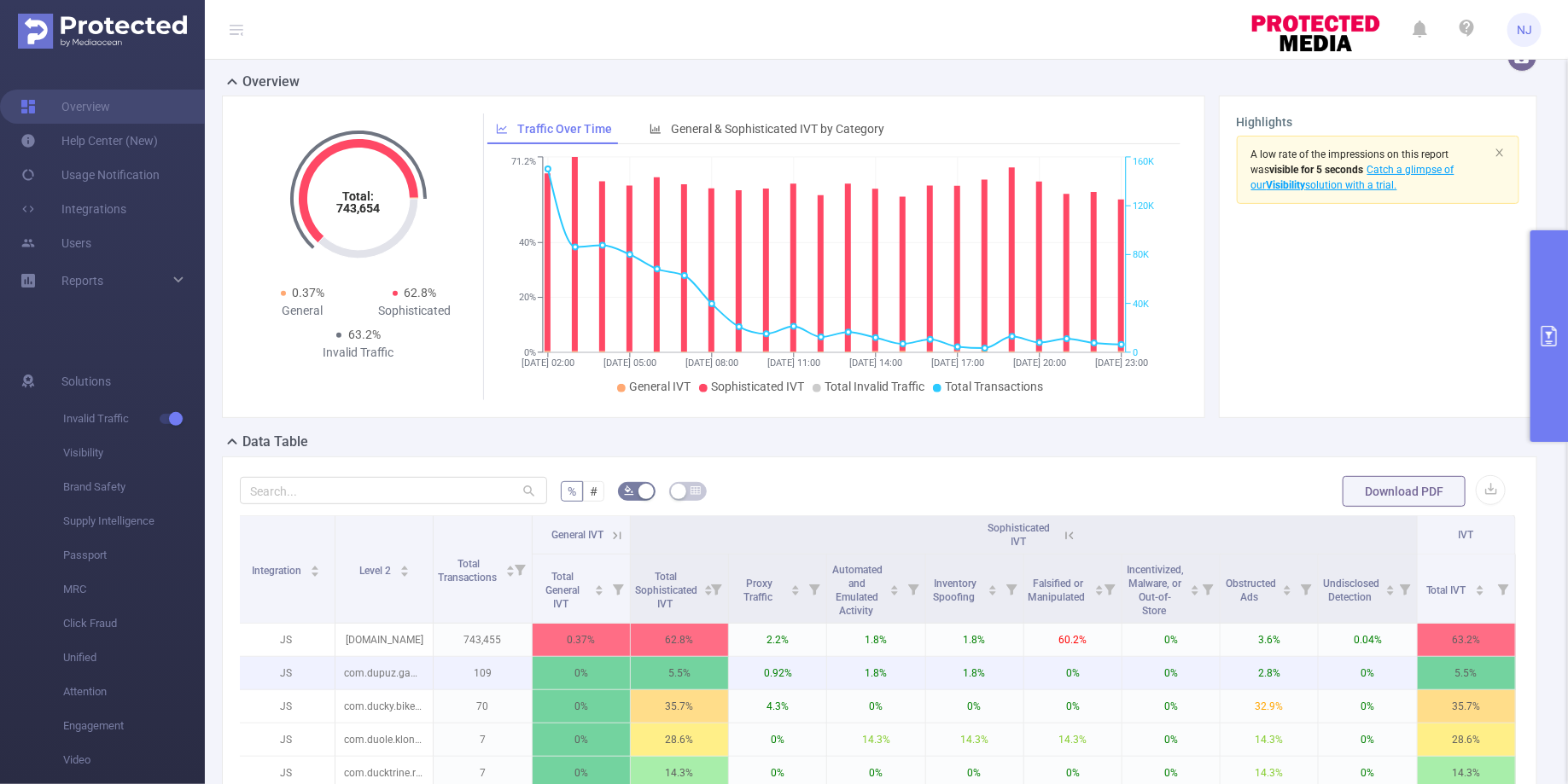
scroll to position [0, 0]
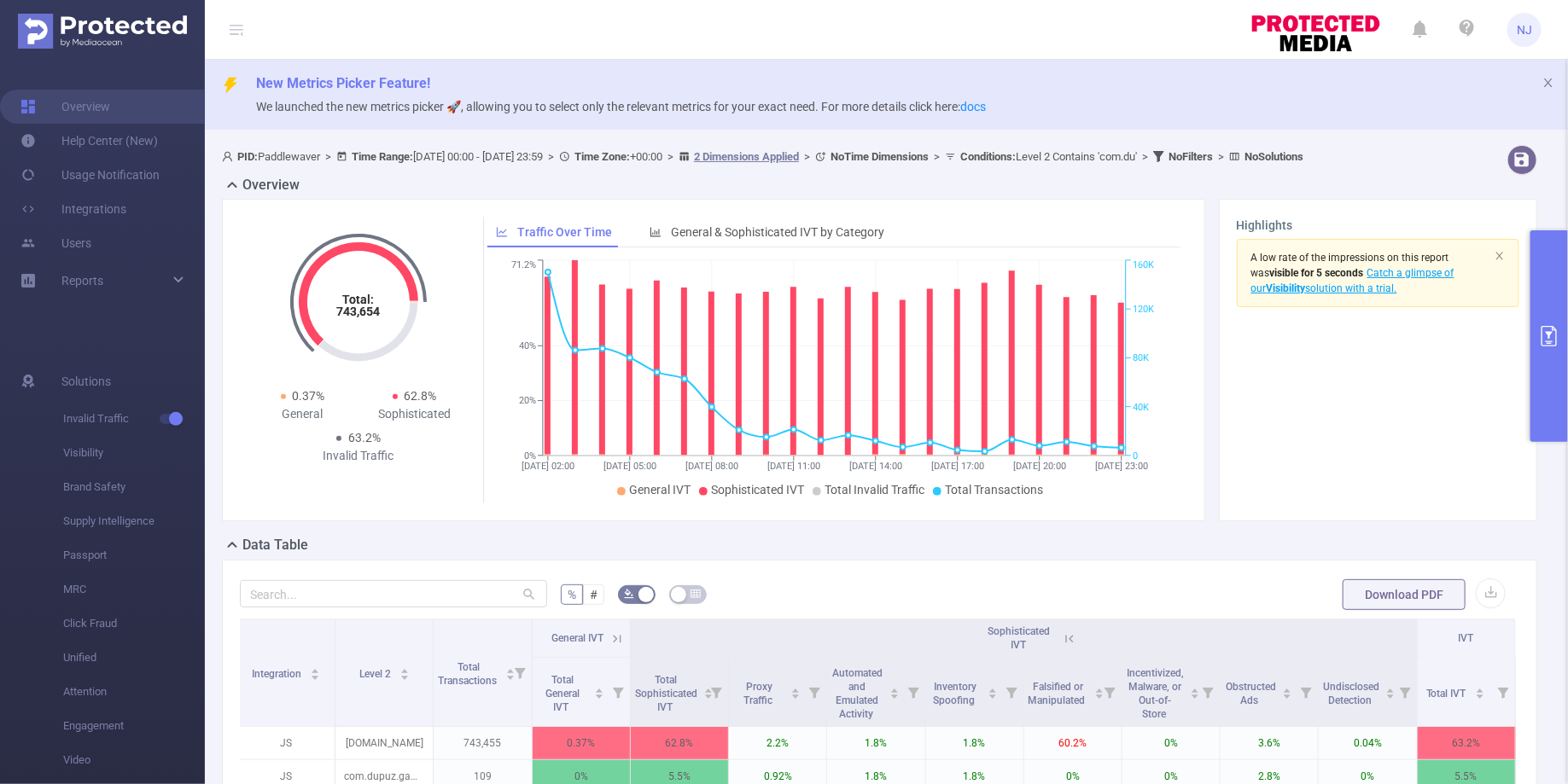
click at [1548, 380] on button "primary" at bounding box center [1548, 335] width 37 height 212
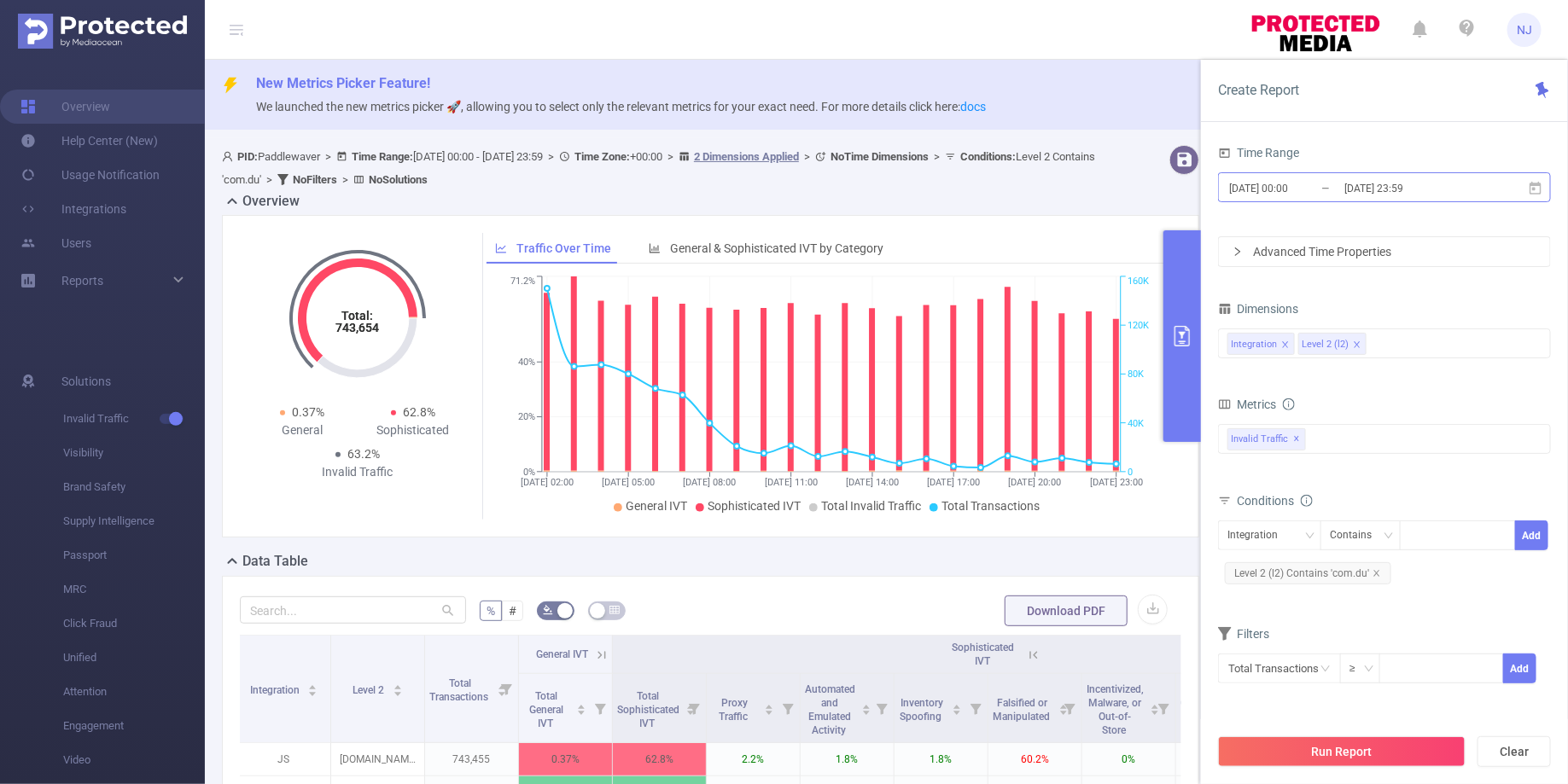
click at [1300, 188] on input "2025-08-13 00:00" at bounding box center [1296, 188] width 138 height 23
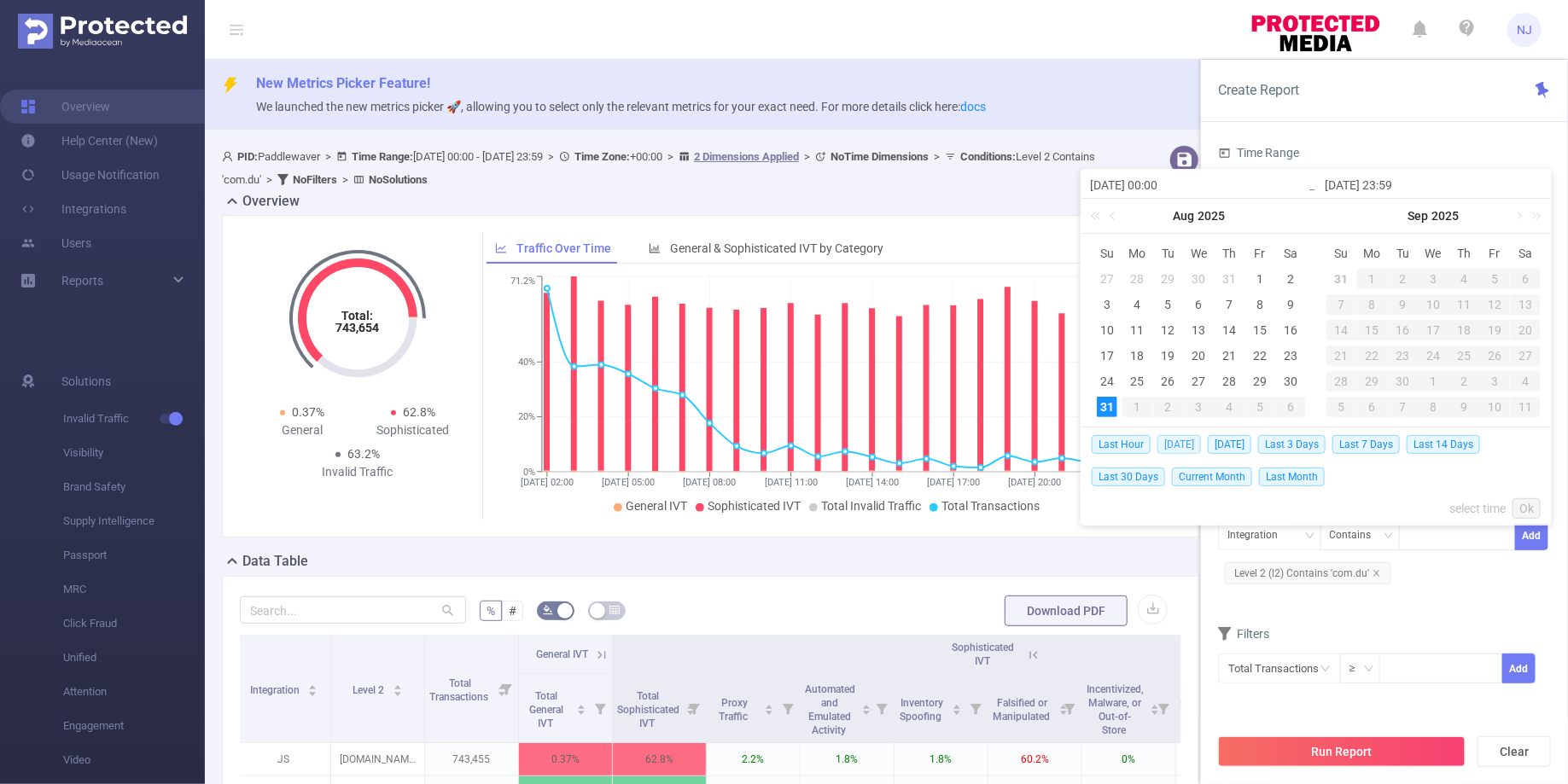
click at [1184, 445] on span "Today" at bounding box center [1179, 444] width 43 height 19
type input "2025-08-31 00:00"
type input "2025-08-31 23:59"
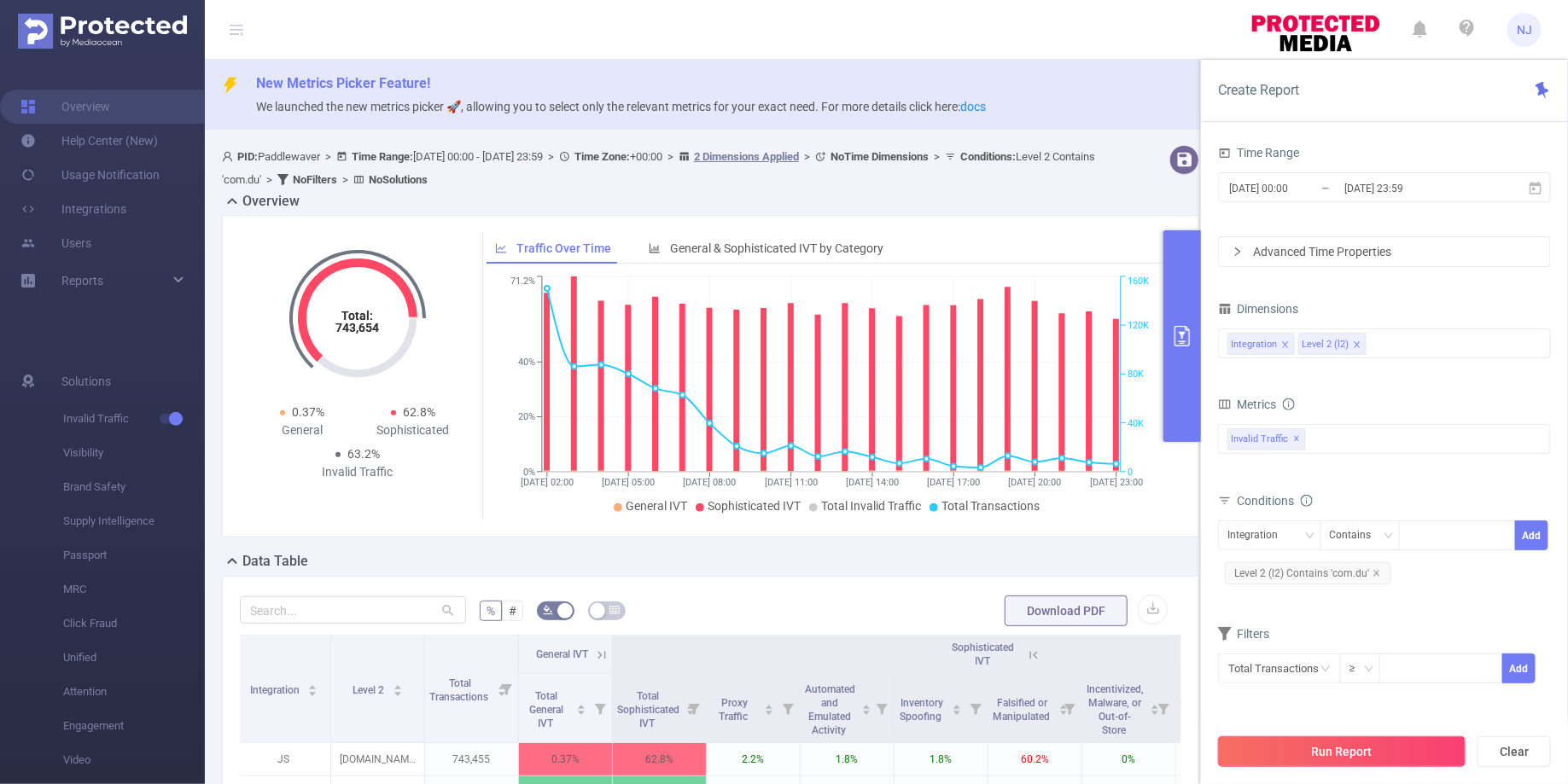
click at [1389, 755] on button "Run Report" at bounding box center [1341, 752] width 247 height 31
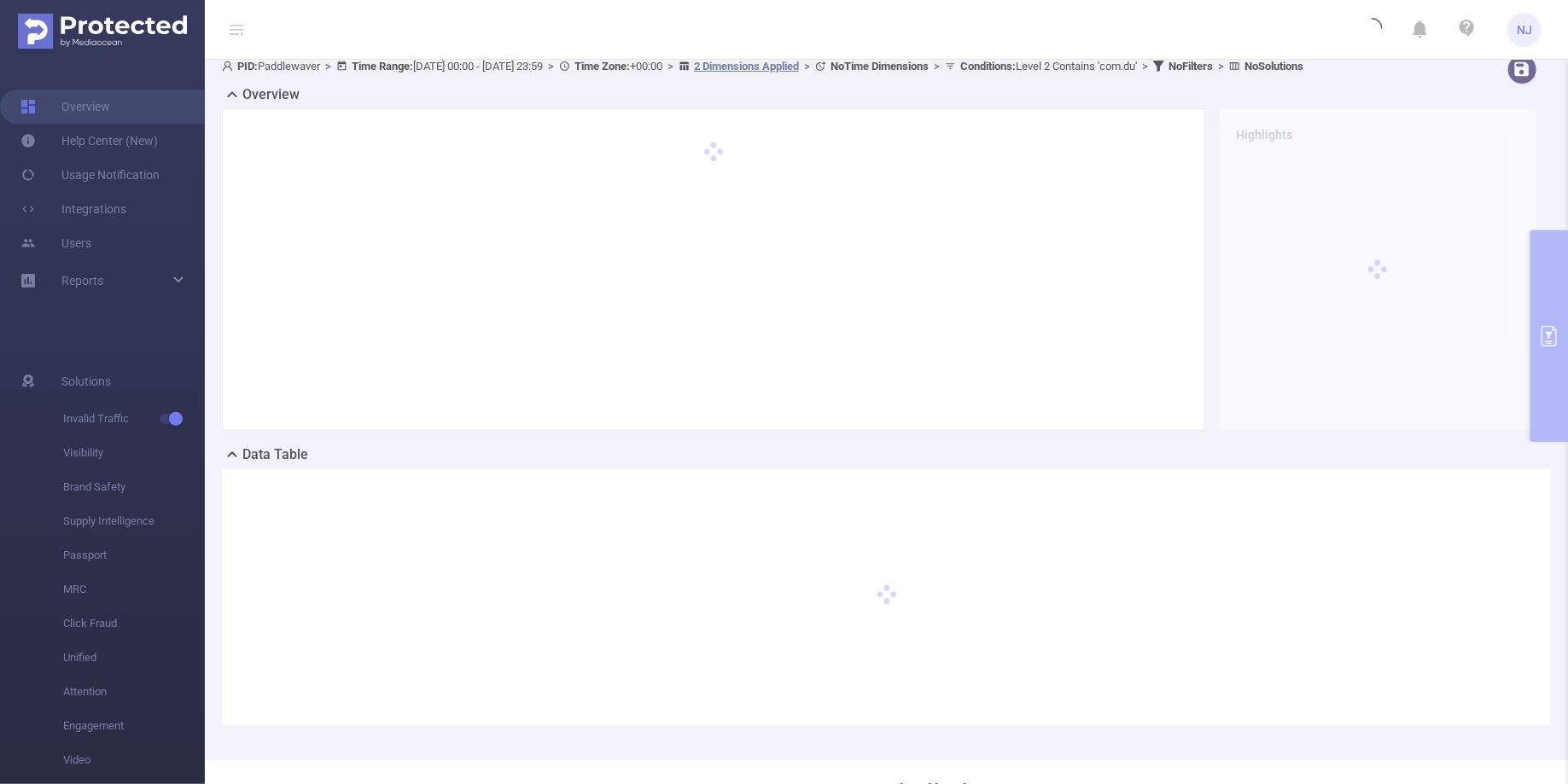
scroll to position [92, 0]
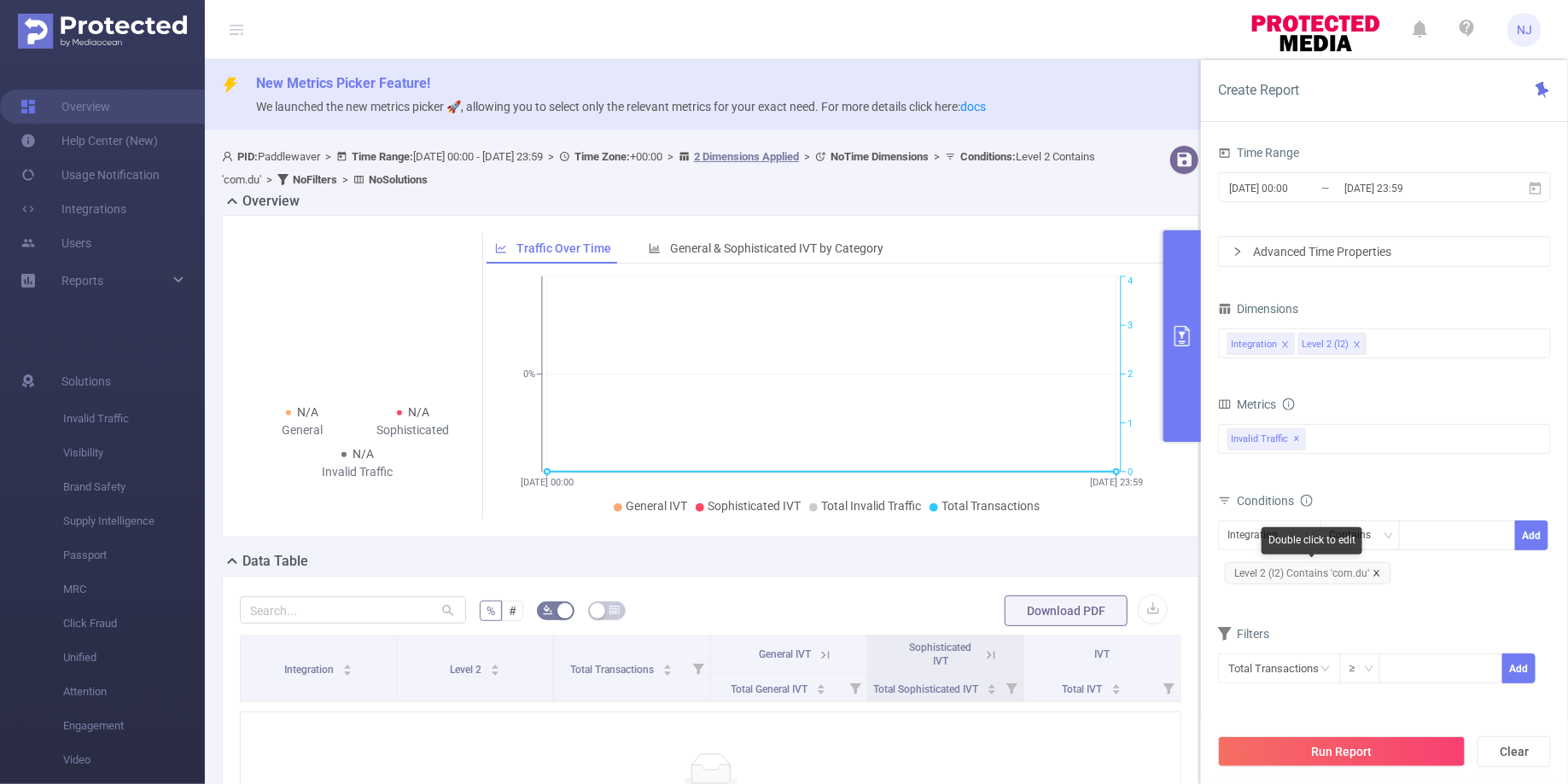
click at [1379, 572] on icon "icon: close" at bounding box center [1377, 573] width 9 height 9
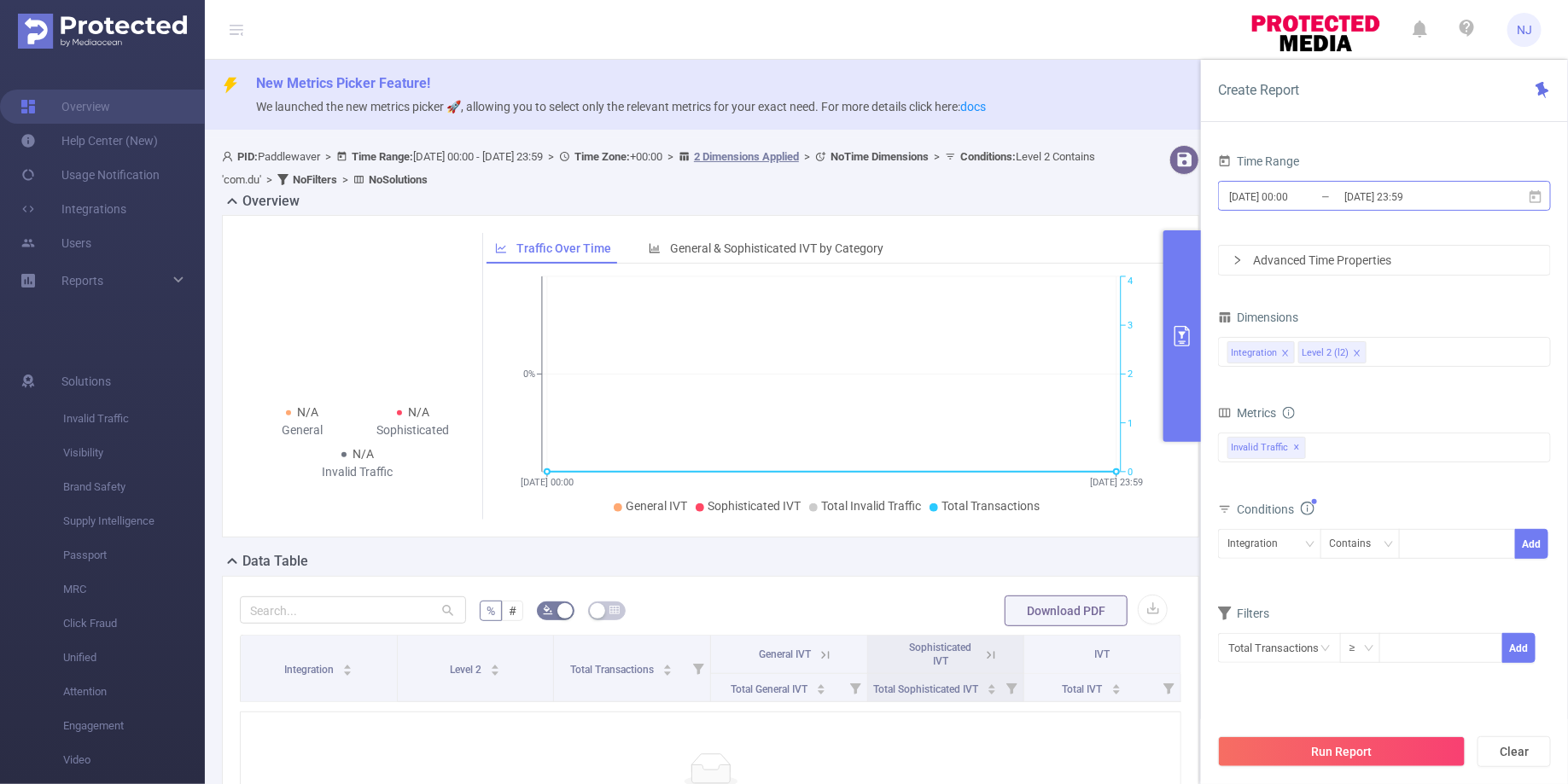
click at [1318, 204] on input "2025-08-31 00:00" at bounding box center [1296, 196] width 138 height 23
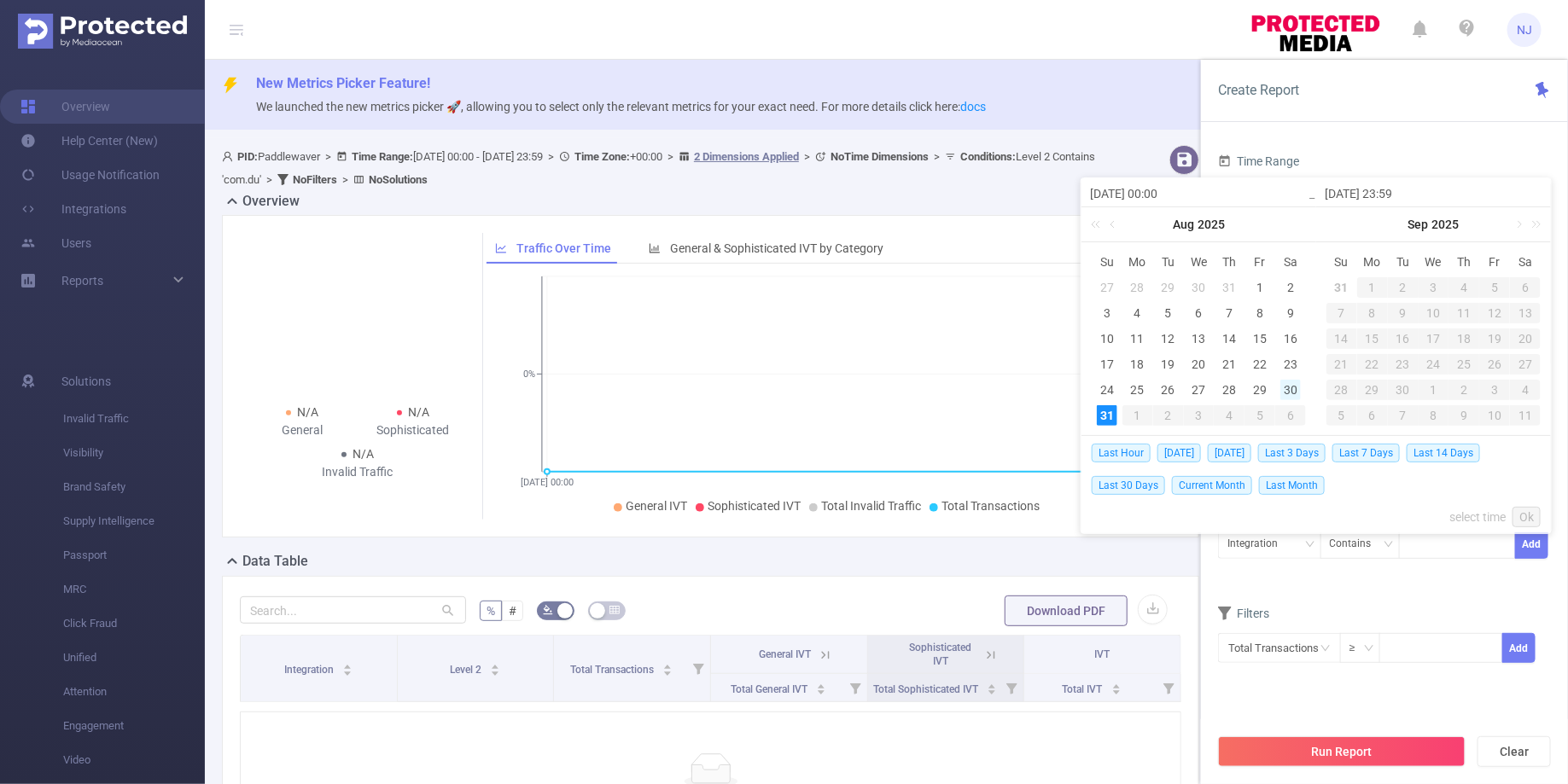
click at [1289, 385] on div "30" at bounding box center [1290, 390] width 21 height 21
type input "[DATE] 00:00"
type input "[DATE] 23:59"
type input "[DATE] 00:00"
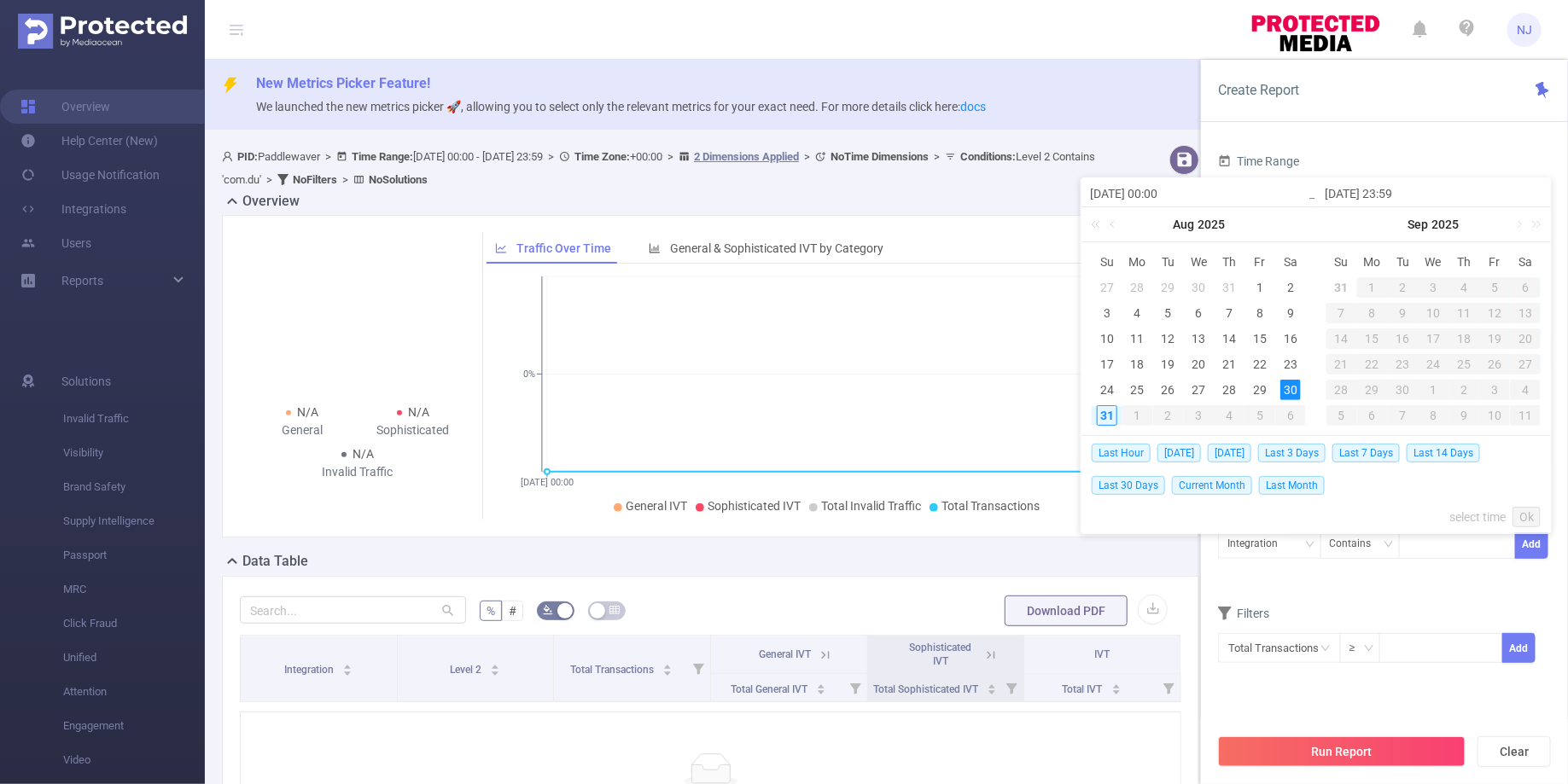
type input "[DATE] 23:59"
click at [1535, 525] on link "Ok" at bounding box center [1526, 517] width 29 height 21
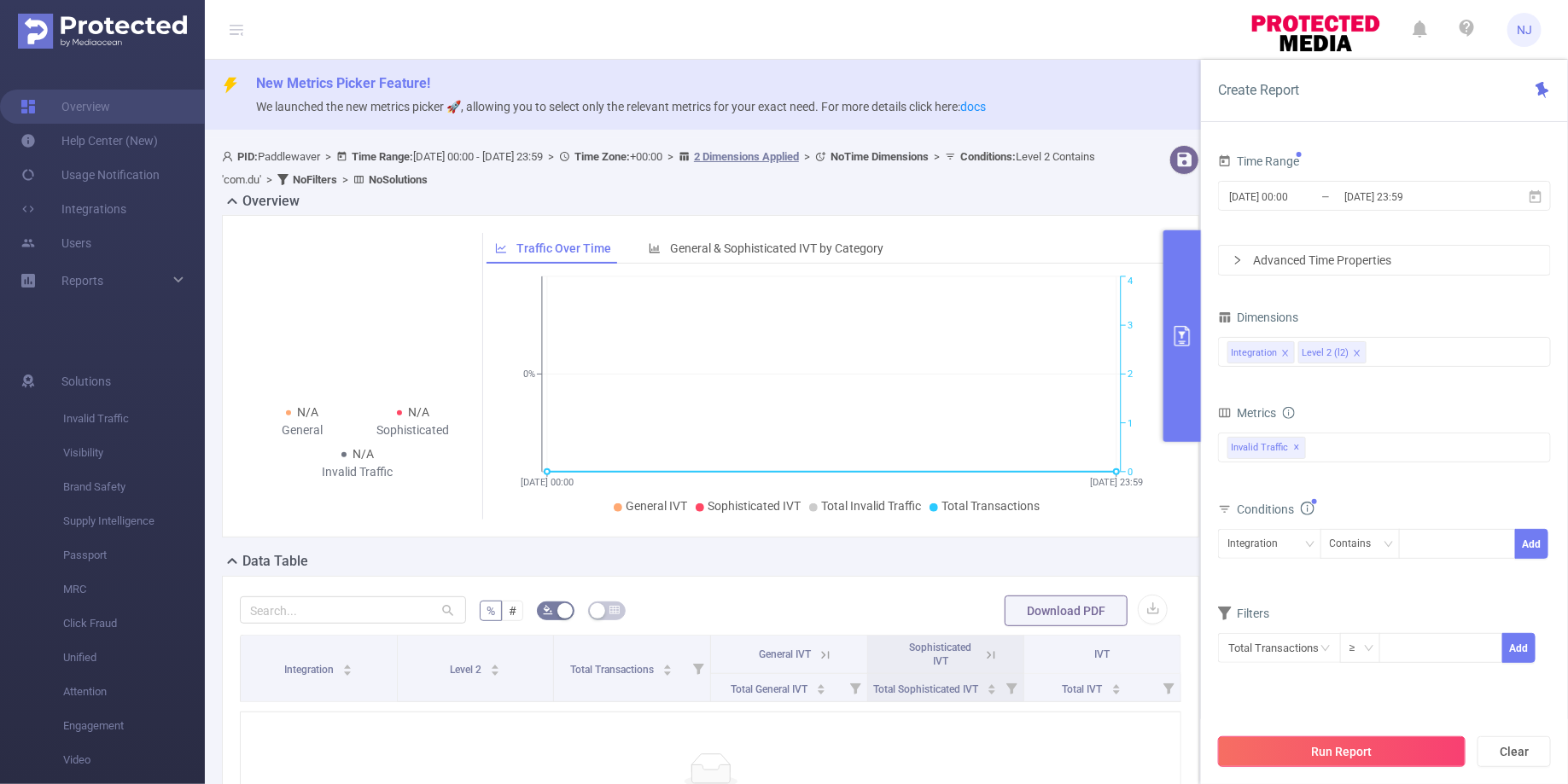
click at [1315, 745] on button "Run Report" at bounding box center [1341, 752] width 247 height 31
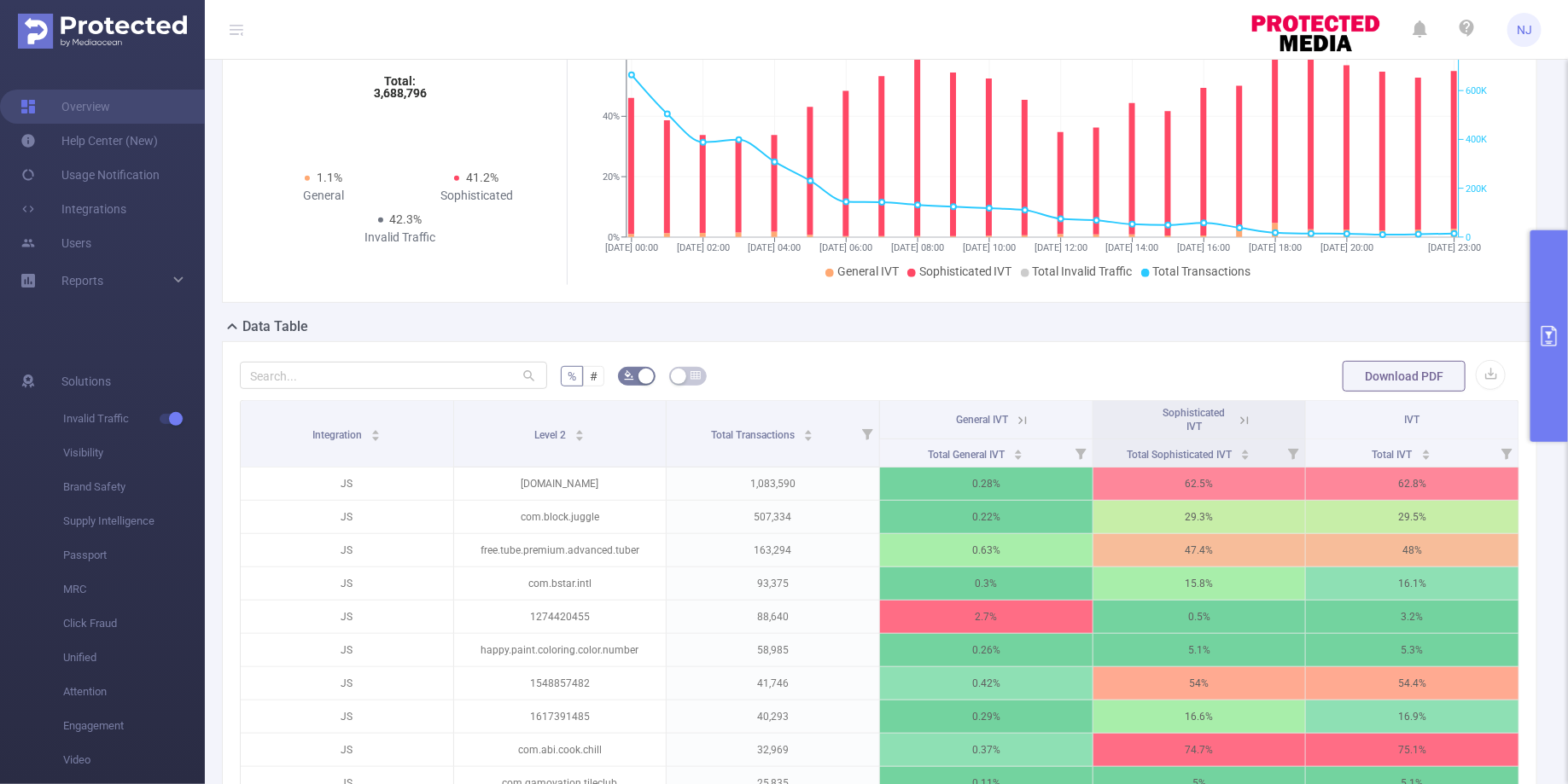
scroll to position [292, 0]
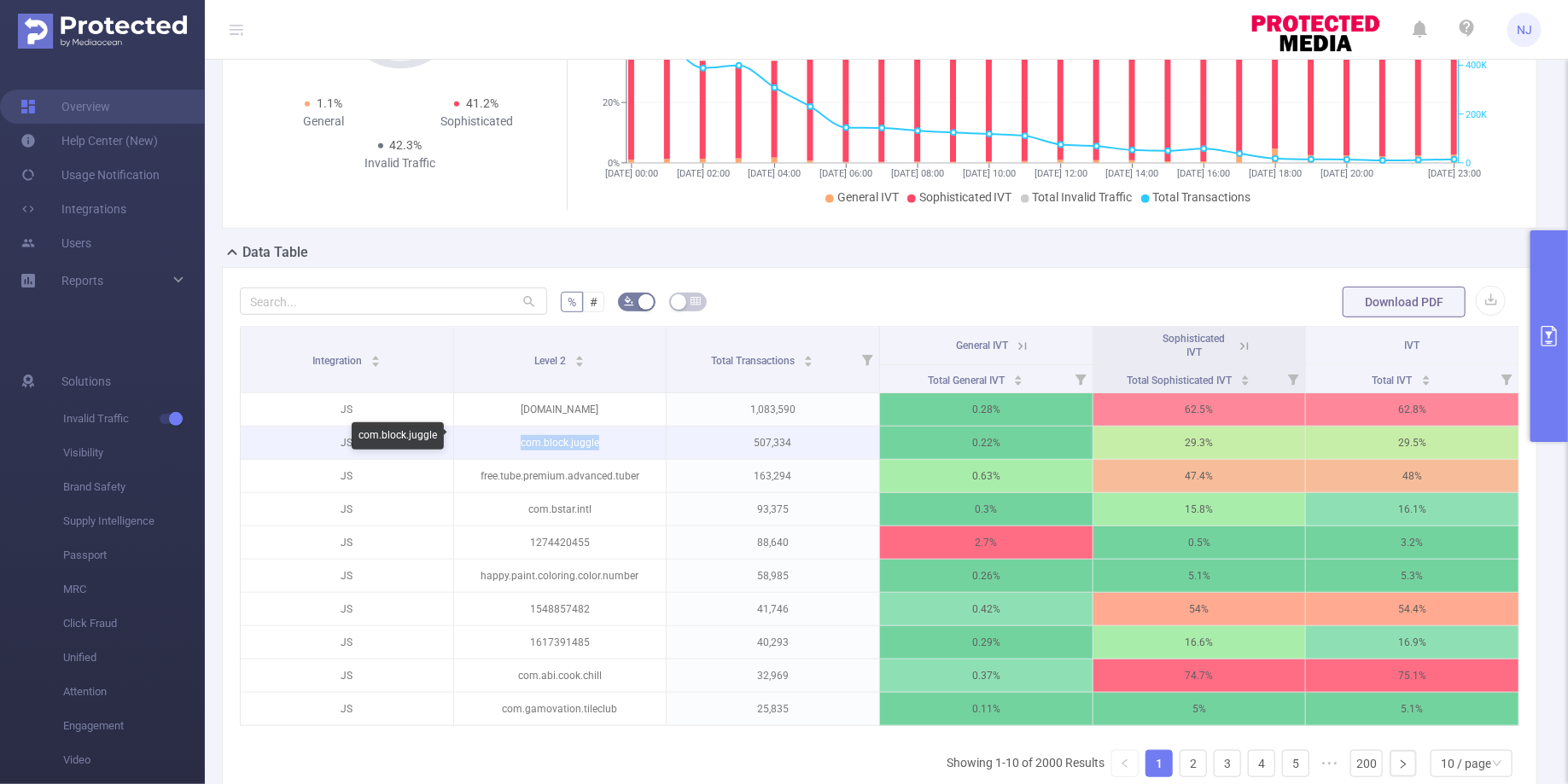
drag, startPoint x: 606, startPoint y: 441, endPoint x: 509, endPoint y: 441, distance: 97.0
click at [509, 441] on p "com.block.juggle" at bounding box center [560, 443] width 213 height 33
copy p "com.block.juggle"
click at [1251, 339] on icon at bounding box center [1245, 347] width 16 height 16
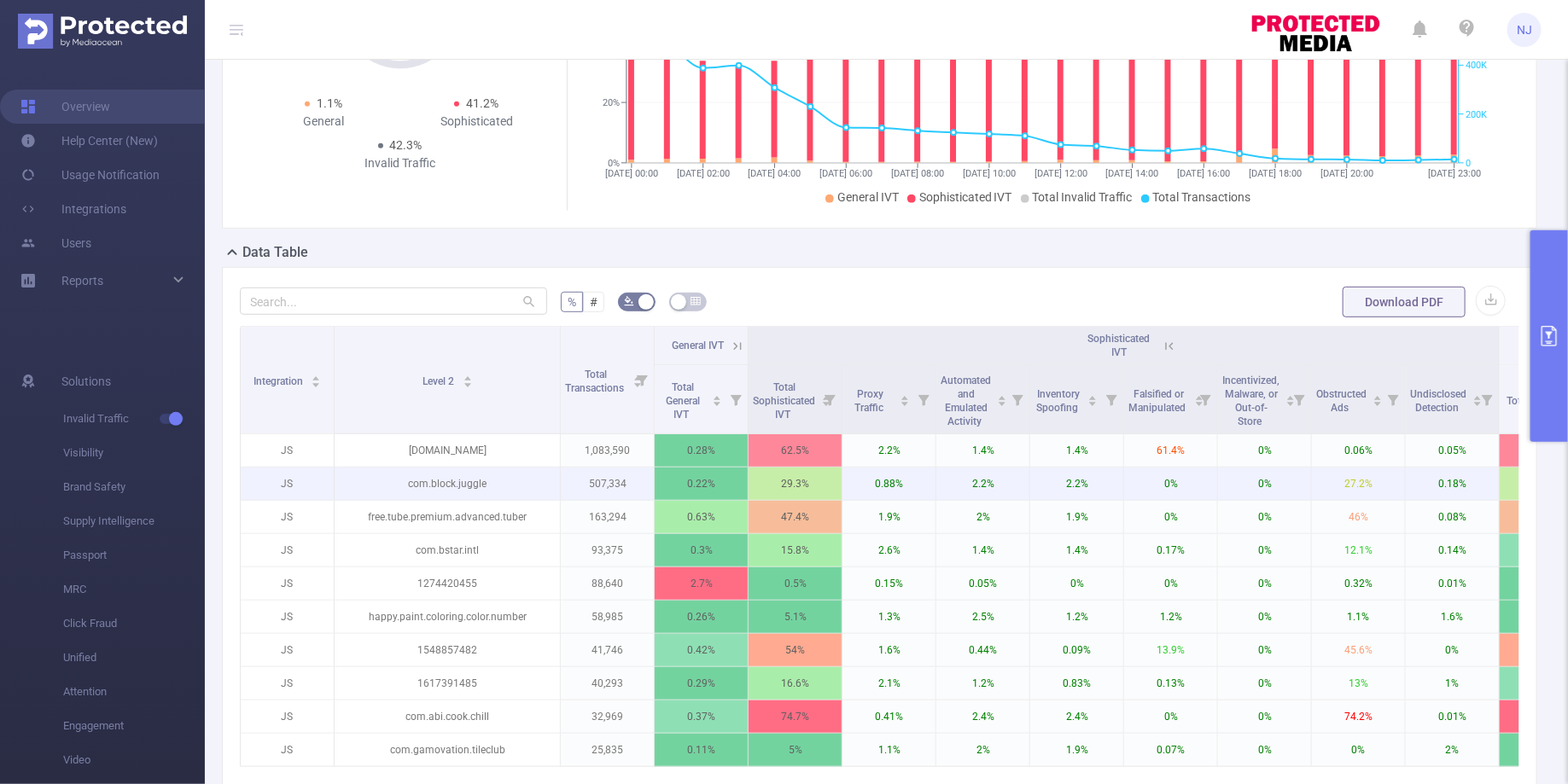
drag, startPoint x: 432, startPoint y: 415, endPoint x: 566, endPoint y: 477, distance: 147.6
click at [566, 477] on table "Integration Level 2 Total Transactions General IVT Sophisticated IVT IVT Total …" at bounding box center [916, 546] width 1354 height 441
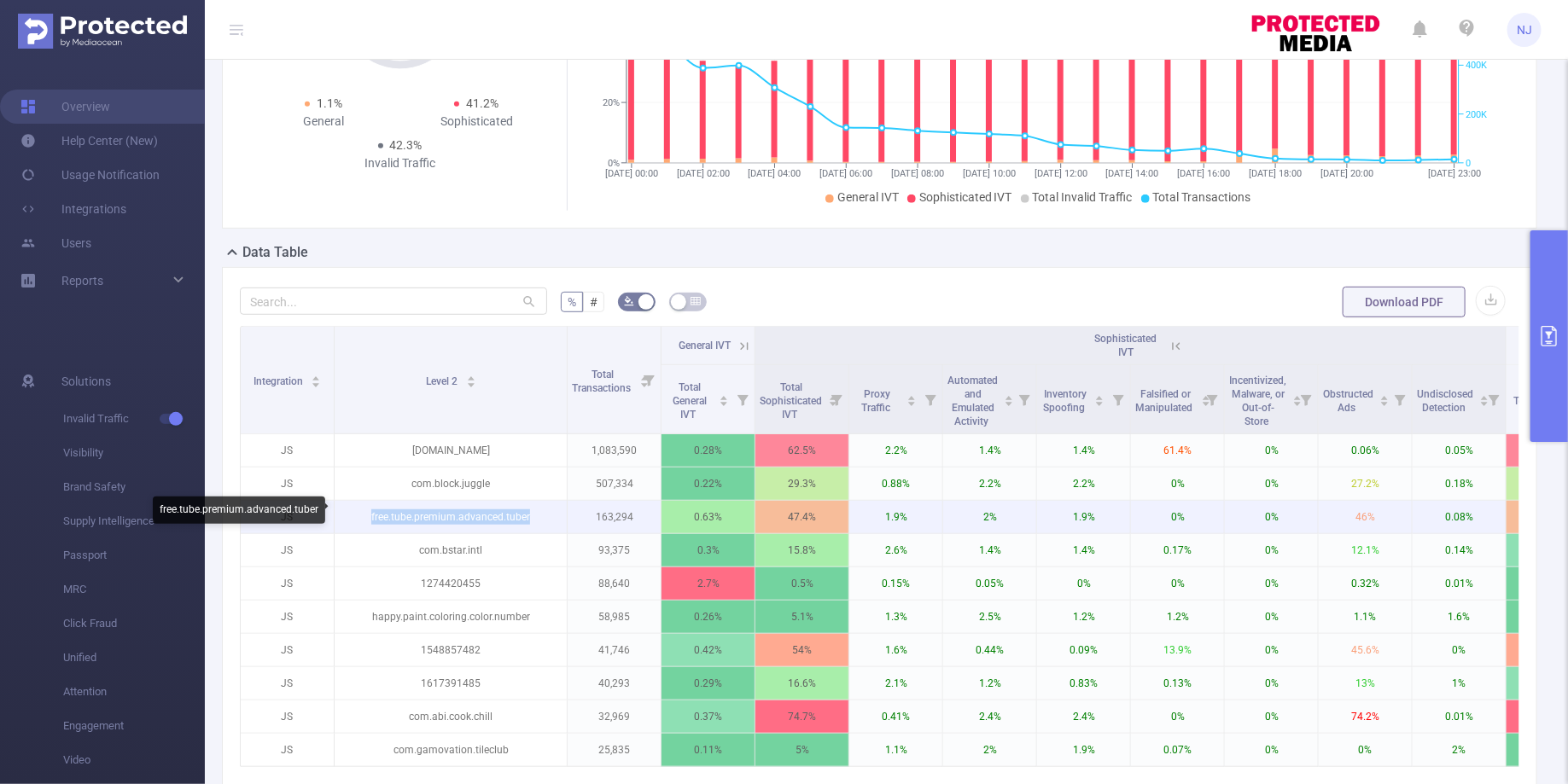
drag, startPoint x: 537, startPoint y: 508, endPoint x: 370, endPoint y: 508, distance: 167.0
click at [370, 508] on p "free.tube.premium.advanced.tuber" at bounding box center [451, 517] width 232 height 33
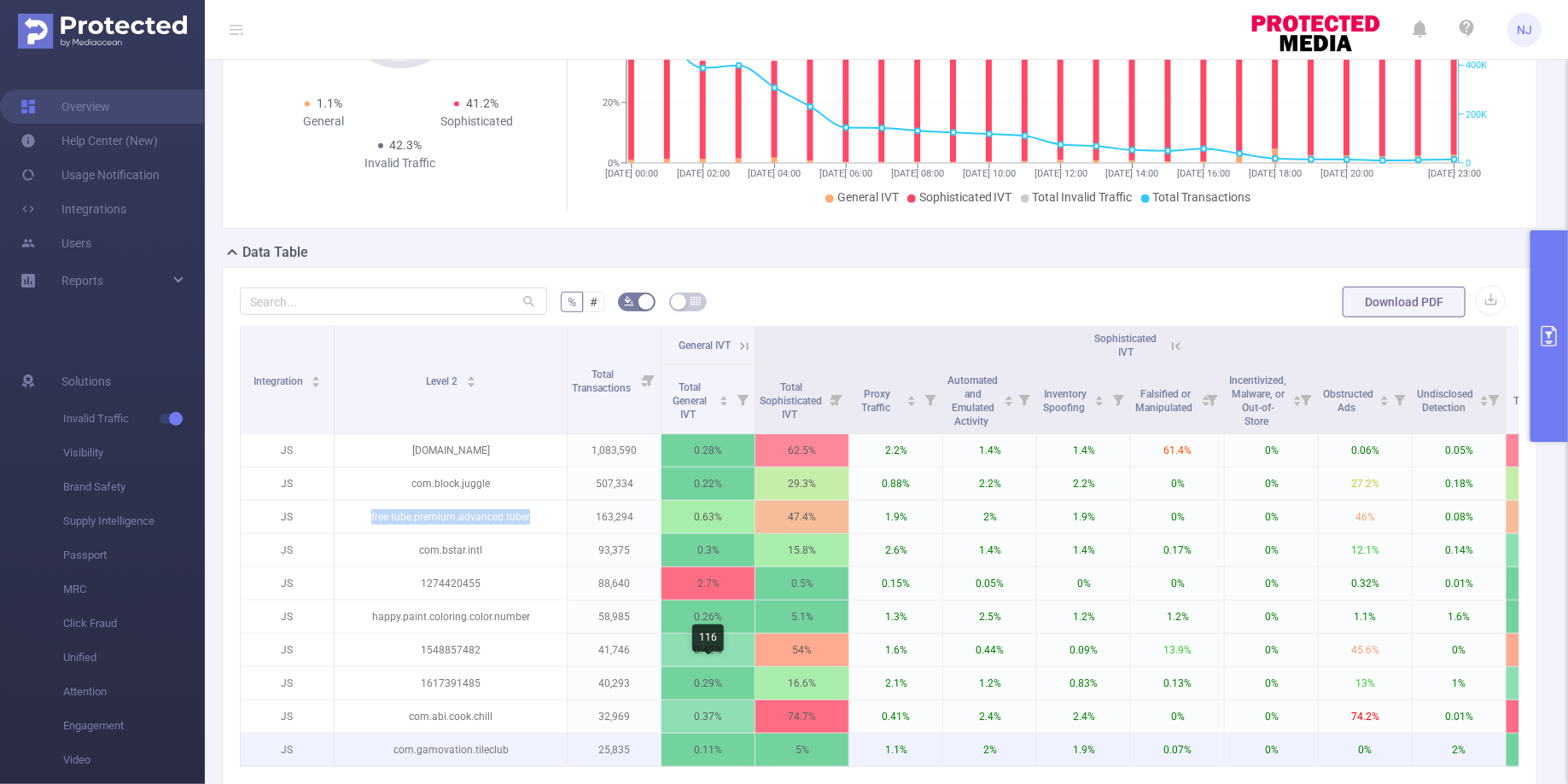
copy p "free.tube.premium.advanced.tuber"
